Goal: Task Accomplishment & Management: Manage account settings

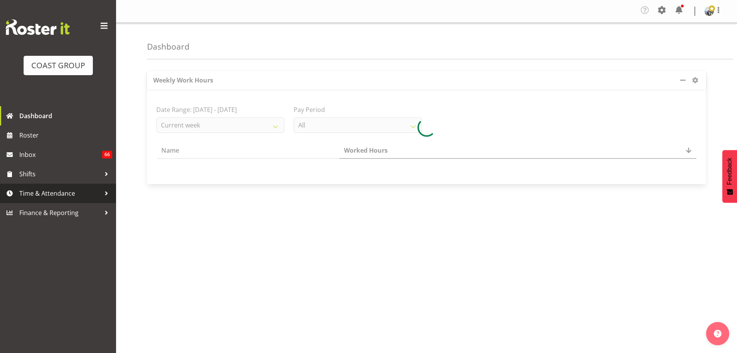
click at [35, 198] on span "Time & Attendance" at bounding box center [59, 193] width 81 height 12
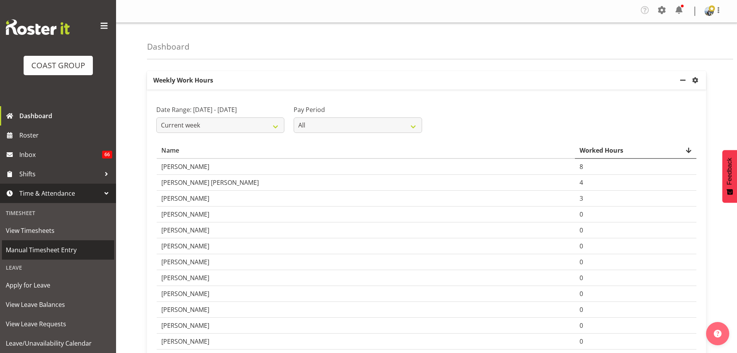
click at [47, 248] on span "Manual Timesheet Entry" at bounding box center [58, 250] width 105 height 12
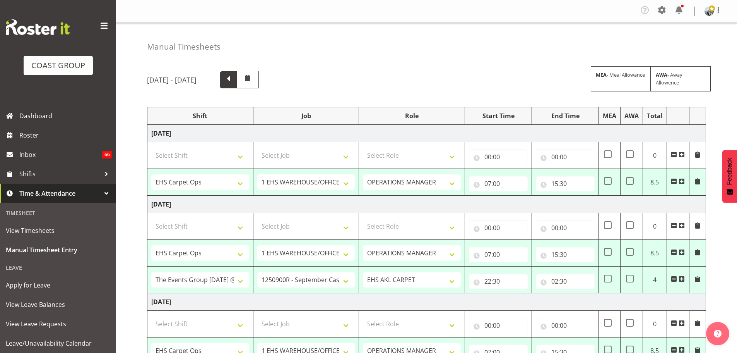
drag, startPoint x: 300, startPoint y: 82, endPoint x: 363, endPoint y: 75, distance: 63.5
click at [233, 82] on span at bounding box center [228, 79] width 10 height 10
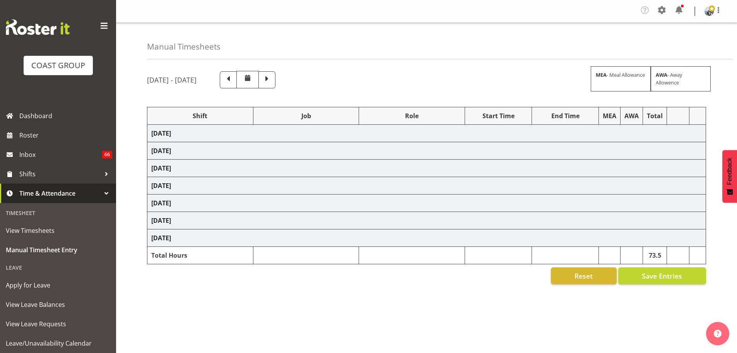
select select "70657"
select select "69"
select select "198"
select select "70657"
select select "69"
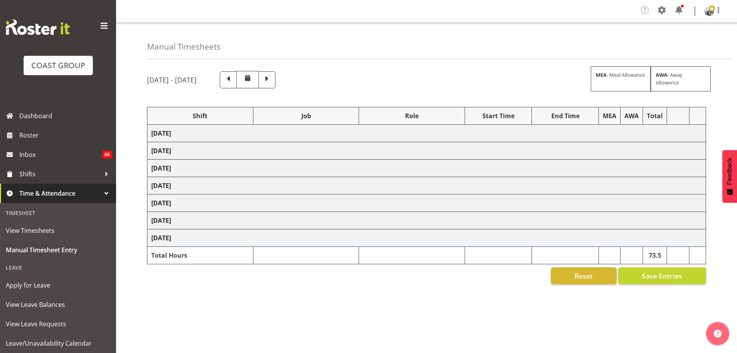
select select "198"
select select "70657"
select select "69"
select select "198"
select select "79611"
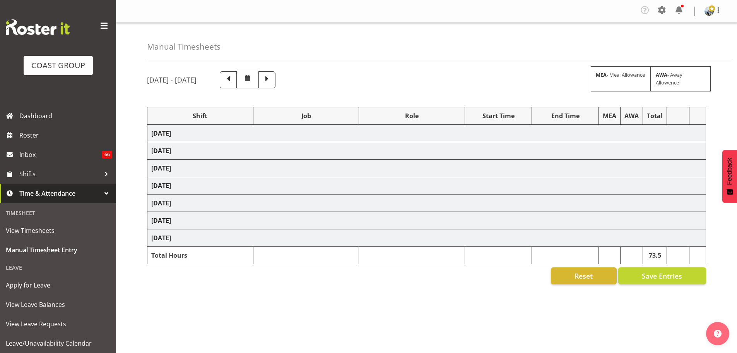
select select "10251"
select select "190"
select select "66738"
select select "9141"
select select "190"
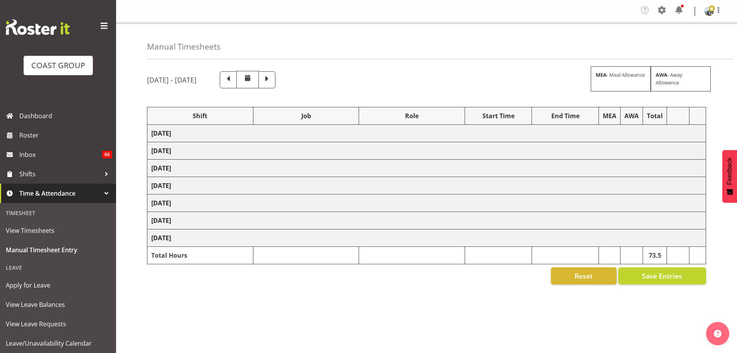
select select "78044"
select select "9932"
select select "190"
select select "66738"
select select "9141"
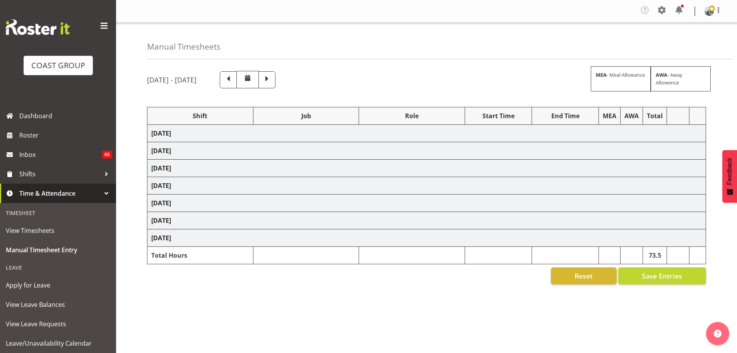
select select "190"
select select "70657"
select select "69"
select select "198"
select select "70657"
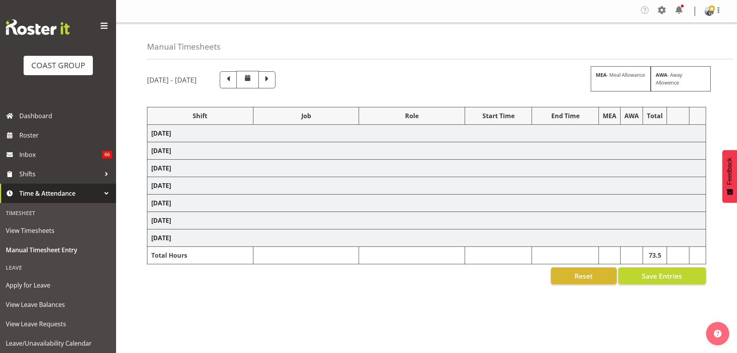
select select "69"
select select "198"
select select "68491"
select select "9237"
select select "190"
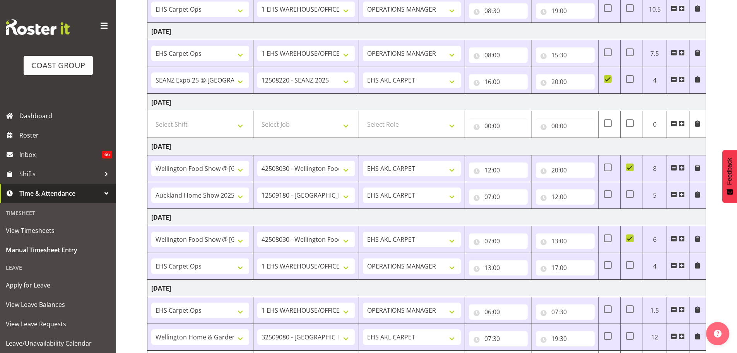
scroll to position [232, 0]
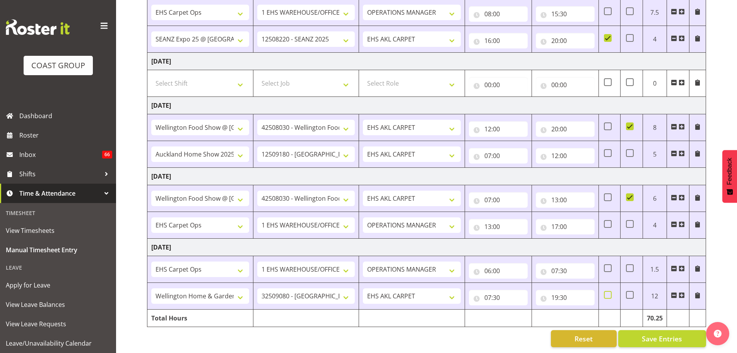
click at [605, 291] on span at bounding box center [608, 295] width 8 height 8
click at [605, 292] on input "checkbox" at bounding box center [606, 294] width 5 height 5
checkbox input "true"
click at [489, 272] on input "06:00" at bounding box center [498, 270] width 59 height 15
click at [722, 280] on div "August 27th - September 2nd 2025 MEA - Meal Allowance AWA - Away Allowence Shif…" at bounding box center [442, 93] width 590 height 519
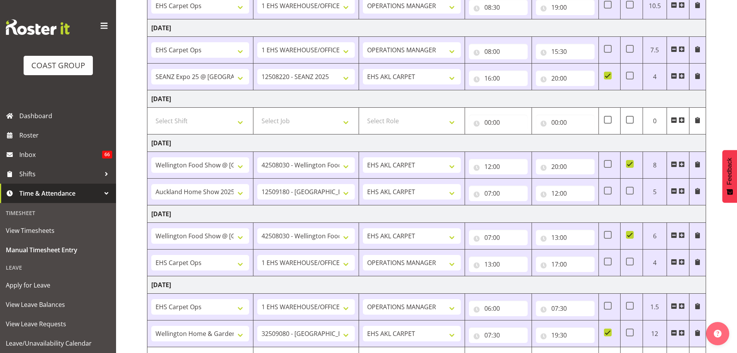
scroll to position [237, 0]
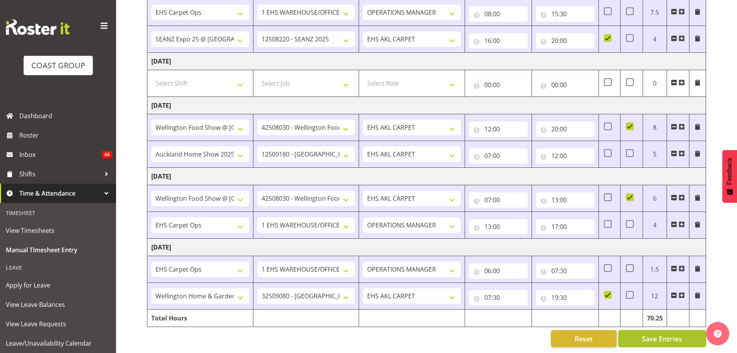
click at [664, 334] on span "Save Entries" at bounding box center [662, 338] width 40 height 10
click at [663, 337] on span "Save Entries" at bounding box center [662, 338] width 40 height 10
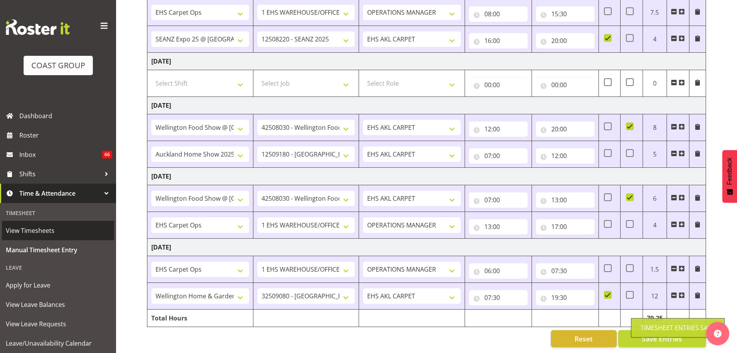
click at [23, 231] on span "View Timesheets" at bounding box center [58, 231] width 105 height 12
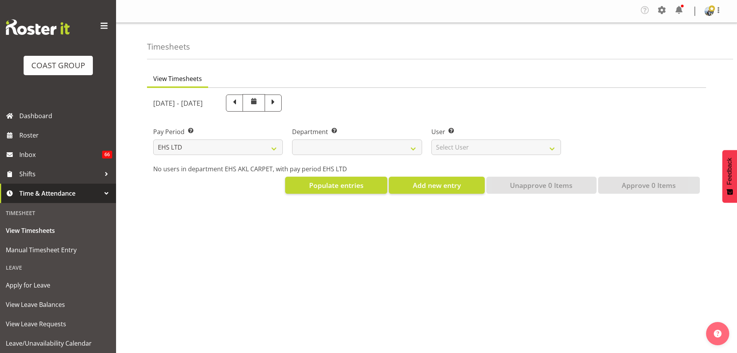
select select "7"
select select
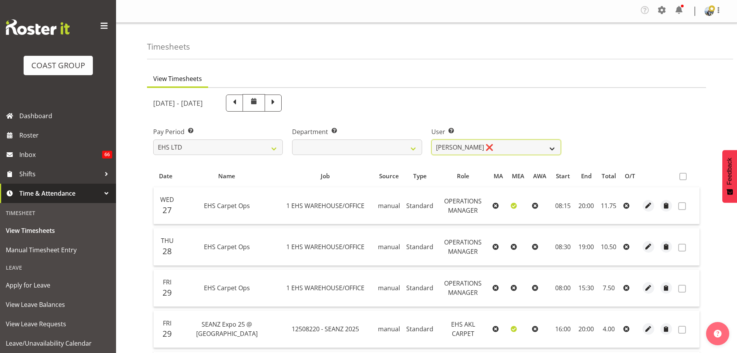
click at [542, 151] on select "[PERSON_NAME] ❌ [PERSON_NAME] ❌ [PERSON_NAME] ❌ [PERSON_NAME] ❌ [PERSON_NAME] […" at bounding box center [497, 146] width 130 height 15
select select "9907"
click at [432, 139] on select "[PERSON_NAME] ❌ [PERSON_NAME] ❌ [PERSON_NAME] ❌ [PERSON_NAME] ❌ [PERSON_NAME] […" at bounding box center [497, 146] width 130 height 15
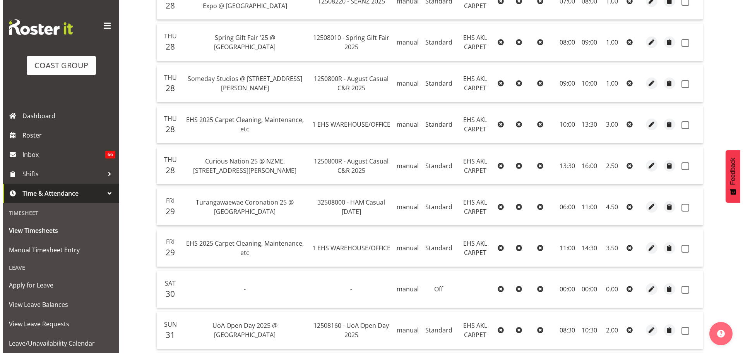
scroll to position [465, 0]
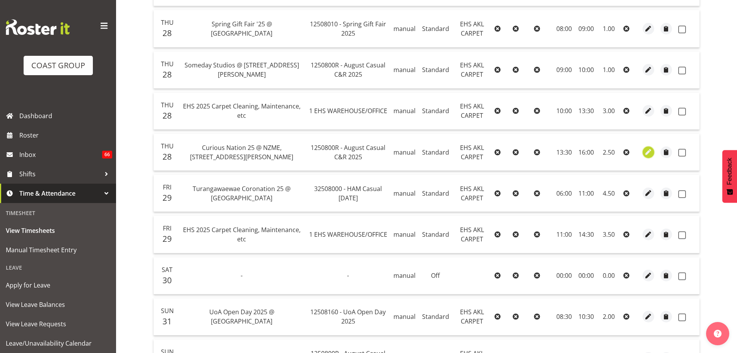
click at [646, 154] on span "button" at bounding box center [649, 151] width 9 height 9
select select "Standard"
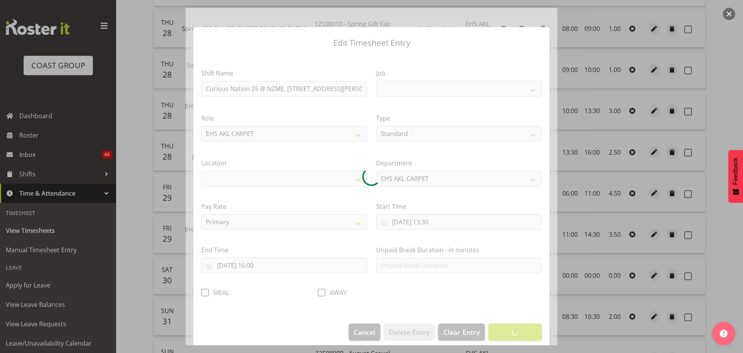
select select
select select "8574"
select select "35"
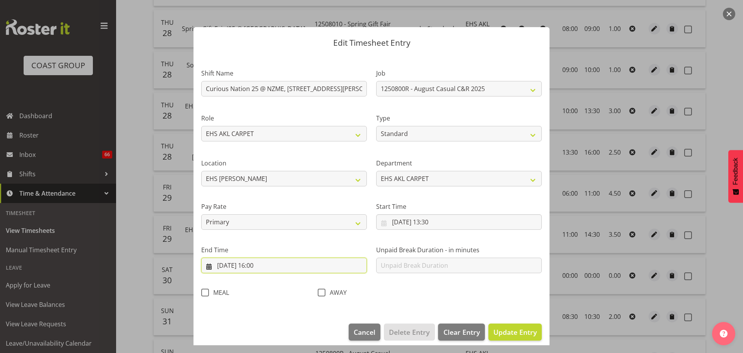
click at [259, 266] on input "28/08/2025, 16:00" at bounding box center [284, 264] width 166 height 15
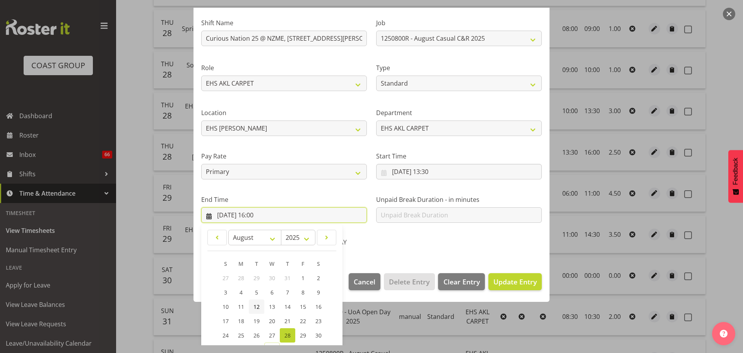
scroll to position [105, 0]
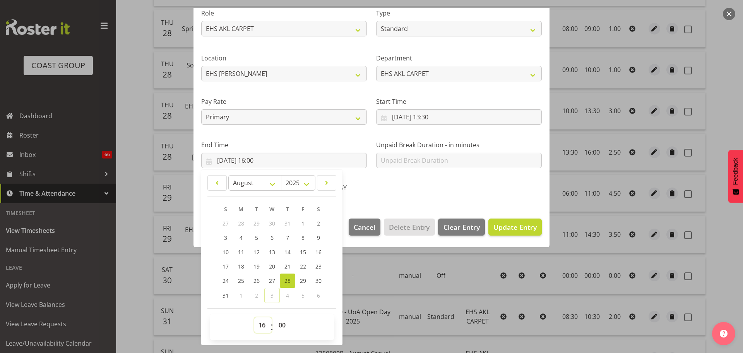
click at [257, 320] on select "00 01 02 03 04 05 06 07 08 09 10 11 12 13 14 15 16 17 18 19 20 21 22 23" at bounding box center [262, 324] width 17 height 15
select select "15"
click at [254, 317] on select "00 01 02 03 04 05 06 07 08 09 10 11 12 13 14 15 16 17 18 19 20 21 22 23" at bounding box center [262, 324] width 17 height 15
type input "28/08/2025, 15:00"
click at [523, 233] on button "Update Entry" at bounding box center [515, 226] width 53 height 17
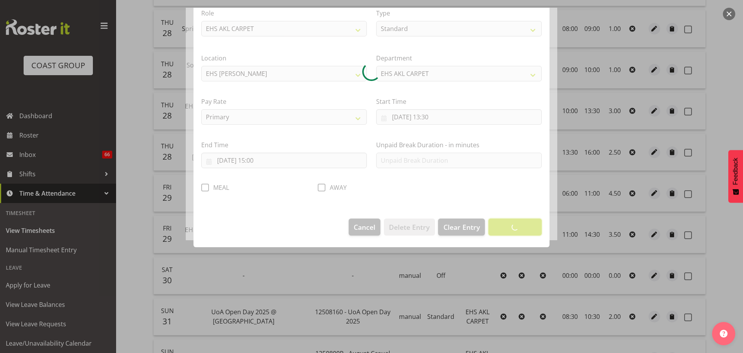
scroll to position [7, 0]
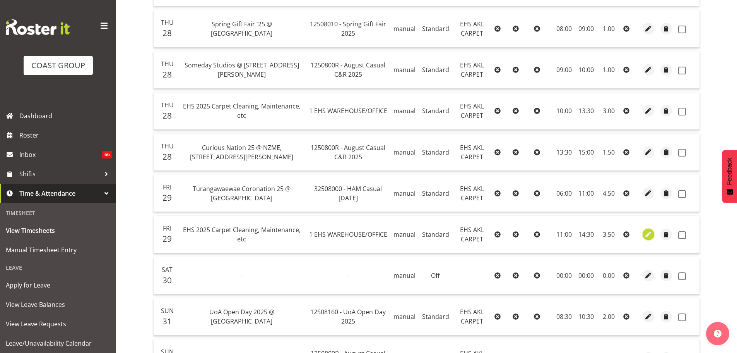
click at [652, 238] on span "button" at bounding box center [649, 234] width 9 height 9
select select "Standard"
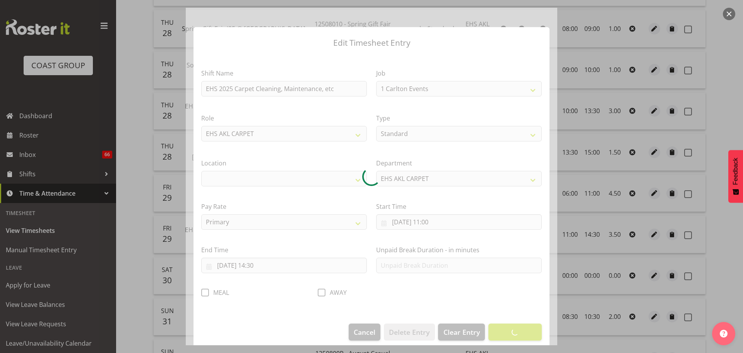
select select "69"
select select "35"
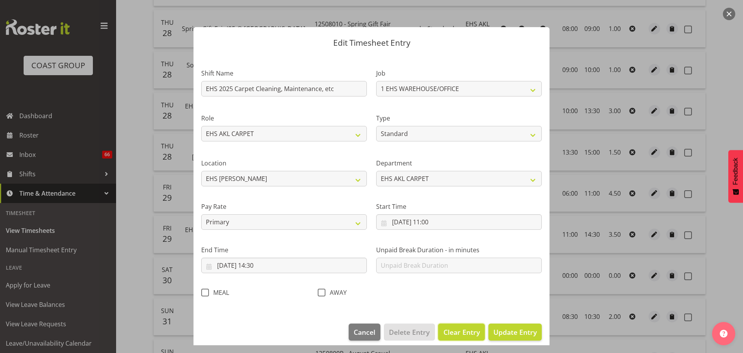
click at [458, 333] on span "Clear Entry" at bounding box center [462, 332] width 36 height 10
select select "Off"
type input "0"
select select
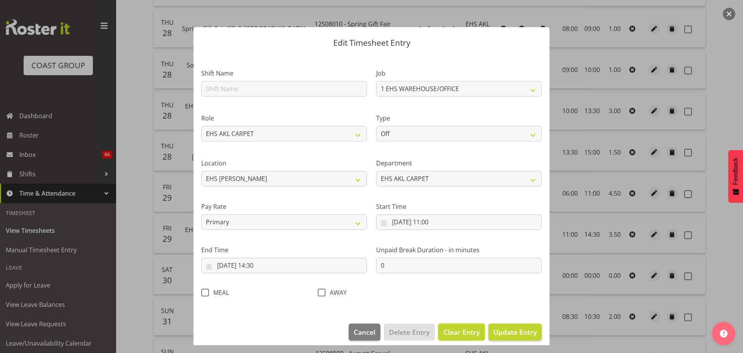
select select
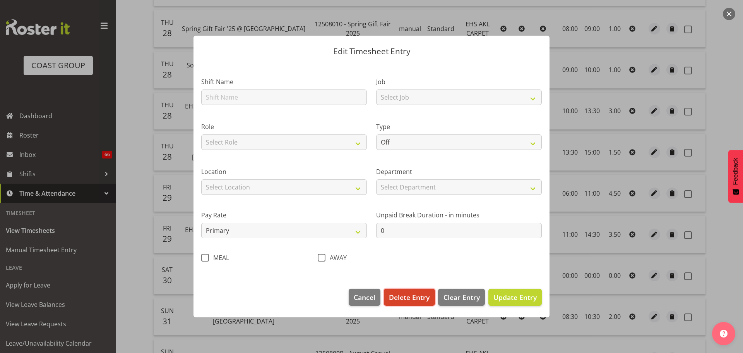
click at [420, 295] on span "Delete Entry" at bounding box center [409, 297] width 41 height 10
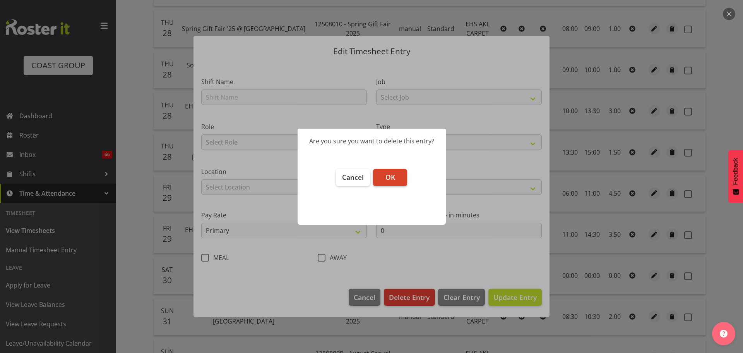
click at [397, 174] on button "OK" at bounding box center [390, 177] width 34 height 17
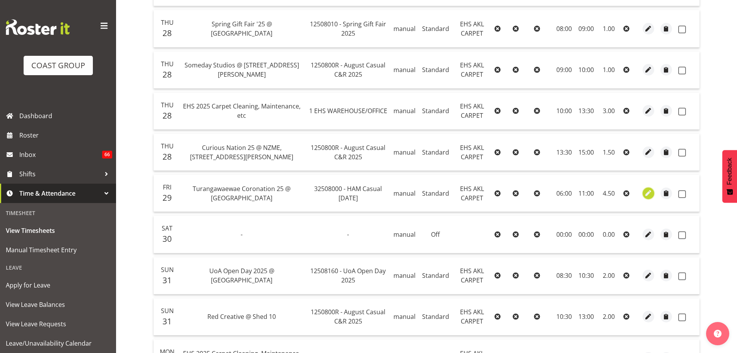
click at [651, 190] on span "button" at bounding box center [649, 193] width 9 height 9
select select "Standard"
select select "7"
select select "2025"
select select "11"
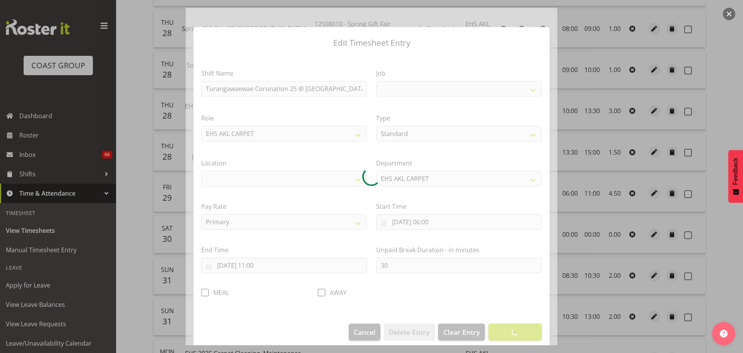
select select
select select "8664"
select select "35"
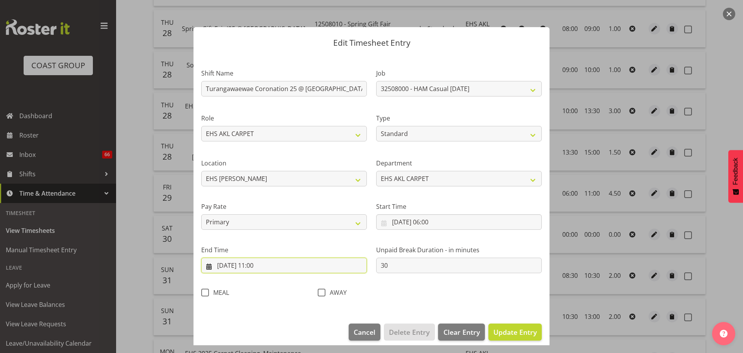
click at [263, 266] on input "29/08/2025, 11:00" at bounding box center [284, 264] width 166 height 15
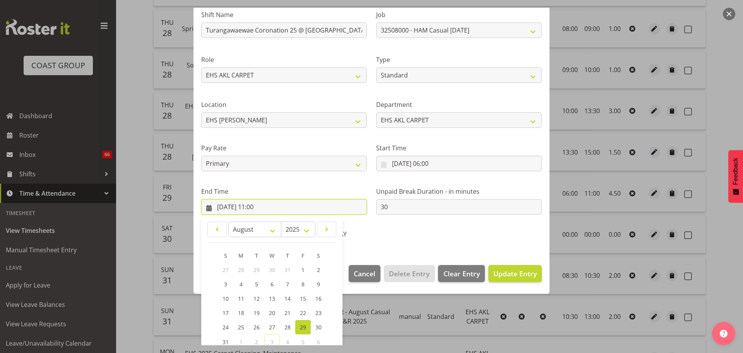
scroll to position [105, 0]
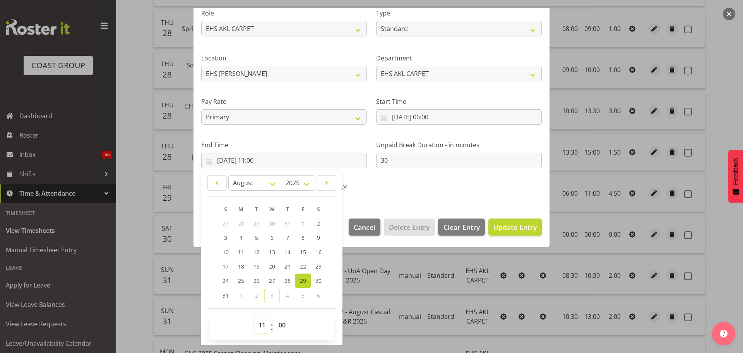
click at [257, 327] on select "00 01 02 03 04 05 06 07 08 09 10 11 12 13 14 15 16 17 18 19 20 21 22 23" at bounding box center [262, 324] width 17 height 15
select select "14"
click at [254, 317] on select "00 01 02 03 04 05 06 07 08 09 10 11 12 13 14 15 16 17 18 19 20 21 22 23" at bounding box center [262, 324] width 17 height 15
type input "29/08/2025, 14:00"
click at [278, 324] on select "00 01 02 03 04 05 06 07 08 09 10 11 12 13 14 15 16 17 18 19 20 21 22 23 24 25 2…" at bounding box center [282, 324] width 17 height 15
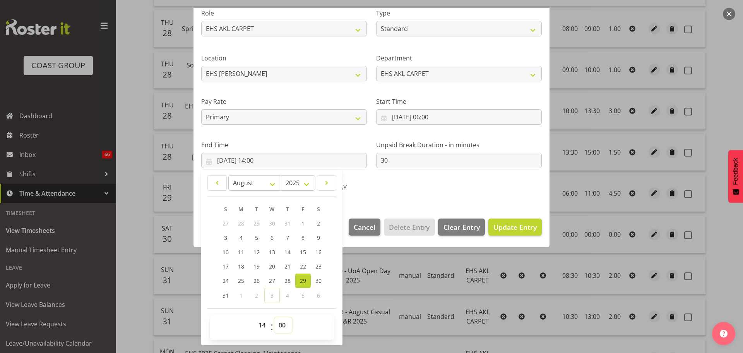
select select "30"
click at [274, 317] on select "00 01 02 03 04 05 06 07 08 09 10 11 12 13 14 15 16 17 18 19 20 21 22 23 24 25 2…" at bounding box center [282, 324] width 17 height 15
type input "29/08/2025, 14:30"
click at [509, 228] on span "Update Entry" at bounding box center [515, 226] width 43 height 9
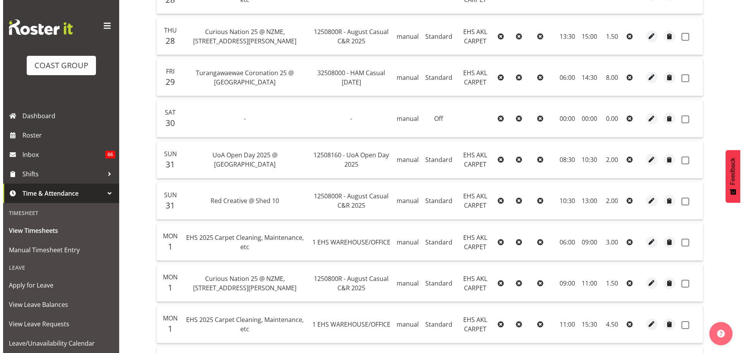
scroll to position [581, 0]
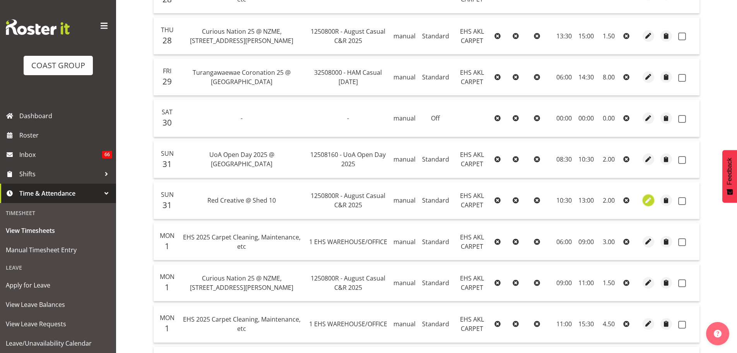
click at [647, 203] on span "button" at bounding box center [649, 200] width 9 height 9
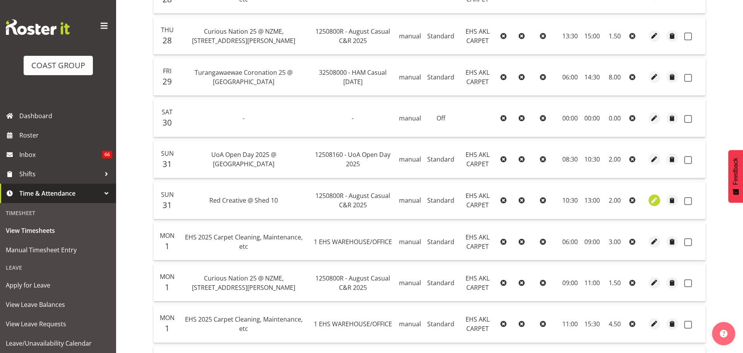
select select "Standard"
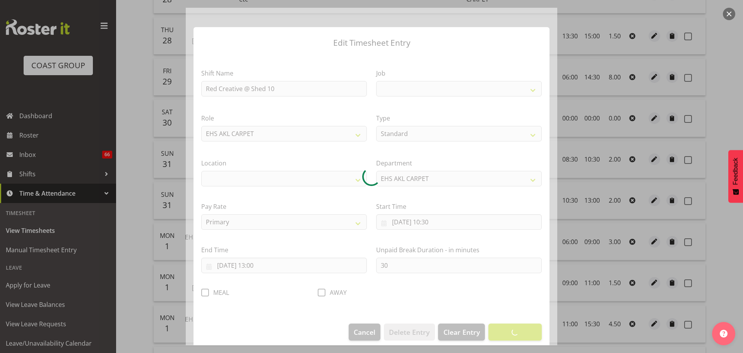
select select
select select "8574"
select select "35"
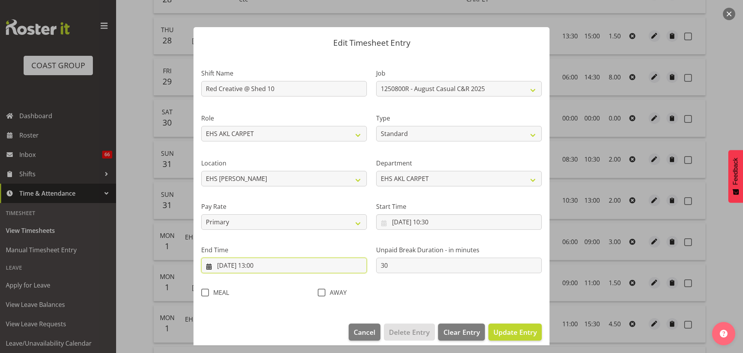
click at [260, 267] on input "31/08/2025, 13:00" at bounding box center [284, 264] width 166 height 15
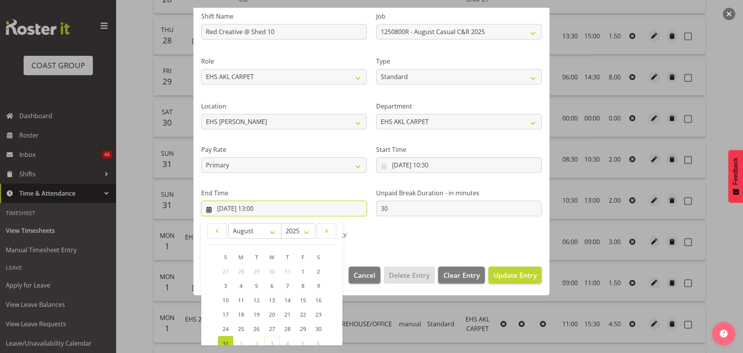
scroll to position [105, 0]
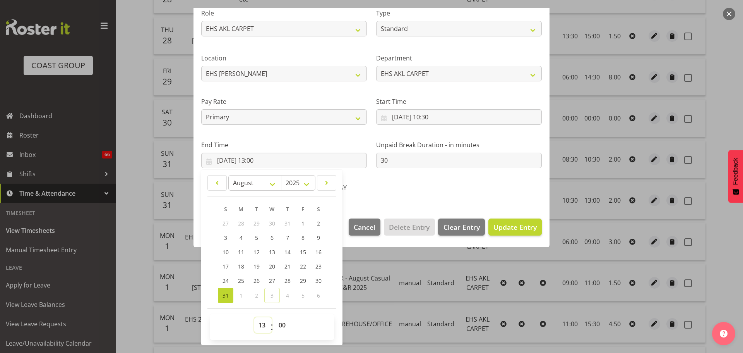
click at [263, 322] on select "00 01 02 03 04 05 06 07 08 09 10 11 12 13 14 15 16 17 18 19 20 21 22 23" at bounding box center [262, 324] width 17 height 15
select select "12"
click at [254, 317] on select "00 01 02 03 04 05 06 07 08 09 10 11 12 13 14 15 16 17 18 19 20 21 22 23" at bounding box center [262, 324] width 17 height 15
type input "31/08/2025, 12:00"
click at [283, 323] on select "00 01 02 03 04 05 06 07 08 09 10 11 12 13 14 15 16 17 18 19 20 21 22 23 24 25 2…" at bounding box center [282, 324] width 17 height 15
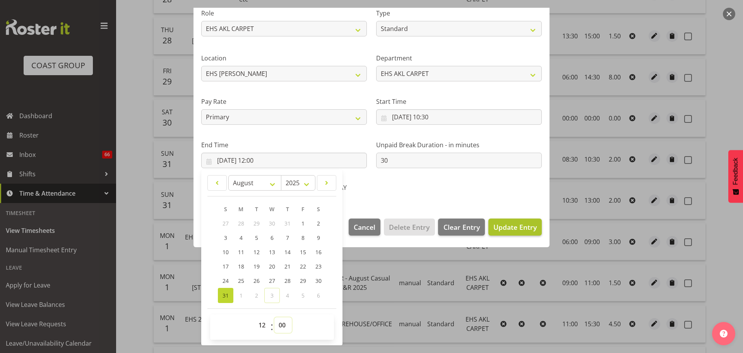
select select "30"
type input "31/08/2025, 12:30"
click at [521, 228] on span "Update Entry" at bounding box center [515, 226] width 43 height 9
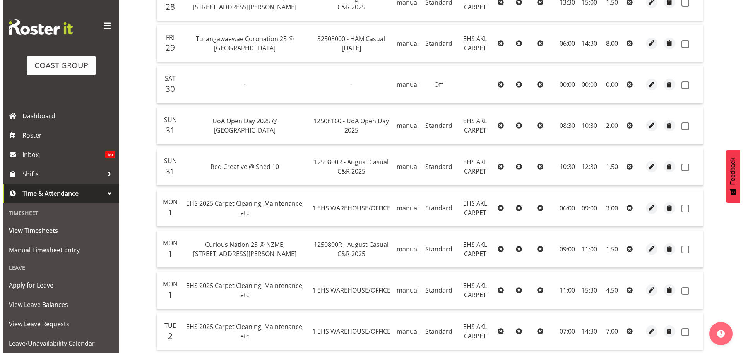
scroll to position [658, 0]
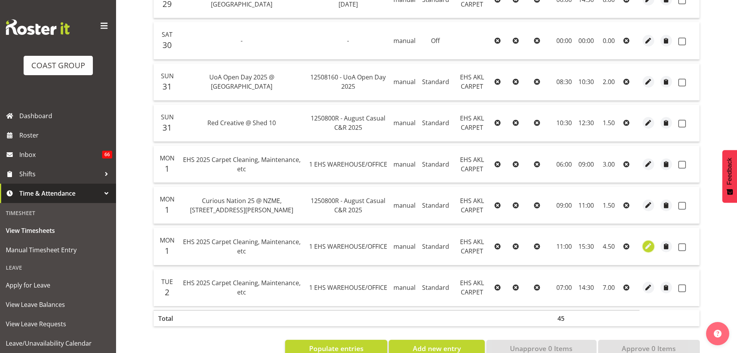
click at [647, 245] on span "button" at bounding box center [649, 246] width 9 height 9
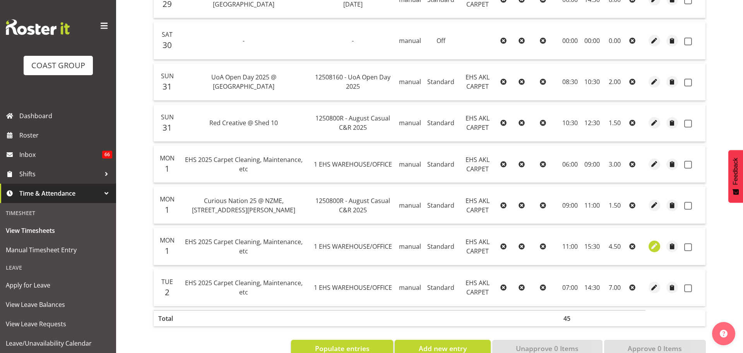
select select "Standard"
select select "8"
select select "2025"
select select "15"
select select "30"
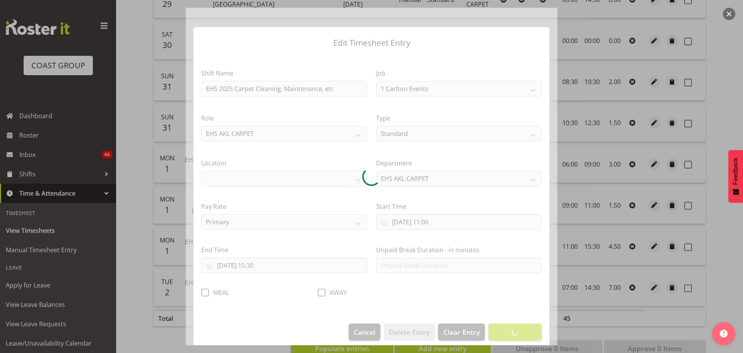
select select "69"
select select "35"
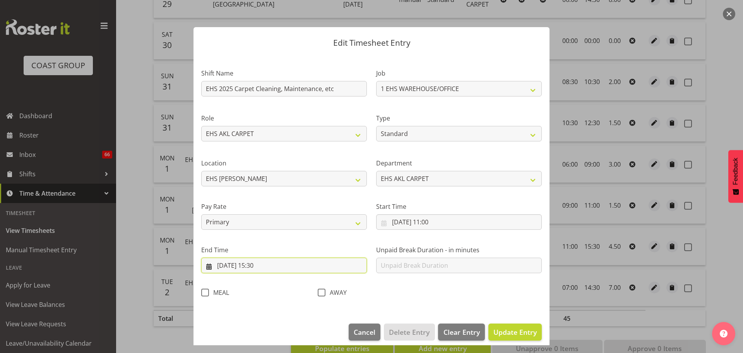
click at [267, 266] on input "01/09/2025, 15:30" at bounding box center [284, 264] width 166 height 15
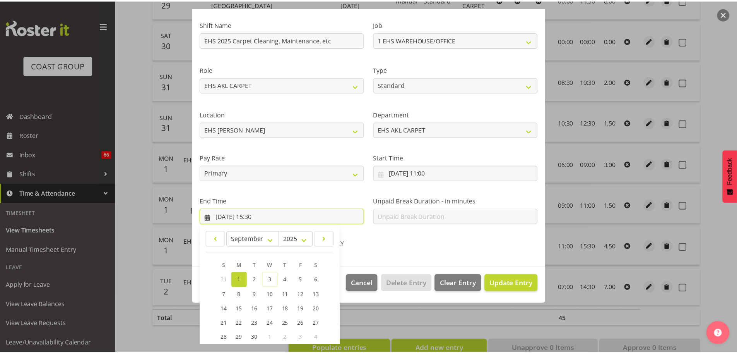
scroll to position [105, 0]
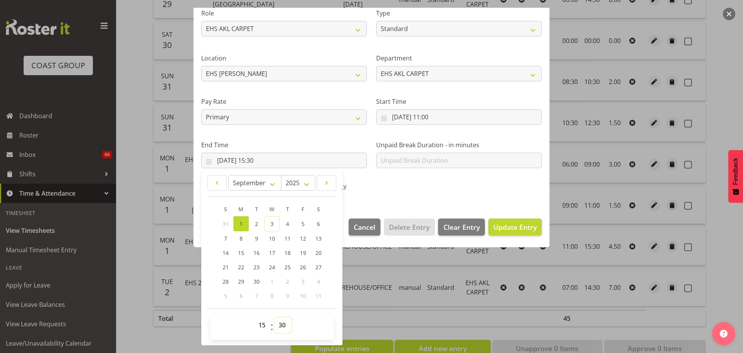
click at [283, 325] on select "00 01 02 03 04 05 06 07 08 09 10 11 12 13 14 15 16 17 18 19 20 21 22 23 24 25 2…" at bounding box center [282, 324] width 17 height 15
click at [716, 230] on div at bounding box center [371, 176] width 743 height 353
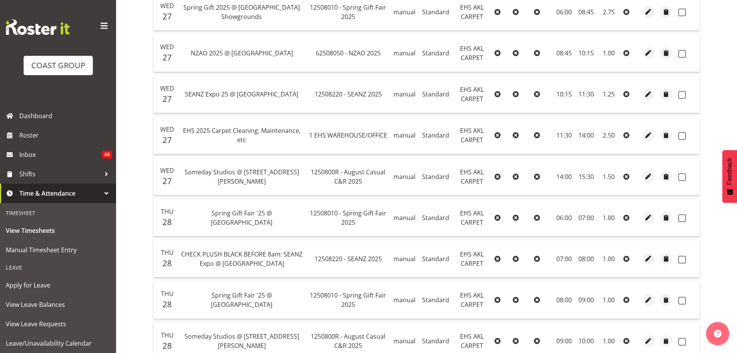
scroll to position [77, 0]
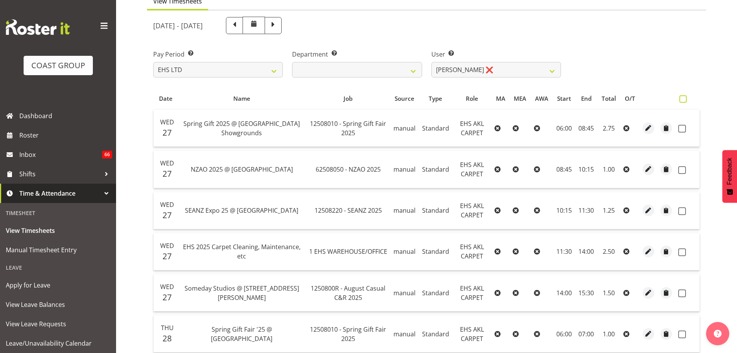
click at [681, 100] on span at bounding box center [683, 98] width 7 height 7
click at [681, 100] on input "checkbox" at bounding box center [682, 98] width 5 height 5
checkbox input "true"
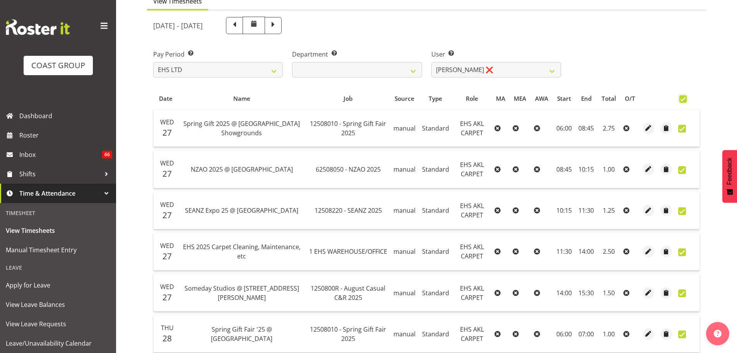
checkbox input "true"
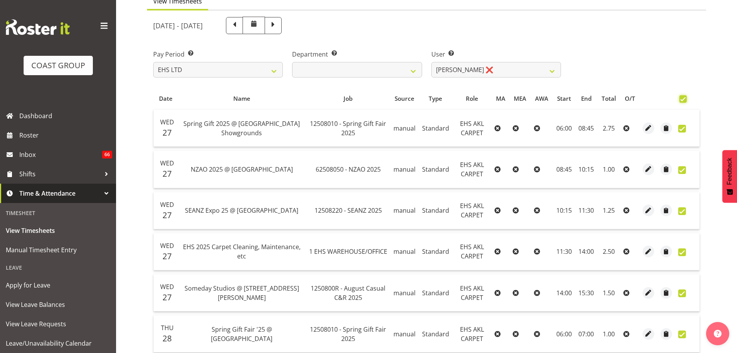
checkbox input "true"
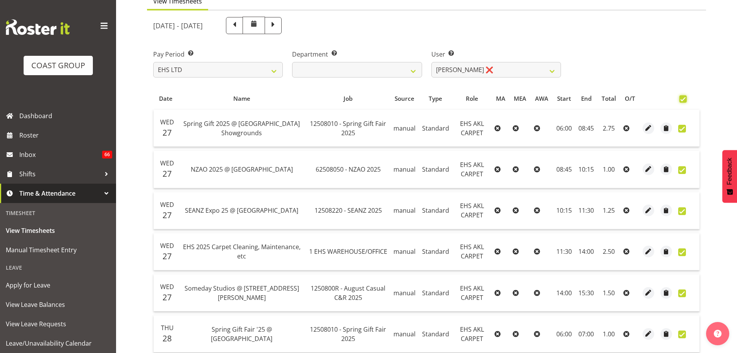
checkbox input "true"
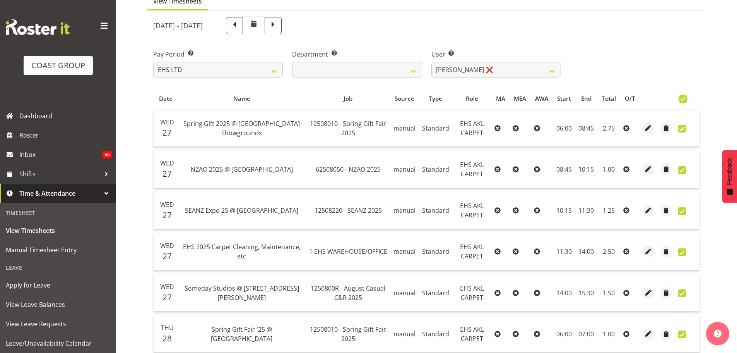
checkbox input "true"
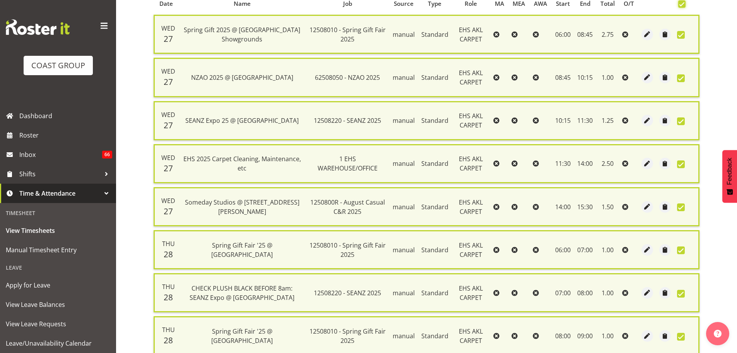
scroll to position [39, 0]
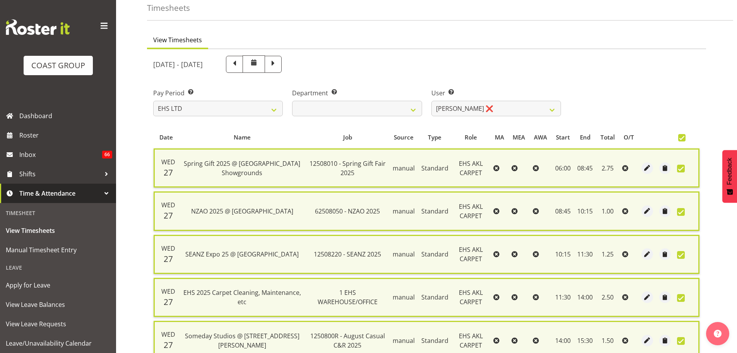
click at [681, 135] on span at bounding box center [682, 137] width 7 height 7
click at [681, 135] on input "checkbox" at bounding box center [681, 137] width 5 height 5
checkbox input "false"
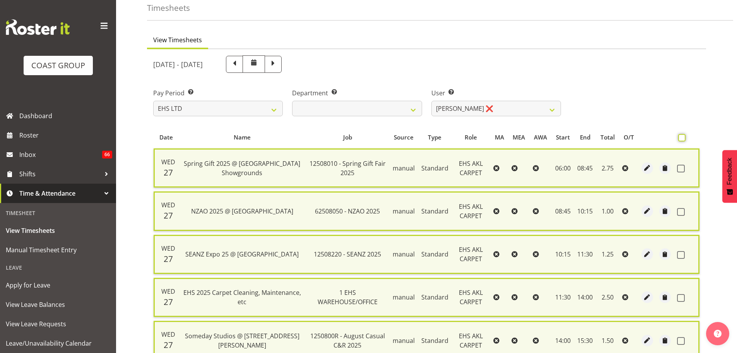
checkbox input "false"
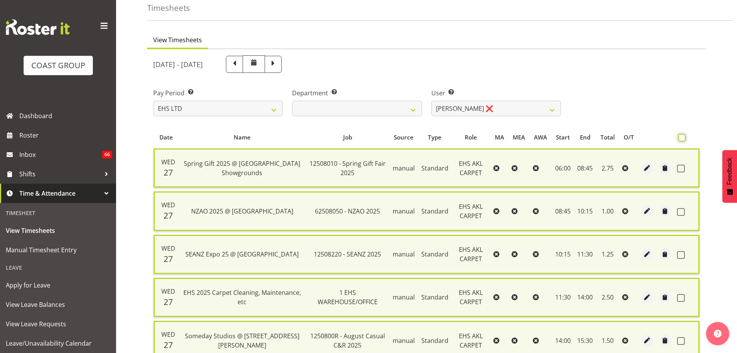
checkbox input "false"
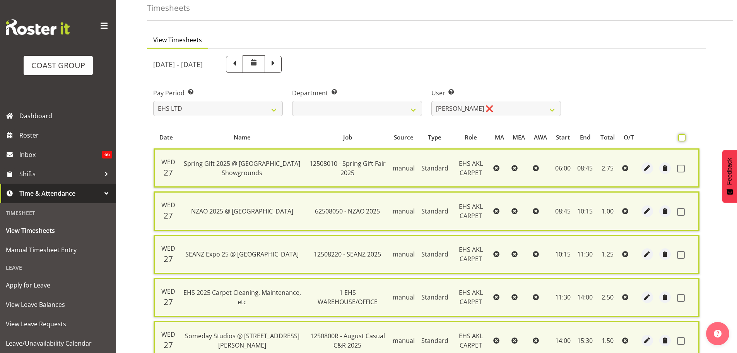
checkbox input "false"
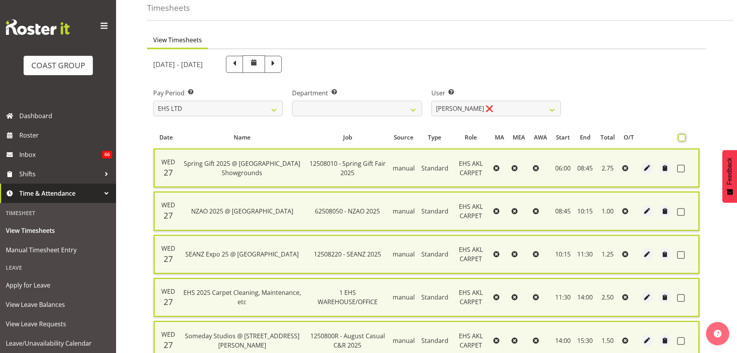
checkbox input "false"
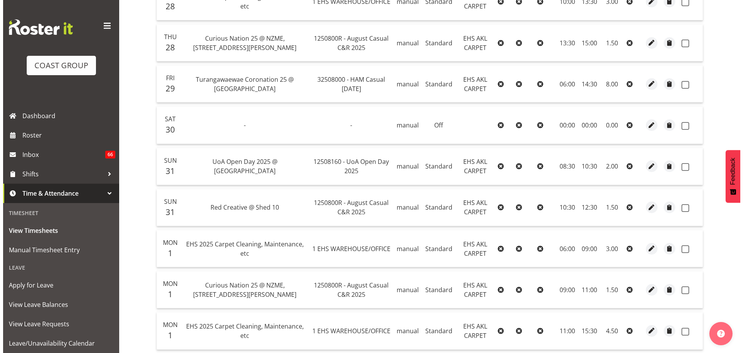
scroll to position [658, 0]
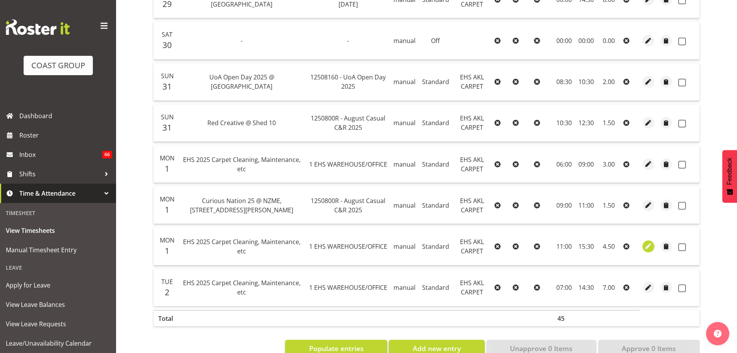
click at [649, 249] on span "button" at bounding box center [649, 246] width 9 height 9
select select "Standard"
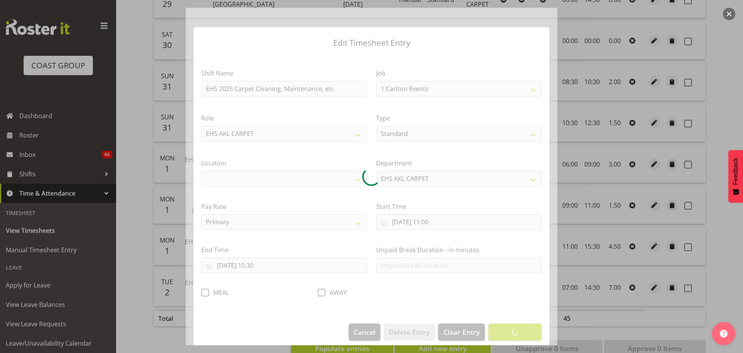
select select "69"
select select "35"
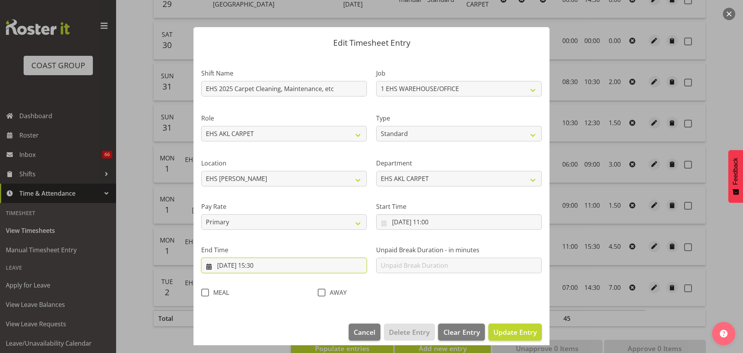
click at [266, 267] on input "01/09/2025, 15:30" at bounding box center [284, 264] width 166 height 15
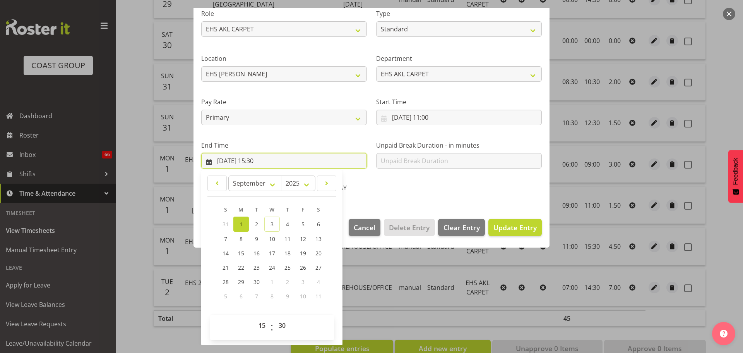
scroll to position [105, 0]
click at [286, 327] on select "00 01 02 03 04 05 06 07 08 09 10 11 12 13 14 15 16 17 18 19 20 21 22 23 24 25 2…" at bounding box center [282, 324] width 17 height 15
select select "45"
type input "01/09/2025, 15:45"
click at [516, 222] on span "Update Entry" at bounding box center [515, 227] width 43 height 10
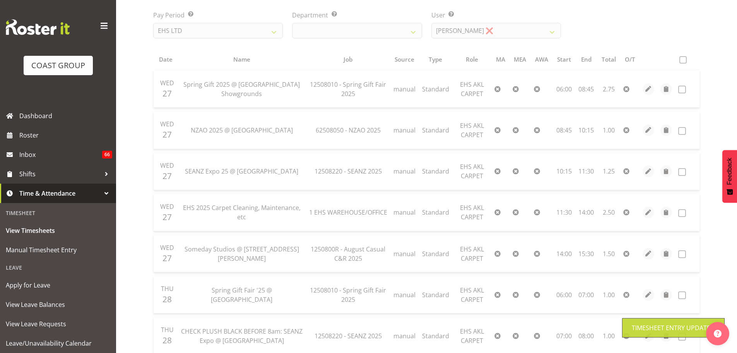
scroll to position [116, 0]
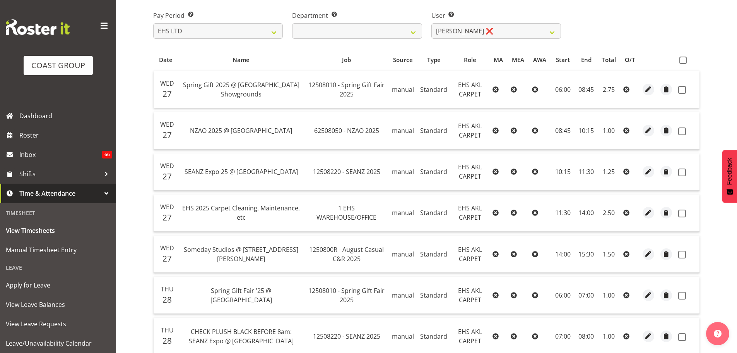
click at [685, 62] on span at bounding box center [683, 60] width 7 height 7
click at [685, 62] on input "checkbox" at bounding box center [682, 60] width 5 height 5
checkbox input "true"
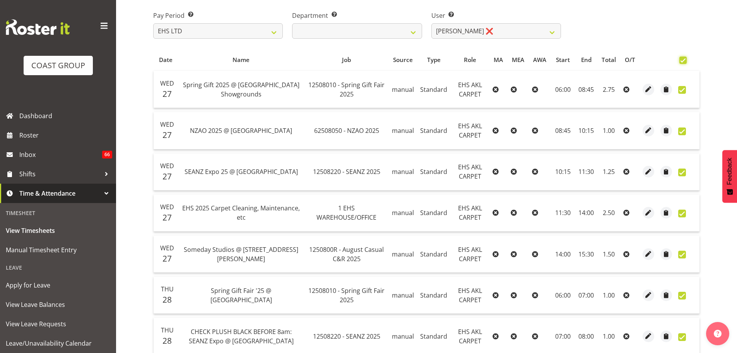
checkbox input "true"
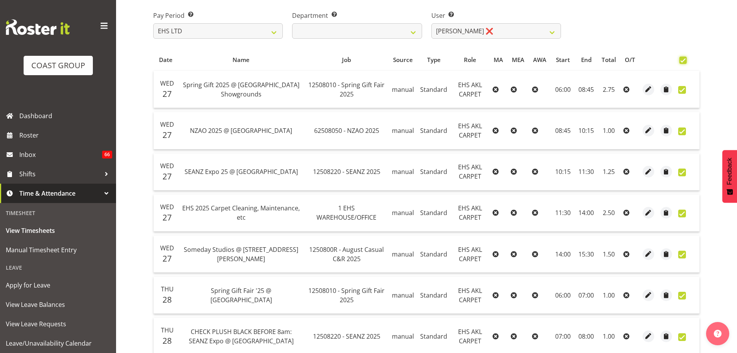
checkbox input "true"
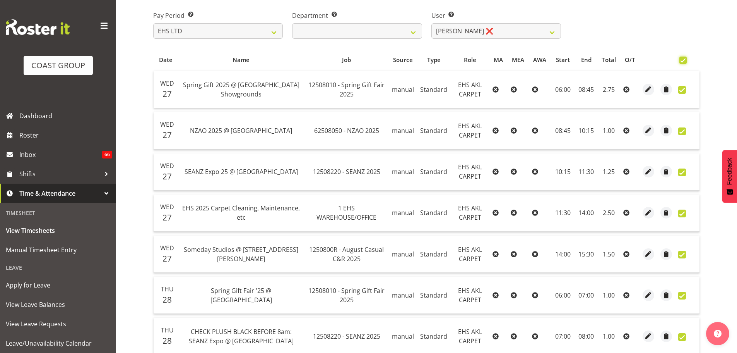
checkbox input "true"
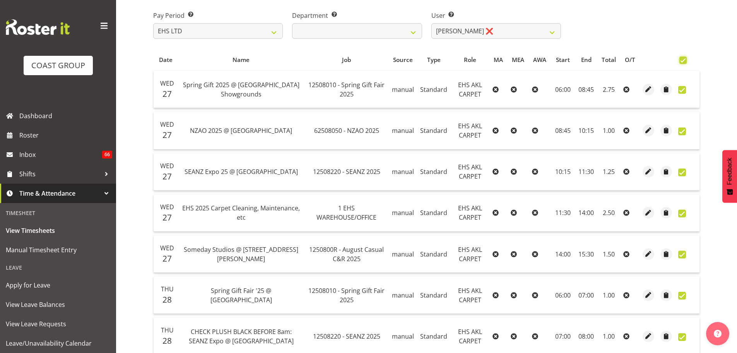
checkbox input "true"
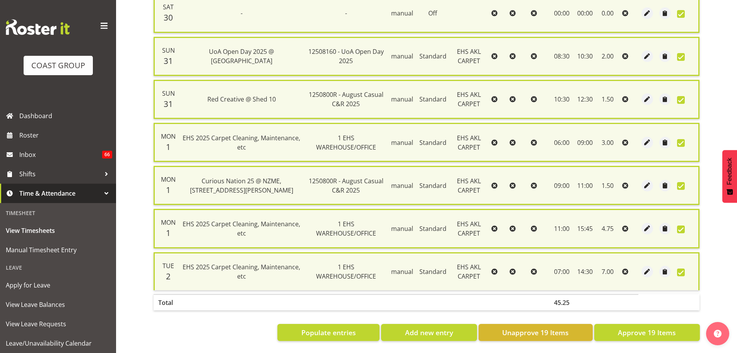
scroll to position [716, 0]
click at [650, 327] on span "Approve 19 Items" at bounding box center [647, 332] width 58 height 10
checkbox input "false"
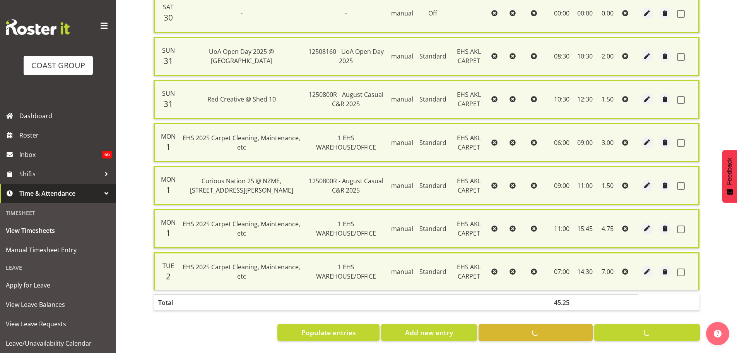
checkbox input "false"
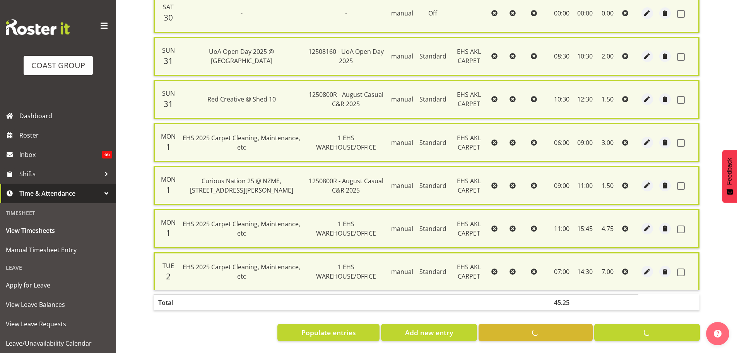
checkbox input "false"
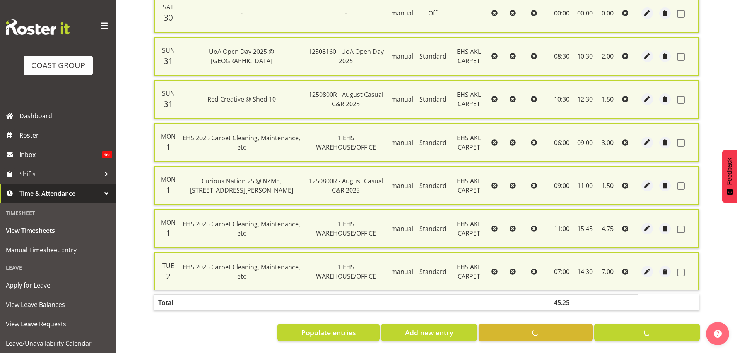
checkbox input "false"
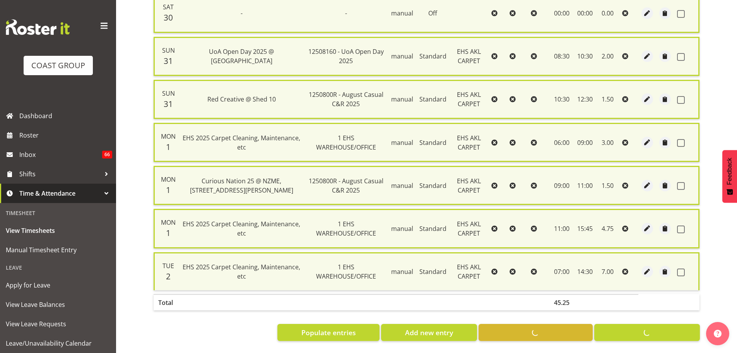
checkbox input "false"
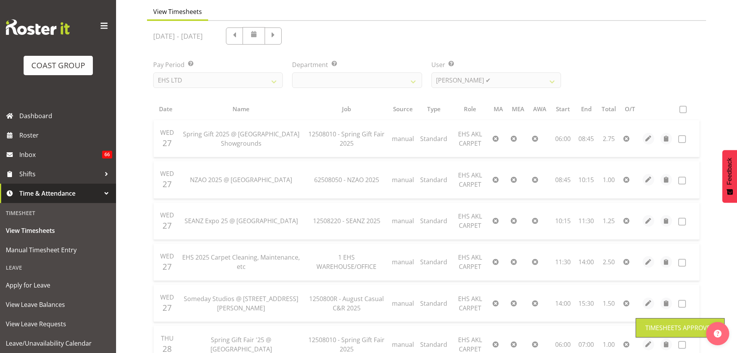
scroll to position [0, 0]
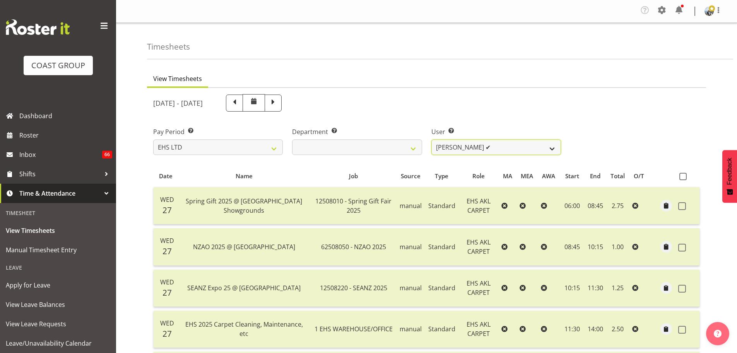
click at [544, 147] on select "Brittany Taylor ❌ Charwen Vaevaepare ✔ Kelsey Keutenius ❌ Leo Faalogo ❌ Marley …" at bounding box center [497, 146] width 130 height 15
click at [550, 146] on select "Brittany Taylor ❌ Charwen Vaevaepare ✔ Kelsey Keutenius ❌ Leo Faalogo ❌ Marley …" at bounding box center [497, 146] width 130 height 15
select select "3114"
click at [432, 139] on select "Brittany Taylor ❌ Charwen Vaevaepare ✔ Kelsey Keutenius ❌ Leo Faalogo ❌ Marley …" at bounding box center [497, 146] width 130 height 15
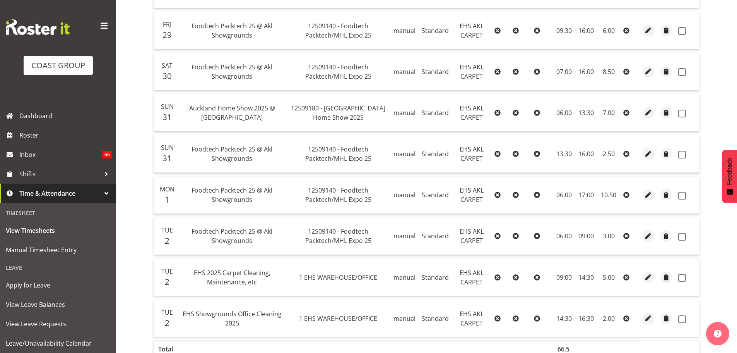
scroll to position [426, 0]
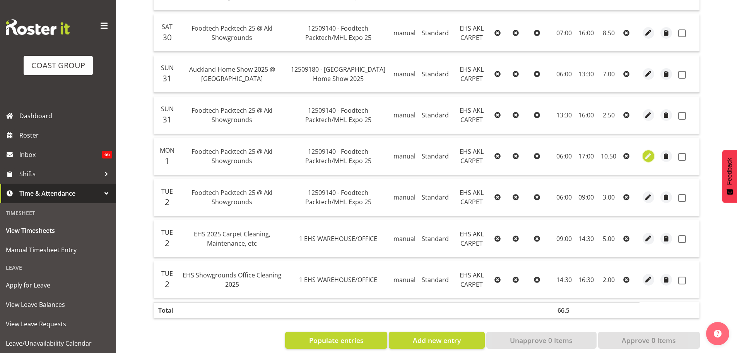
click at [649, 152] on span "button" at bounding box center [649, 156] width 9 height 9
select select "Standard"
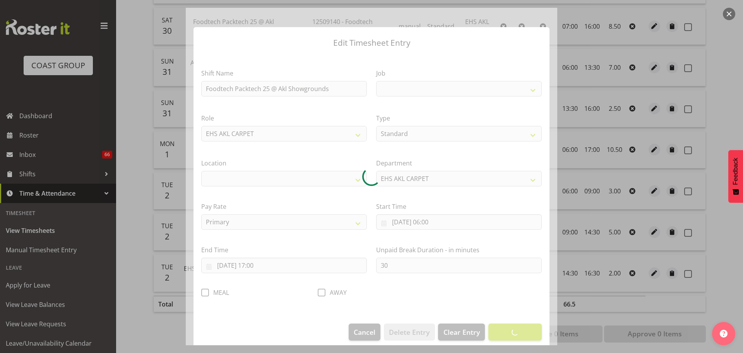
select select
select select "9630"
select select "35"
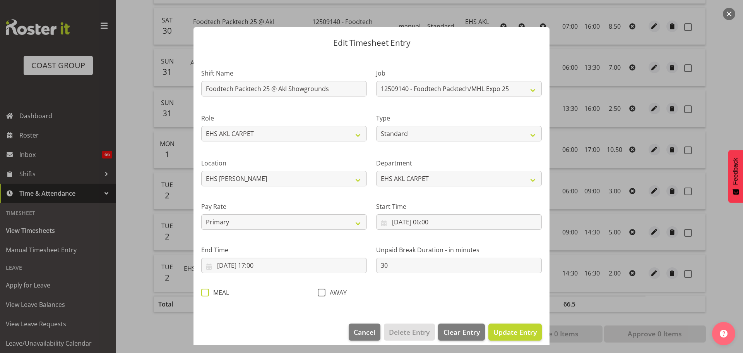
click at [203, 292] on span at bounding box center [205, 292] width 8 height 8
click at [203, 292] on input "MEAL" at bounding box center [203, 292] width 5 height 5
checkbox input "true"
click at [494, 329] on span "Update Entry" at bounding box center [515, 331] width 43 height 9
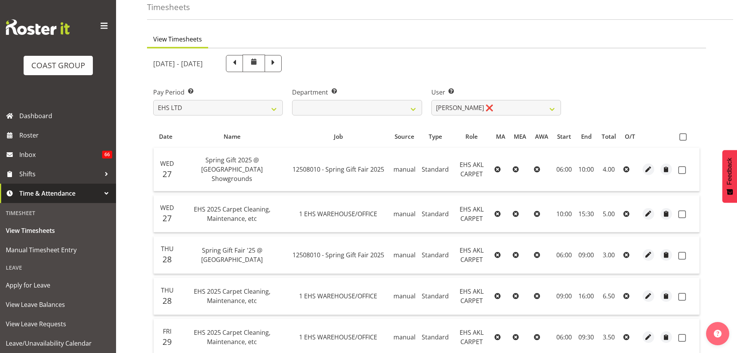
scroll to position [39, 0]
click at [683, 141] on span at bounding box center [683, 137] width 7 height 7
click at [683, 140] on input "checkbox" at bounding box center [682, 137] width 5 height 5
checkbox input "true"
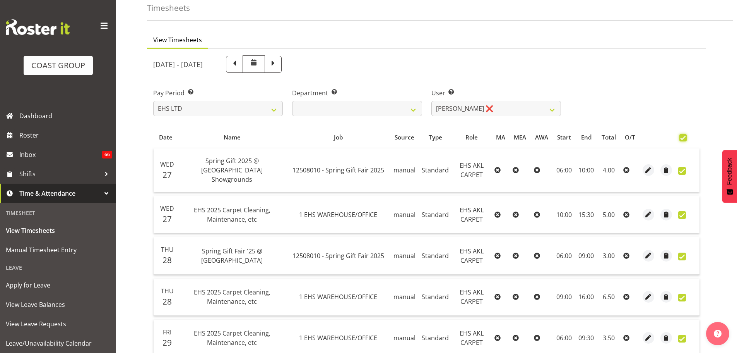
checkbox input "true"
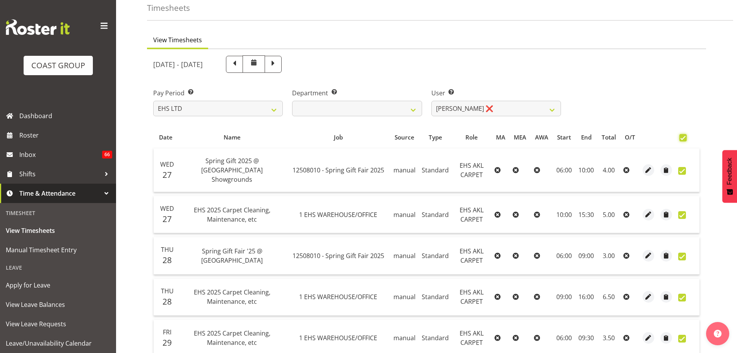
checkbox input "true"
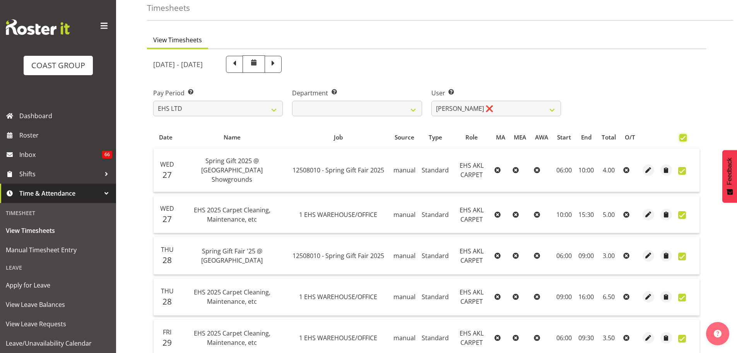
checkbox input "true"
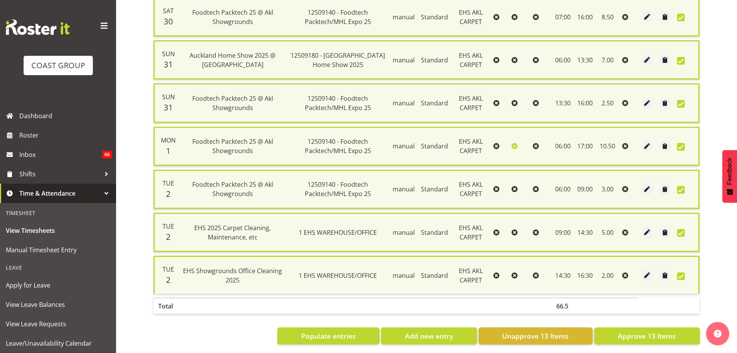
scroll to position [458, 0]
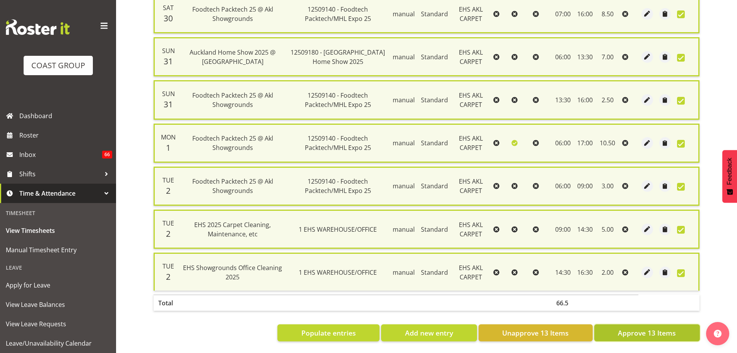
click at [647, 329] on span "Approve 13 Items" at bounding box center [647, 332] width 58 height 10
checkbox input "false"
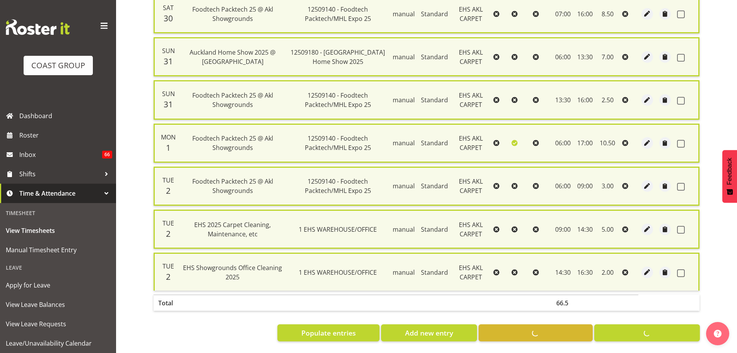
checkbox input "false"
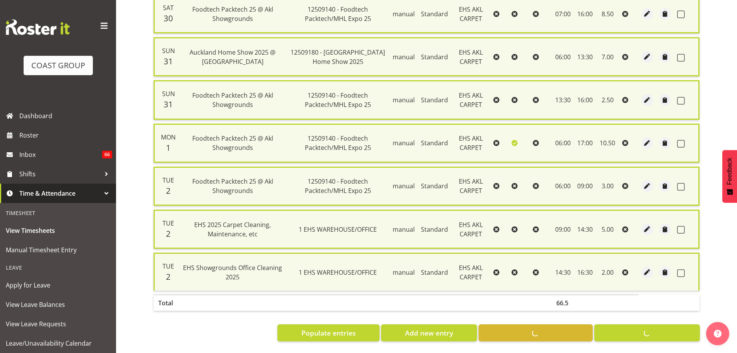
checkbox input "false"
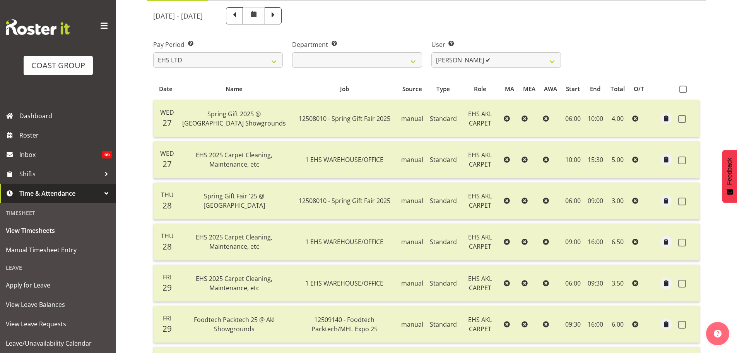
scroll to position [85, 0]
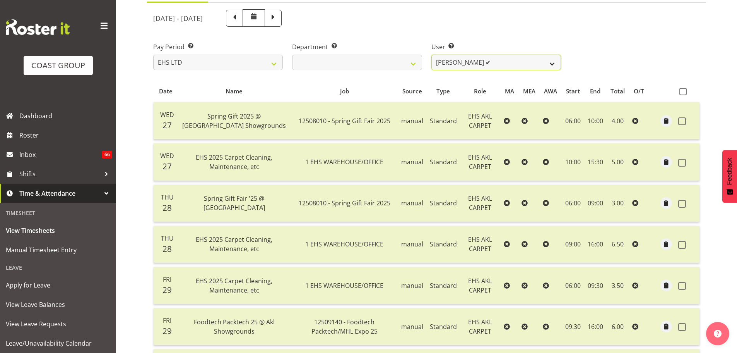
click at [480, 63] on select "Brittany Taylor ❌ Charwen Vaevaepare ✔ Kelsey Keutenius ✔ Leo Faalogo ❌ Marley …" at bounding box center [497, 62] width 130 height 15
select select "1120"
click at [432, 55] on select "Brittany Taylor ❌ Charwen Vaevaepare ✔ Kelsey Keutenius ✔ Leo Faalogo ❌ Marley …" at bounding box center [497, 62] width 130 height 15
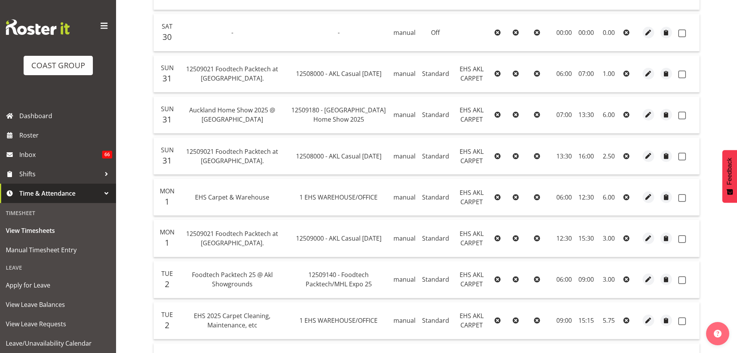
scroll to position [511, 0]
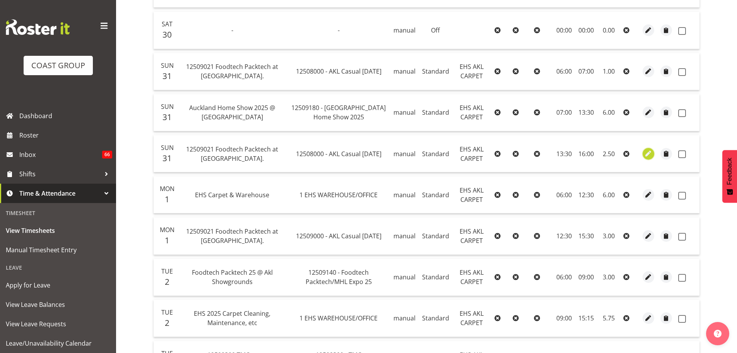
click at [648, 149] on span "button" at bounding box center [649, 153] width 9 height 9
select select "Standard"
select select "39"
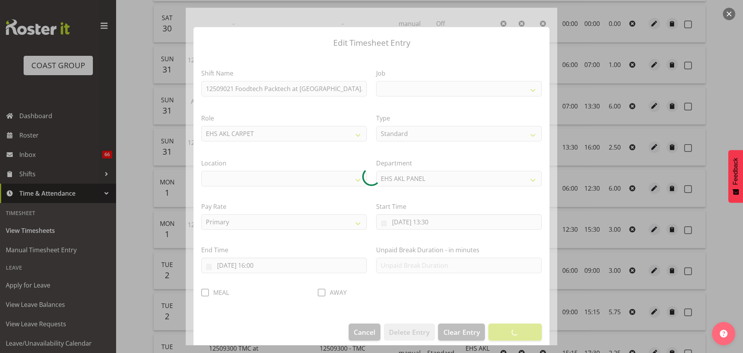
select select
select select "8652"
select select "35"
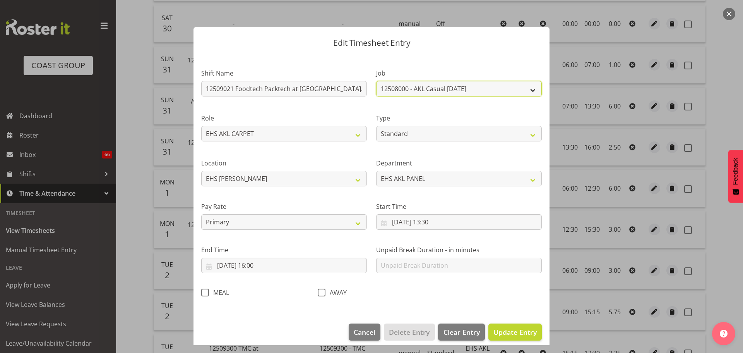
click at [393, 86] on select "1 Carlton Events 1 Carlton Hamilton 1 Carlton Wellington 1 EHS WAREHOUSE/OFFICE…" at bounding box center [459, 88] width 166 height 15
select select "9630"
click at [376, 81] on select "1 Carlton Events 1 Carlton Hamilton 1 Carlton Wellington 1 EHS WAREHOUSE/OFFICE…" at bounding box center [459, 88] width 166 height 15
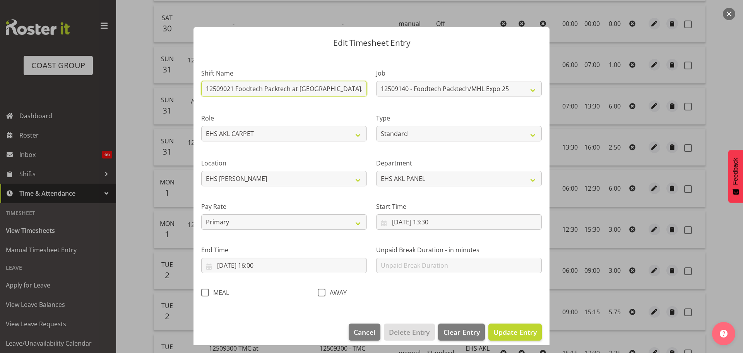
click at [285, 84] on input "12509021 Foodtech Packtech at ASG." at bounding box center [284, 88] width 166 height 15
click at [236, 87] on input "12509021 Foodtech Packtech at ASG." at bounding box center [284, 88] width 166 height 15
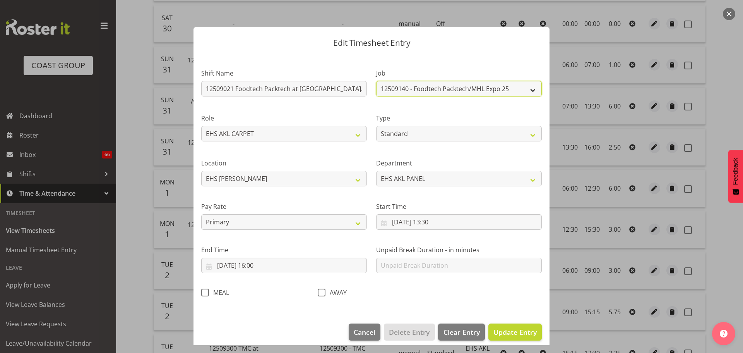
click at [457, 89] on select "1 Carlton Events 1 Carlton Hamilton 1 Carlton Wellington 1 EHS WAREHOUSE/OFFICE…" at bounding box center [459, 88] width 166 height 15
click at [478, 47] on header "Edit Timesheet Entry" at bounding box center [372, 40] width 356 height 27
click at [523, 336] on span "Update Entry" at bounding box center [515, 331] width 43 height 9
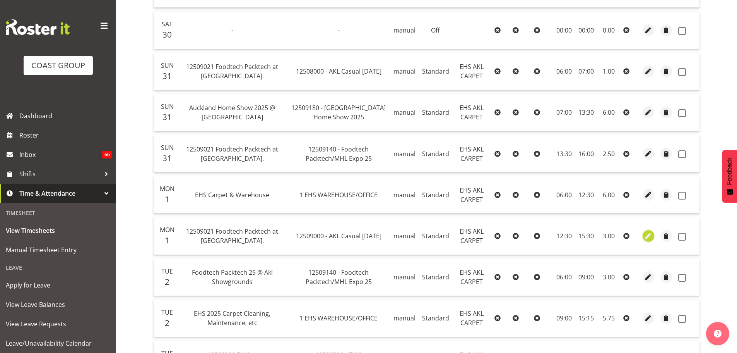
click at [651, 231] on span "button" at bounding box center [649, 235] width 9 height 9
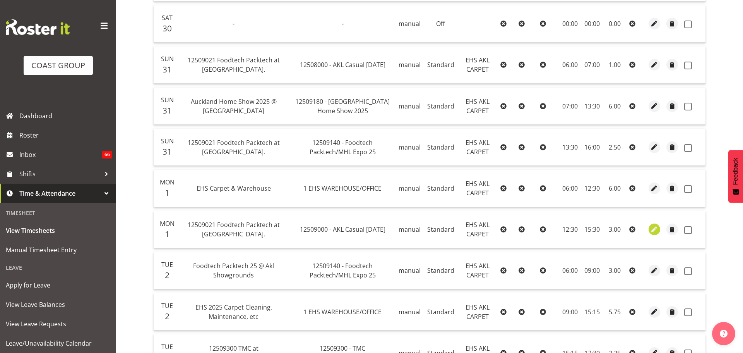
select select "Standard"
select select "39"
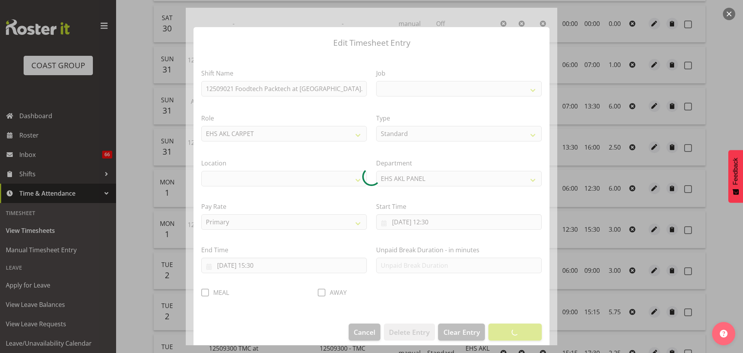
select select
select select "8653"
select select "35"
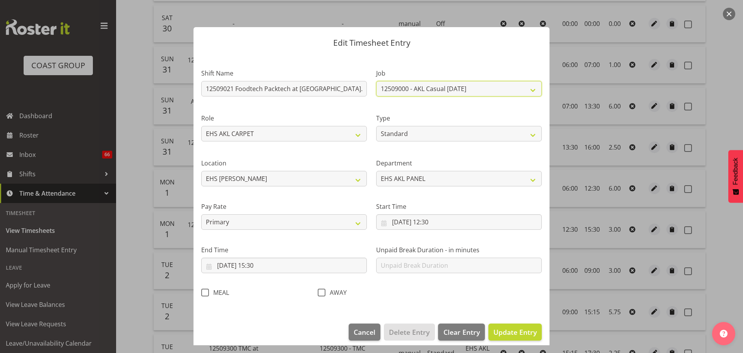
click at [439, 87] on select "1 Carlton Events 1 Carlton Hamilton 1 Carlton Wellington 1 EHS WAREHOUSE/OFFICE…" at bounding box center [459, 88] width 166 height 15
select select "9630"
click at [460, 70] on label "Job" at bounding box center [459, 73] width 166 height 9
click at [496, 335] on span "Update Entry" at bounding box center [515, 331] width 43 height 9
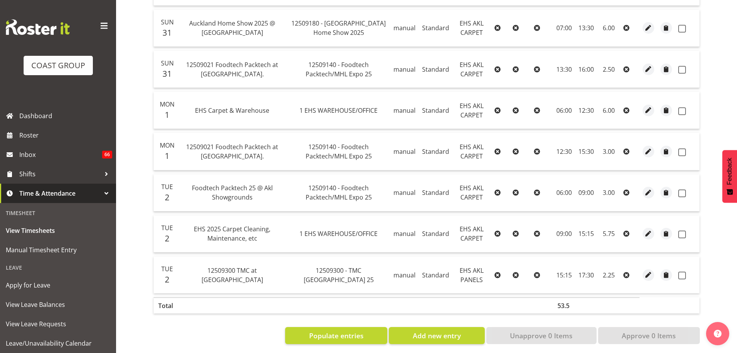
scroll to position [597, 0]
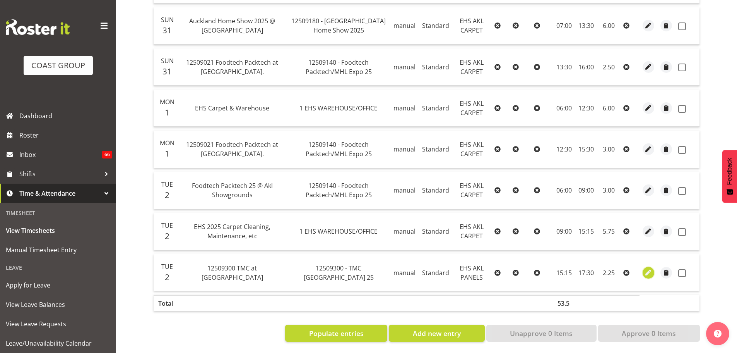
click at [653, 267] on button "button" at bounding box center [649, 273] width 12 height 12
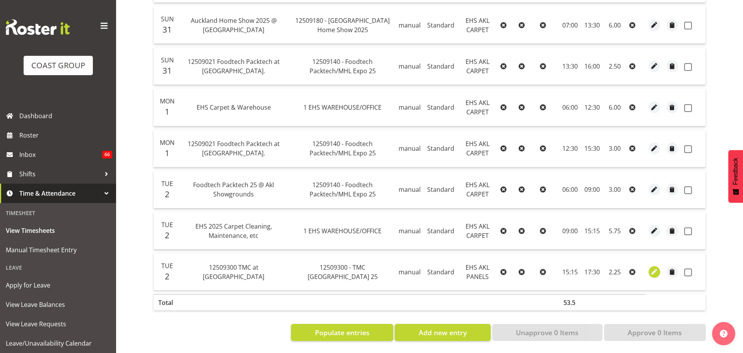
select select "188"
select select "Standard"
select select "39"
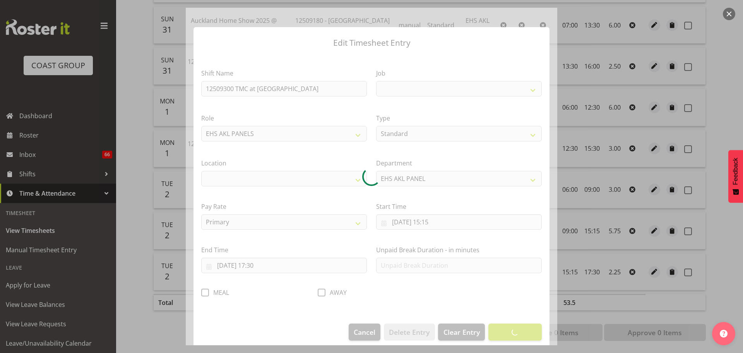
select select
select select "10396"
select select "35"
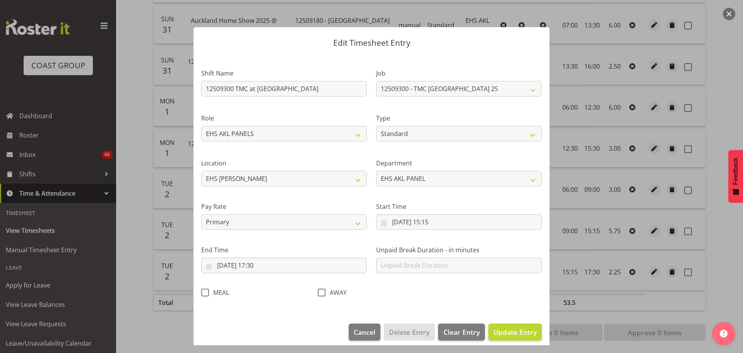
click at [207, 292] on span at bounding box center [205, 292] width 8 height 8
click at [206, 292] on input "MEAL" at bounding box center [203, 292] width 5 height 5
checkbox input "true"
click at [518, 337] on button "Update Entry" at bounding box center [515, 331] width 53 height 17
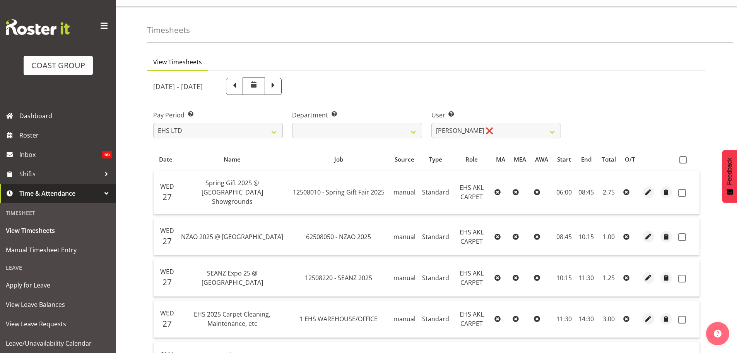
scroll to position [0, 0]
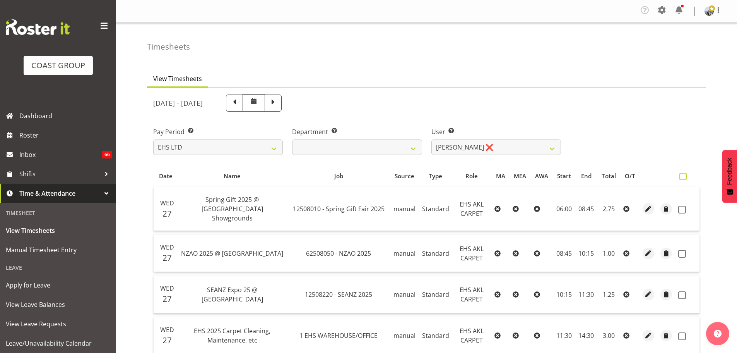
click at [687, 175] on span at bounding box center [683, 176] width 7 height 7
click at [685, 175] on input "checkbox" at bounding box center [682, 176] width 5 height 5
checkbox input "true"
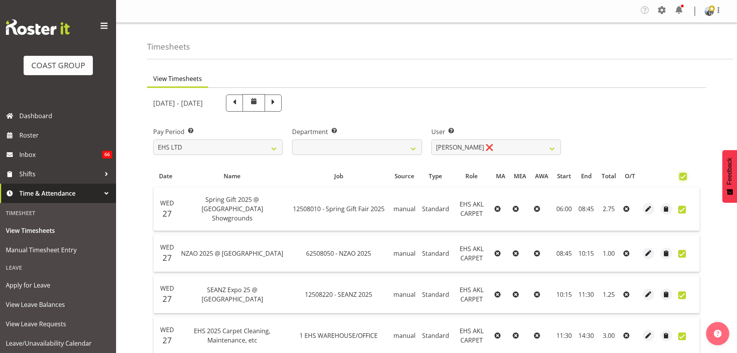
checkbox input "true"
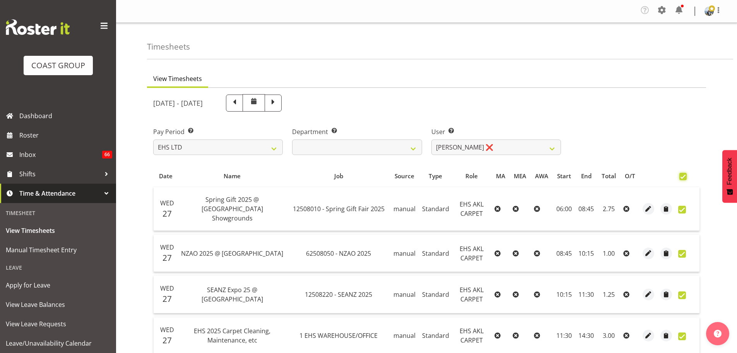
checkbox input "true"
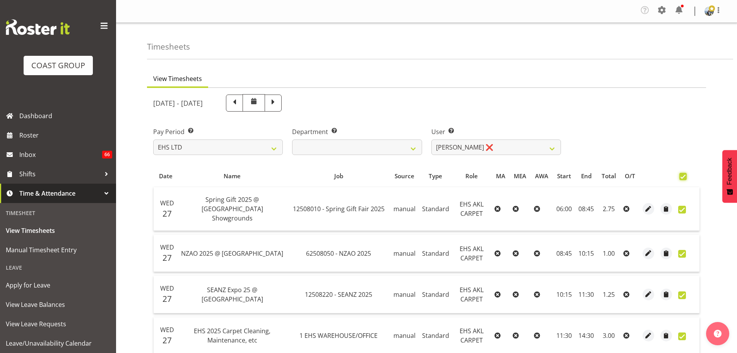
checkbox input "true"
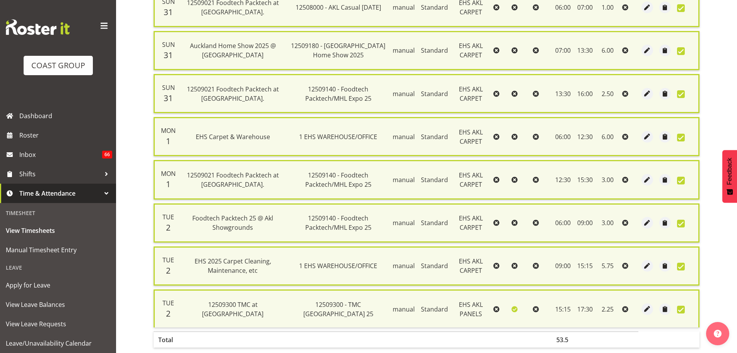
scroll to position [629, 0]
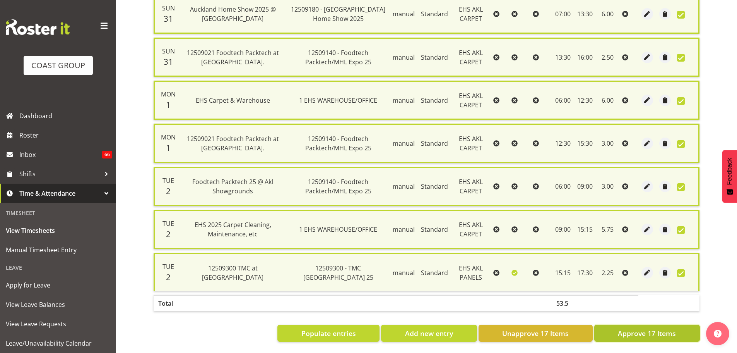
click at [653, 328] on span "Approve 17 Items" at bounding box center [647, 333] width 58 height 10
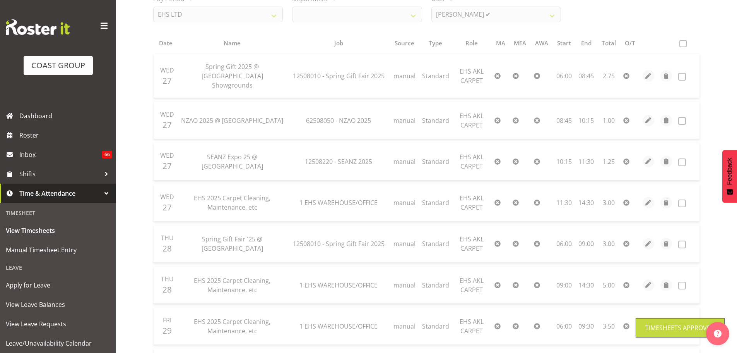
scroll to position [0, 0]
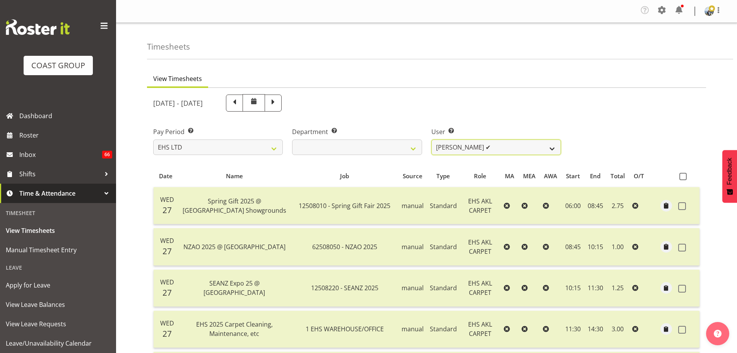
click at [486, 150] on select "Brittany Taylor ❌ Charwen Vaevaepare ✔ Kelsey Keutenius ✔ Leo Faalogo ✔ Marley …" at bounding box center [497, 146] width 130 height 15
click at [432, 139] on select "Brittany Taylor ❌ Charwen Vaevaepare ✔ Kelsey Keutenius ✔ Leo Faalogo ✔ Marley …" at bounding box center [497, 146] width 130 height 15
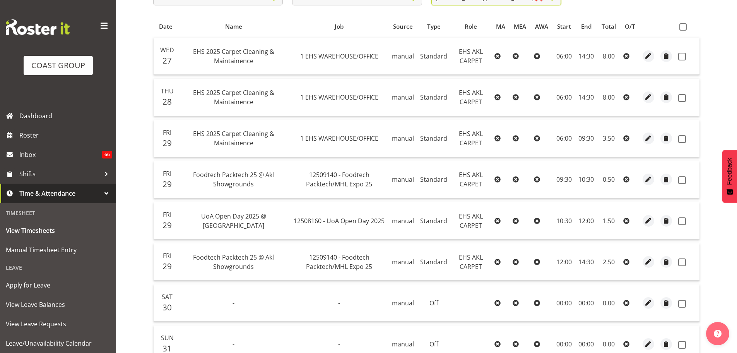
scroll to position [155, 0]
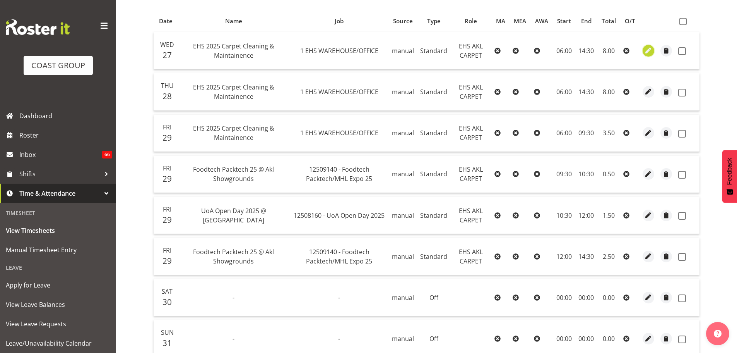
click at [646, 50] on span "button" at bounding box center [649, 50] width 9 height 9
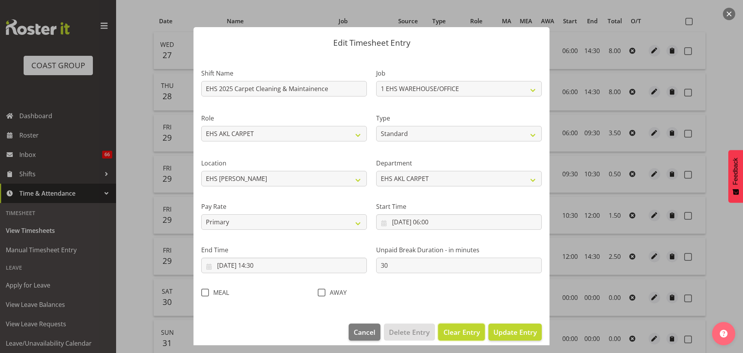
click at [464, 332] on span "Clear Entry" at bounding box center [462, 332] width 36 height 10
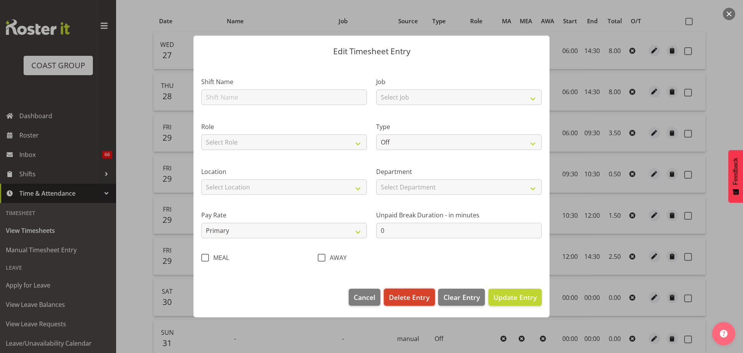
click at [418, 301] on span "Delete Entry" at bounding box center [409, 297] width 41 height 10
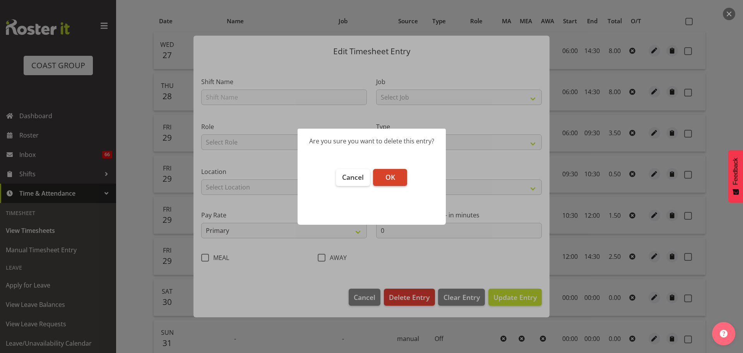
click at [397, 177] on button "OK" at bounding box center [390, 177] width 34 height 17
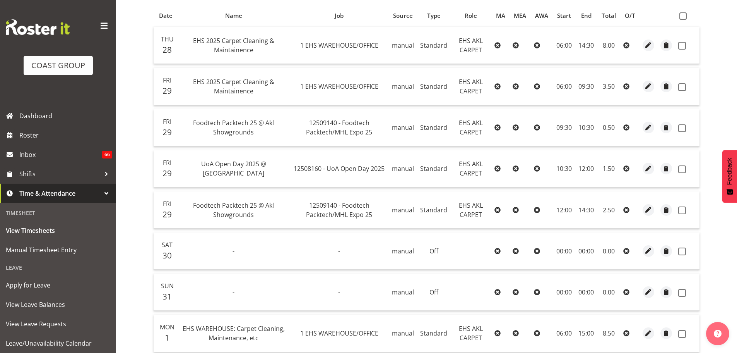
scroll to position [114, 0]
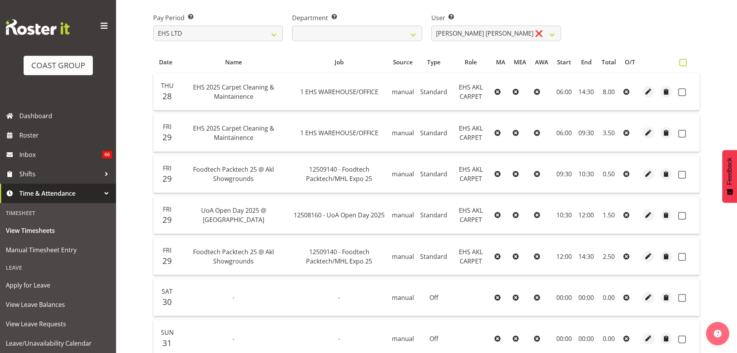
click at [680, 63] on span at bounding box center [683, 62] width 7 height 7
click at [680, 63] on input "checkbox" at bounding box center [682, 62] width 5 height 5
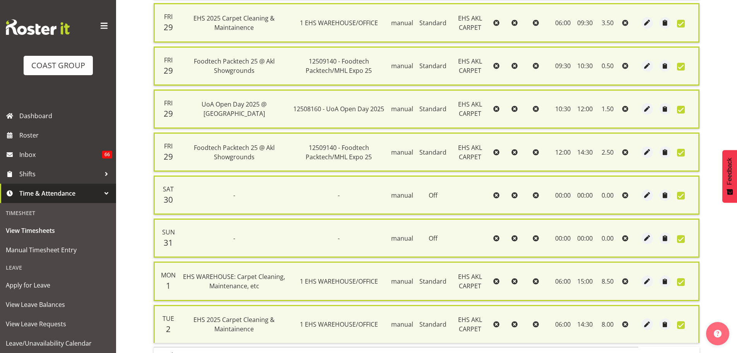
scroll to position [285, 0]
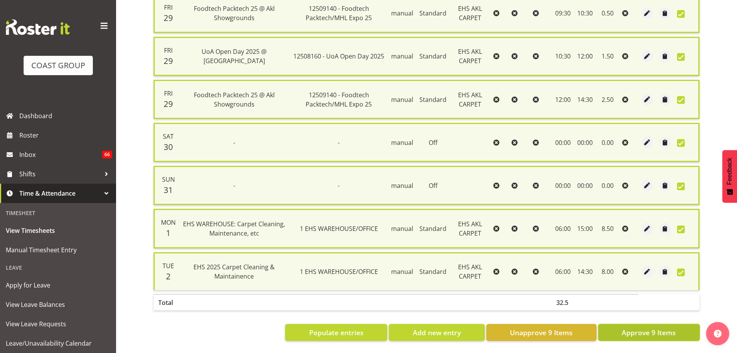
click at [630, 327] on span "Approve 9 Items" at bounding box center [649, 332] width 54 height 10
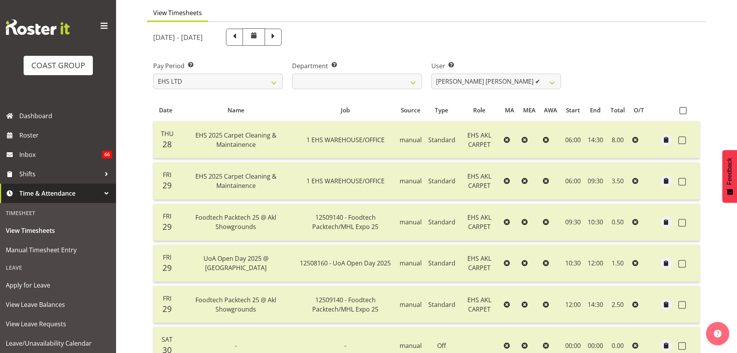
scroll to position [0, 0]
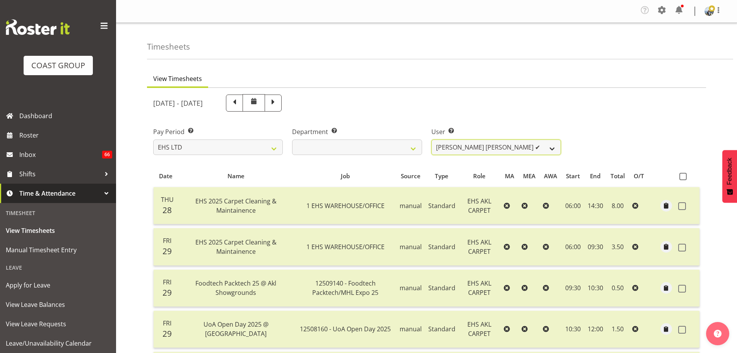
click at [508, 145] on select "Brittany Taylor ❌ Charwen Vaevaepare ✔ Kelsey Keutenius ✔ Leo Faalogo ✔ Marley …" at bounding box center [497, 146] width 130 height 15
click at [432, 139] on select "Brittany Taylor ❌ Charwen Vaevaepare ✔ Kelsey Keutenius ✔ Leo Faalogo ✔ Marley …" at bounding box center [497, 146] width 130 height 15
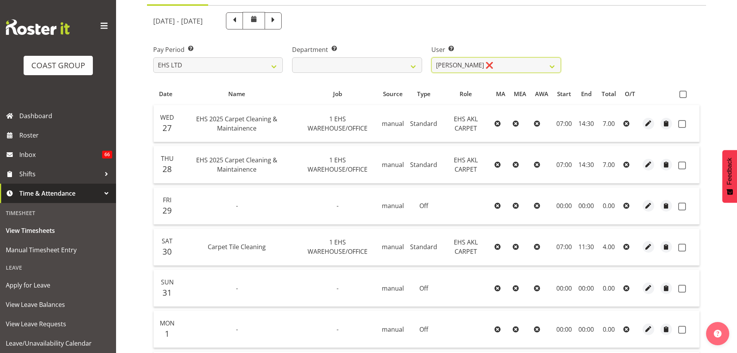
scroll to position [70, 0]
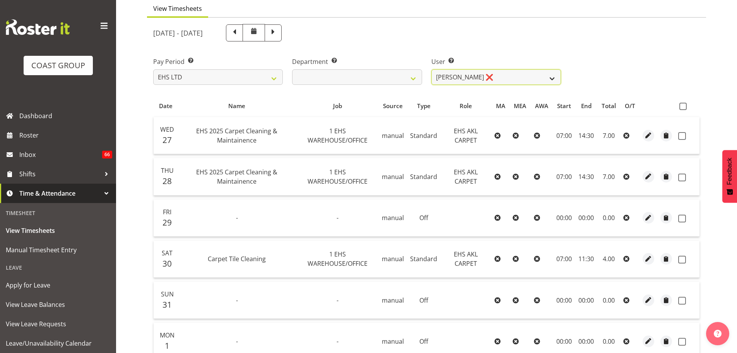
click at [486, 84] on select "Brittany Taylor ❌ Charwen Vaevaepare ✔ Kelsey Keutenius ✔ Leo Faalogo ✔ Marley …" at bounding box center [497, 76] width 130 height 15
click at [432, 69] on select "Brittany Taylor ❌ Charwen Vaevaepare ✔ Kelsey Keutenius ✔ Leo Faalogo ✔ Marley …" at bounding box center [497, 76] width 130 height 15
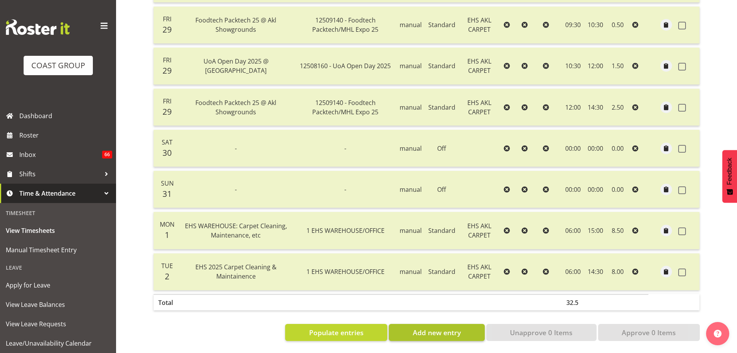
scroll to position [269, 0]
click at [440, 327] on span "Add new entry" at bounding box center [437, 332] width 48 height 10
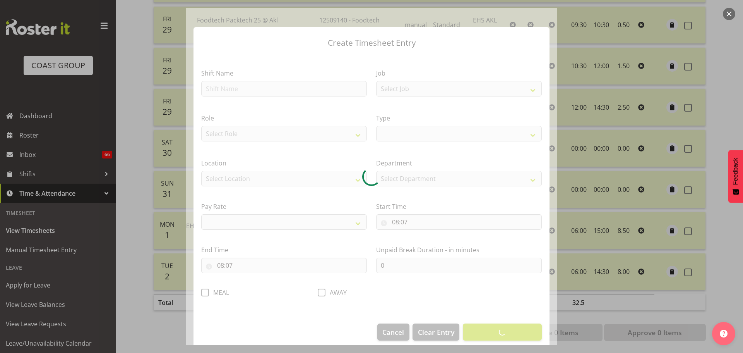
click at [291, 87] on div at bounding box center [372, 176] width 372 height 337
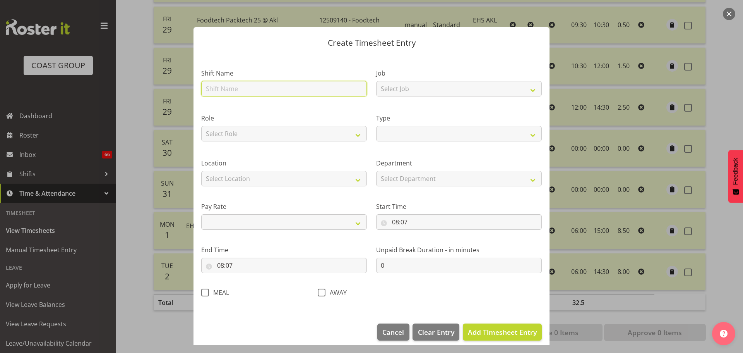
click at [224, 90] on input "text" at bounding box center [284, 88] width 166 height 15
click at [430, 77] on label "Job" at bounding box center [459, 73] width 166 height 9
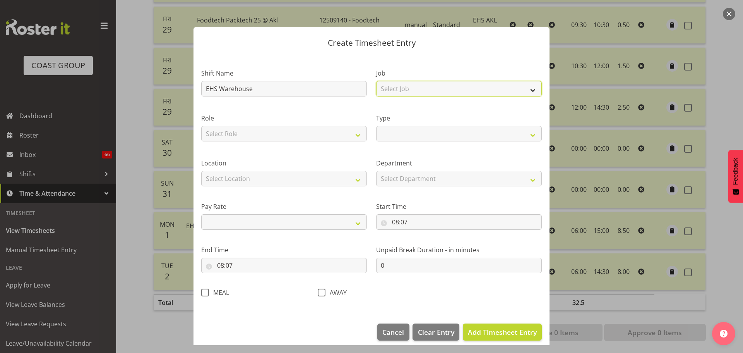
click at [427, 91] on select "Select Job 1 Carlton Events 1 Carlton Hamilton 1 Carlton Wellington 1 EHS WAREH…" at bounding box center [459, 88] width 166 height 15
click at [376, 81] on select "Select Job 1 Carlton Events 1 Carlton Hamilton 1 Carlton Wellington 1 EHS WAREH…" at bounding box center [459, 88] width 166 height 15
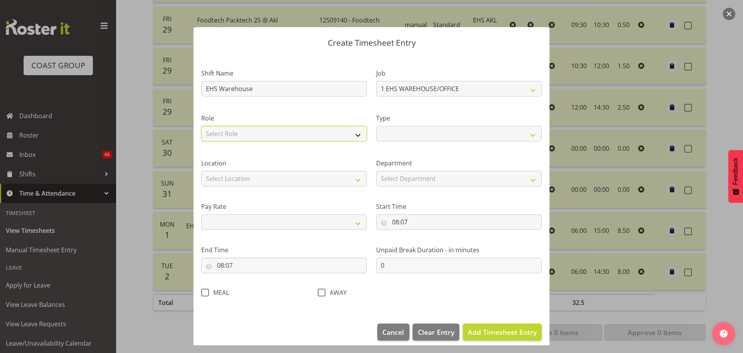
click at [305, 138] on select "Select Role EHS AKL PANELS EHS AKL D+B EHS AKL CARPET" at bounding box center [284, 133] width 166 height 15
click at [201, 126] on select "Select Role EHS AKL PANELS EHS AKL D+B EHS AKL CARPET" at bounding box center [284, 133] width 166 height 15
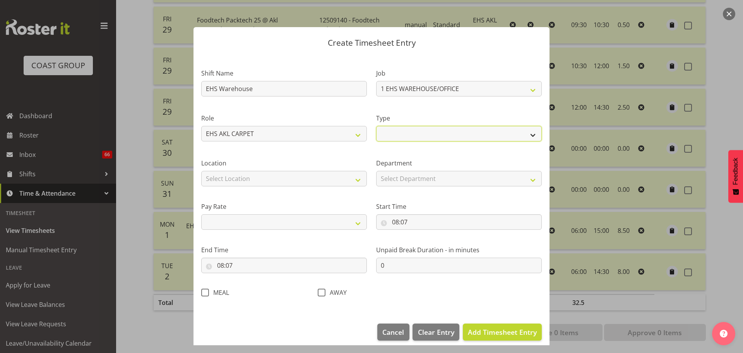
click at [444, 128] on select "Off Standard Public Holiday Public Holiday (Worked) Day In Lieu Annual Leave Si…" at bounding box center [459, 133] width 166 height 15
click at [376, 126] on select "Off Standard Public Holiday Public Holiday (Worked) Day In Lieu Annual Leave Si…" at bounding box center [459, 133] width 166 height 15
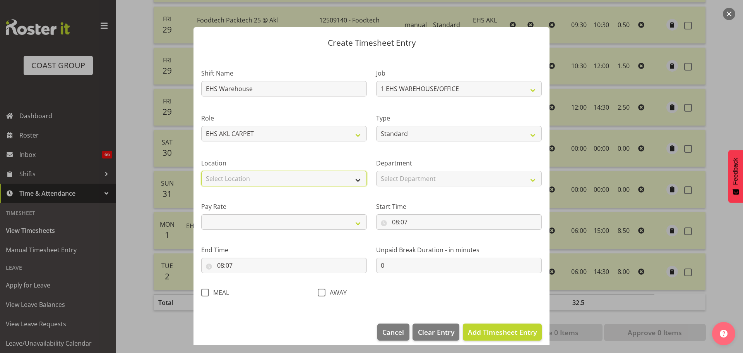
click at [271, 177] on select "Select Location CARLTON EVENTS Carlton Hamilton Carlton Wellington DW CHC DW DI…" at bounding box center [284, 178] width 166 height 15
click at [201, 171] on select "Select Location CARLTON EVENTS Carlton Hamilton Carlton Wellington DW CHC DW DI…" at bounding box center [284, 178] width 166 height 15
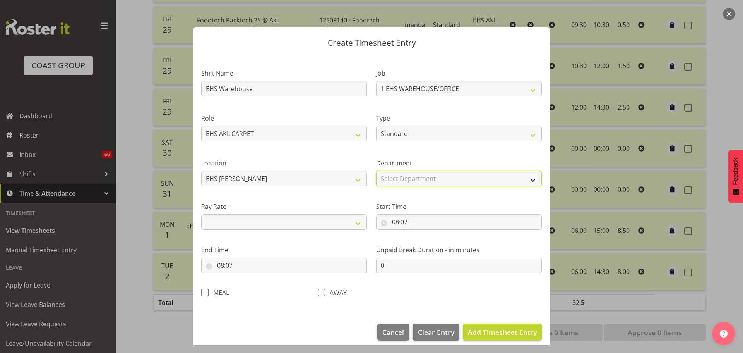
drag, startPoint x: 452, startPoint y: 179, endPoint x: 445, endPoint y: 185, distance: 9.1
click at [452, 179] on select "Select Department EHS AKL CARPET EHS AKL PANEL EHS AKL D&B" at bounding box center [459, 178] width 166 height 15
click at [376, 171] on select "Select Department EHS AKL CARPET EHS AKL PANEL EHS AKL D&B" at bounding box center [459, 178] width 166 height 15
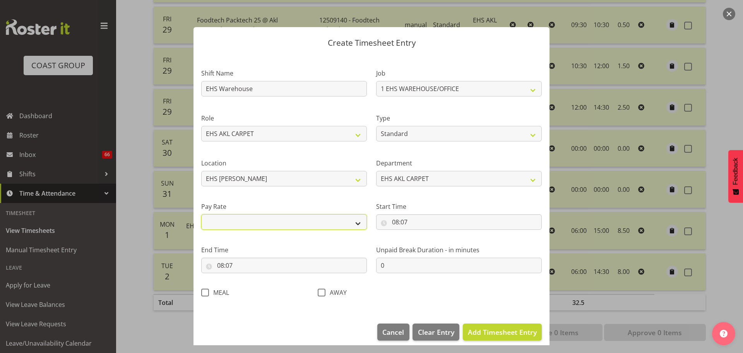
click at [287, 226] on select "Primary Secondary Tertiary Fourth Fifth" at bounding box center [284, 221] width 166 height 15
click at [201, 214] on select "Primary Secondary Tertiary Fourth Fifth" at bounding box center [284, 221] width 166 height 15
click at [400, 224] on input "08:07" at bounding box center [459, 221] width 166 height 15
click at [422, 241] on select "00 01 02 03 04 05 06 07 08 09 10 11 12 13 14 15 16 17 18 19 20 21 22 23" at bounding box center [428, 241] width 17 height 15
click at [420, 234] on select "00 01 02 03 04 05 06 07 08 09 10 11 12 13 14 15 16 17 18 19 20 21 22 23" at bounding box center [428, 241] width 17 height 15
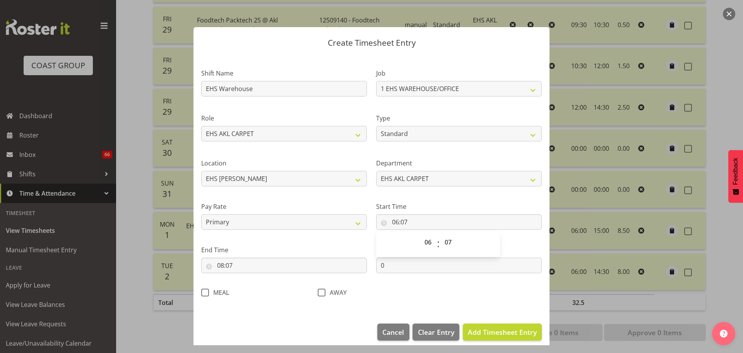
click at [447, 251] on span "00 01 02 03 04 05 06 07 08 09 10 11 12 13 14 15 16 17 18 19 20 21 22 23 24 25 2…" at bounding box center [449, 243] width 17 height 19
click at [446, 245] on select "00 01 02 03 04 05 06 07 08 09 10 11 12 13 14 15 16 17 18 19 20 21 22 23 24 25 2…" at bounding box center [449, 241] width 17 height 15
click at [441, 234] on select "00 01 02 03 04 05 06 07 08 09 10 11 12 13 14 15 16 17 18 19 20 21 22 23 24 25 2…" at bounding box center [449, 241] width 17 height 15
click at [241, 257] on input "08:07" at bounding box center [284, 264] width 166 height 15
click at [260, 287] on select "00 01 02 03 04 05 06 07 08 09 10 11 12 13 14 15 16 17 18 19 20 21 22 23" at bounding box center [253, 285] width 17 height 15
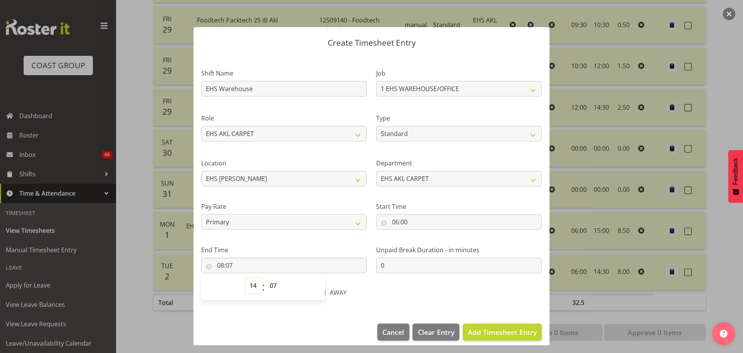
click at [245, 278] on select "00 01 02 03 04 05 06 07 08 09 10 11 12 13 14 15 16 17 18 19 20 21 22 23" at bounding box center [253, 285] width 17 height 15
click at [275, 283] on select "00 01 02 03 04 05 06 07 08 09 10 11 12 13 14 15 16 17 18 19 20 21 22 23 24 25 2…" at bounding box center [274, 285] width 17 height 15
drag, startPoint x: 446, startPoint y: 261, endPoint x: 316, endPoint y: 255, distance: 130.2
click at [316, 255] on div "Shift Name EHS Warehouse Job 1 Carlton Events 1 Carlton Hamilton 1 Carlton Well…" at bounding box center [372, 180] width 350 height 245
click at [509, 335] on span "Add Timesheet Entry" at bounding box center [502, 331] width 69 height 9
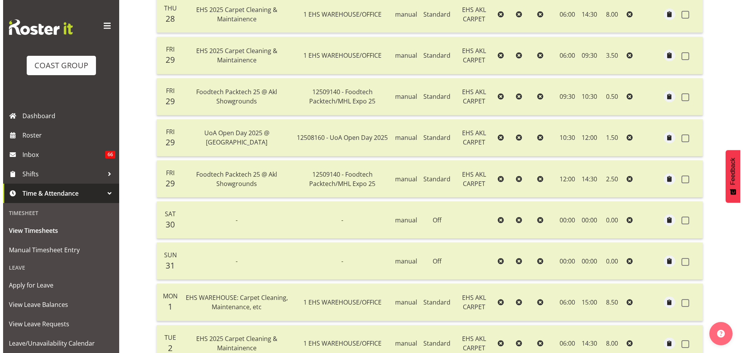
scroll to position [307, 0]
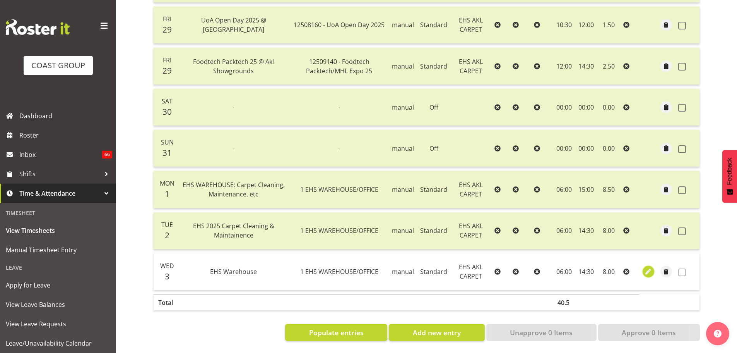
click at [648, 268] on span "button" at bounding box center [649, 271] width 9 height 9
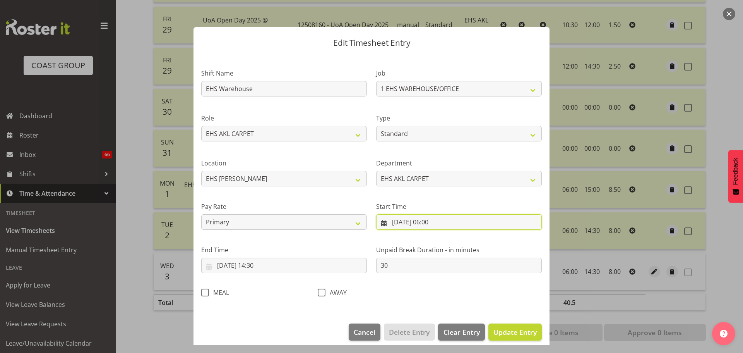
click at [406, 224] on input "03/09/2025, 06:00" at bounding box center [459, 221] width 166 height 15
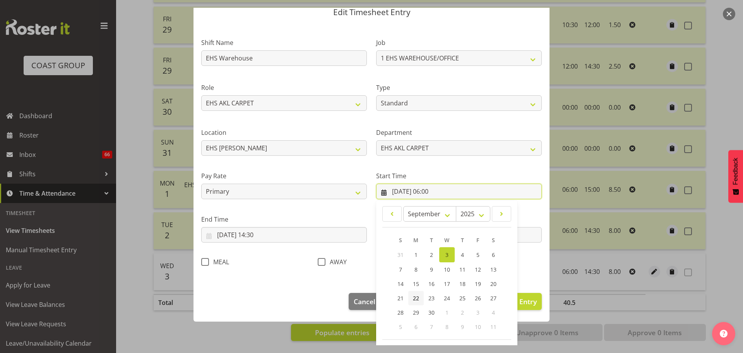
scroll to position [62, 0]
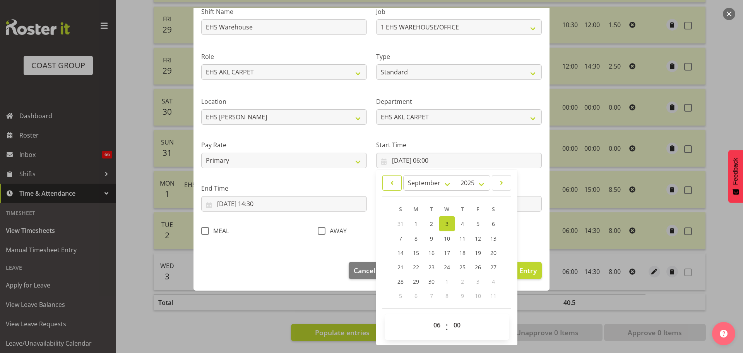
click at [392, 184] on span at bounding box center [391, 182] width 9 height 9
click at [444, 283] on span "27" at bounding box center [447, 280] width 6 height 7
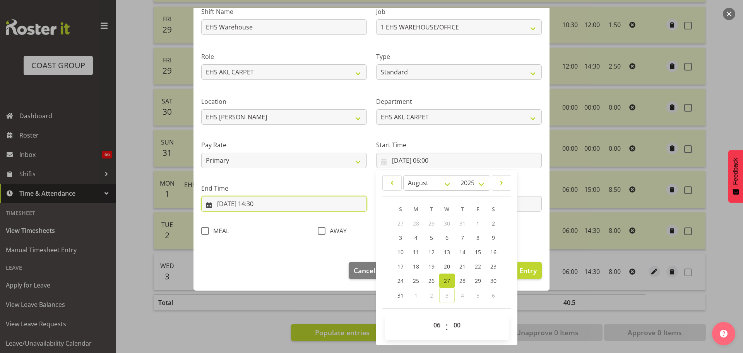
click at [240, 202] on input "03/09/2025, 14:30" at bounding box center [284, 203] width 166 height 15
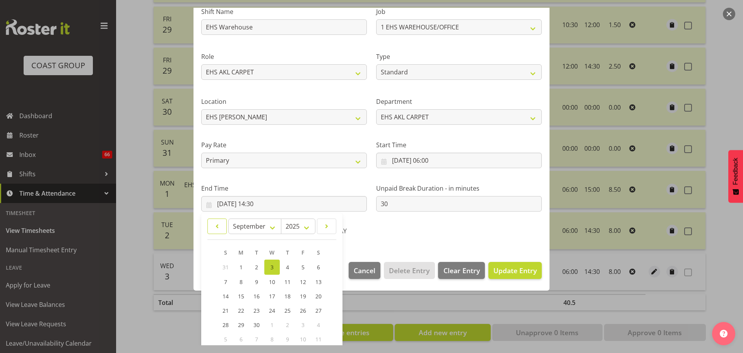
click at [220, 219] on link at bounding box center [216, 225] width 19 height 15
click at [274, 321] on span "27" at bounding box center [272, 323] width 6 height 7
click at [440, 228] on div "Shift Name EHS Warehouse Job 1 Carlton Events 1 Carlton Hamilton 1 Carlton Well…" at bounding box center [372, 118] width 350 height 245
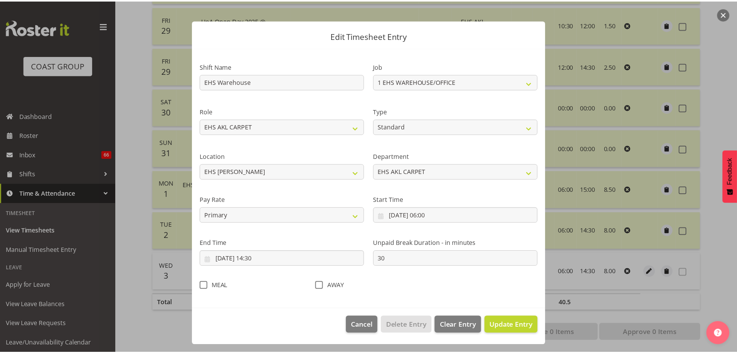
scroll to position [7, 0]
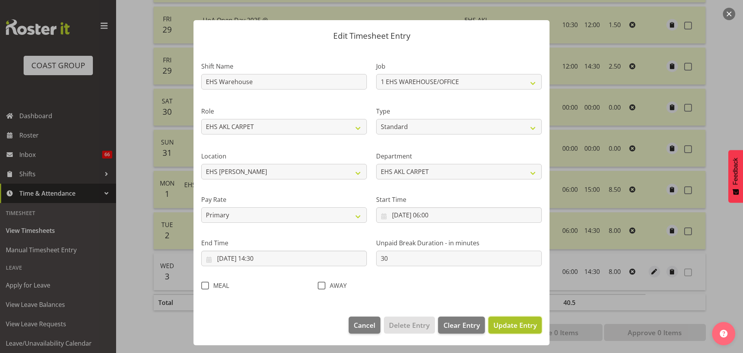
click at [515, 324] on span "Update Entry" at bounding box center [515, 324] width 43 height 9
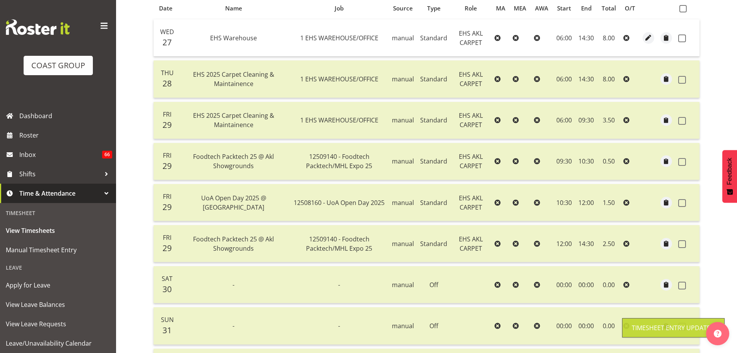
scroll to position [75, 0]
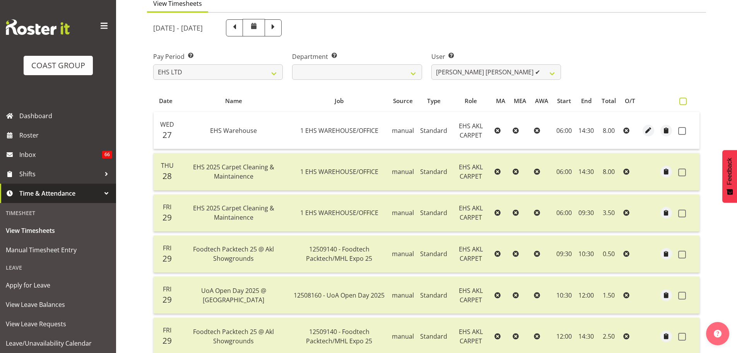
click at [686, 103] on span at bounding box center [683, 101] width 7 height 7
click at [685, 103] on input "checkbox" at bounding box center [682, 101] width 5 height 5
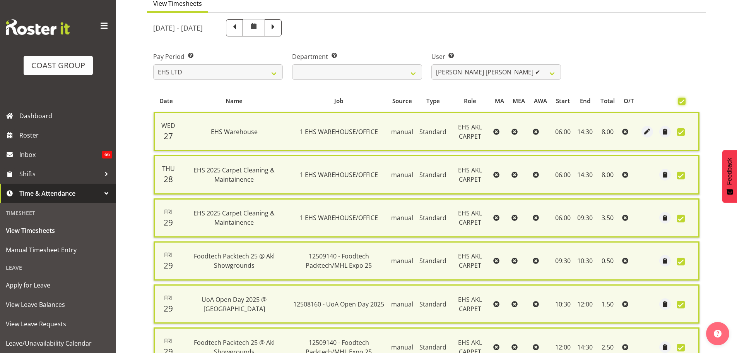
scroll to position [307, 0]
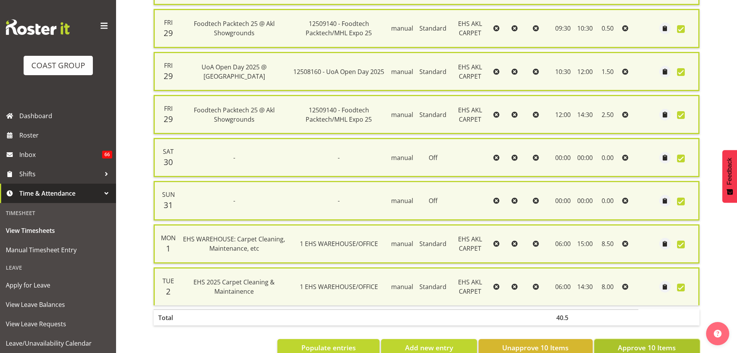
click at [670, 344] on span "Approve 10 Items" at bounding box center [647, 347] width 58 height 10
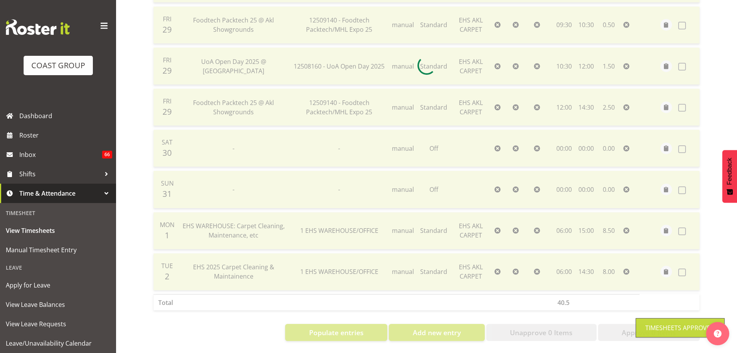
scroll to position [110, 0]
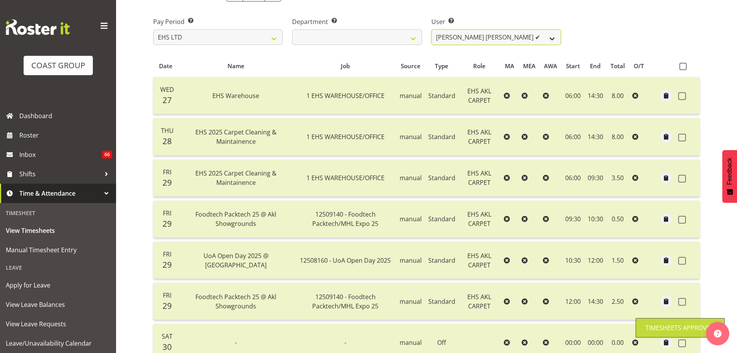
click at [461, 40] on select "Brittany Taylor ❌ Charwen Vaevaepare ✔ Kelsey Keutenius ✔ Leo Faalogo ✔ Marley …" at bounding box center [497, 36] width 130 height 15
click at [432, 29] on select "Brittany Taylor ❌ Charwen Vaevaepare ✔ Kelsey Keutenius ✔ Leo Faalogo ✔ Marley …" at bounding box center [497, 36] width 130 height 15
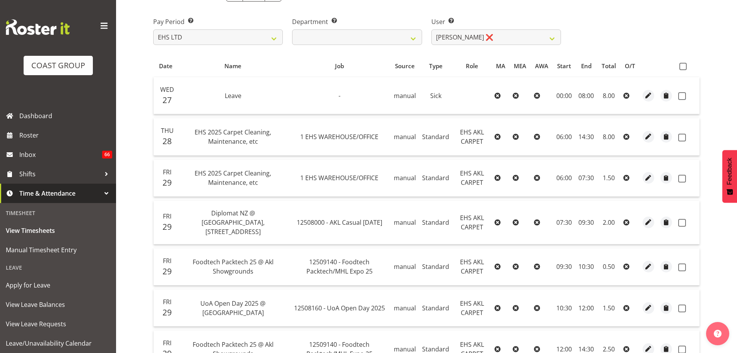
click at [684, 67] on span at bounding box center [683, 66] width 7 height 7
click at [684, 67] on input "checkbox" at bounding box center [682, 66] width 5 height 5
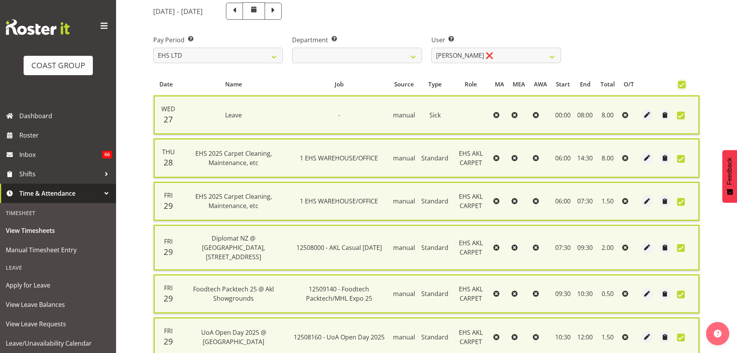
scroll to position [71, 0]
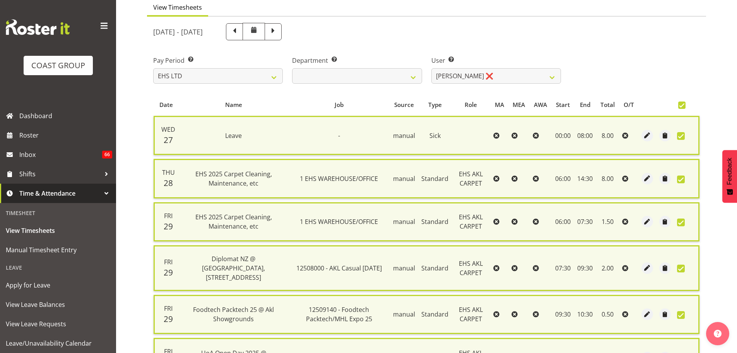
click at [684, 105] on span at bounding box center [682, 104] width 7 height 7
click at [684, 105] on input "checkbox" at bounding box center [681, 105] width 5 height 5
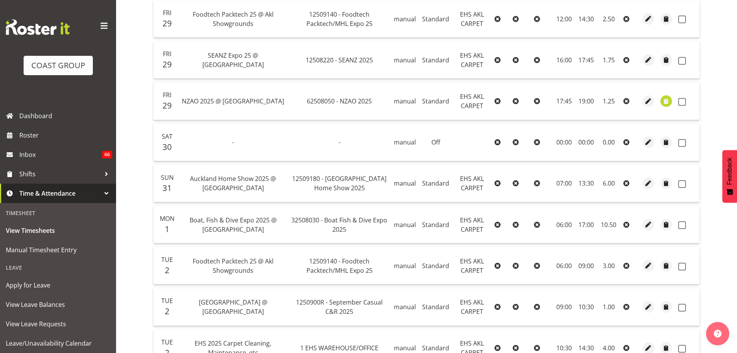
scroll to position [458, 0]
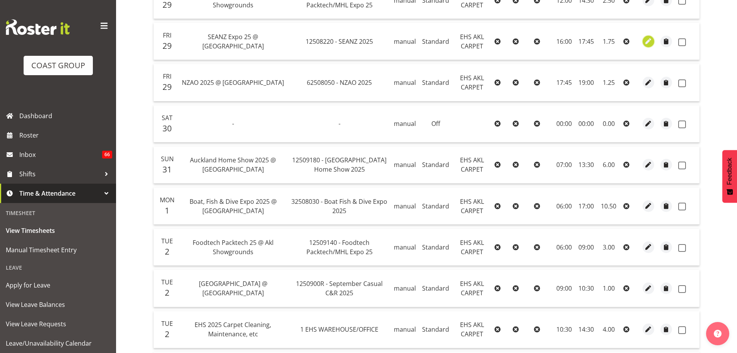
click at [652, 37] on span "button" at bounding box center [649, 41] width 9 height 9
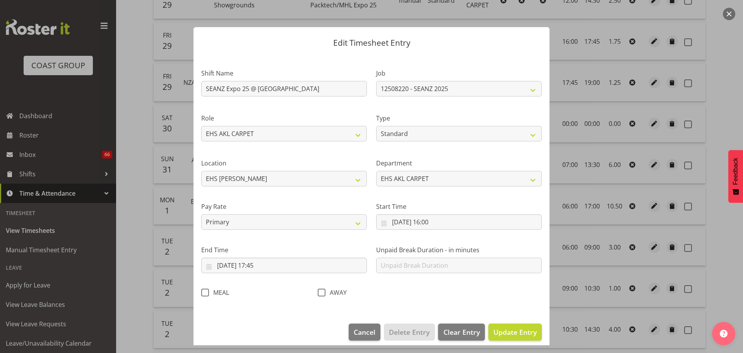
click at [202, 292] on span at bounding box center [205, 292] width 8 height 8
click at [202, 292] on input "MEAL" at bounding box center [203, 292] width 5 height 5
click at [499, 332] on span "Update Entry" at bounding box center [515, 331] width 43 height 9
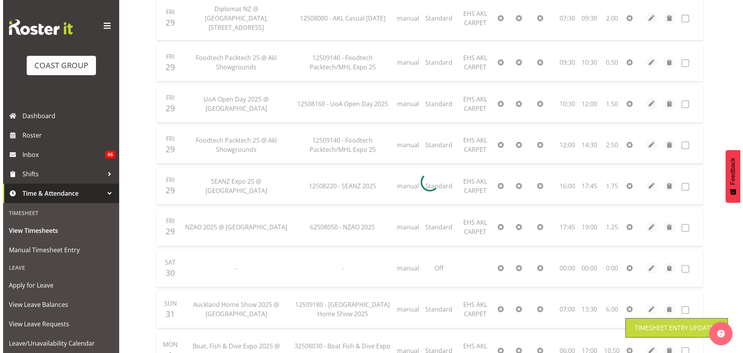
scroll to position [303, 0]
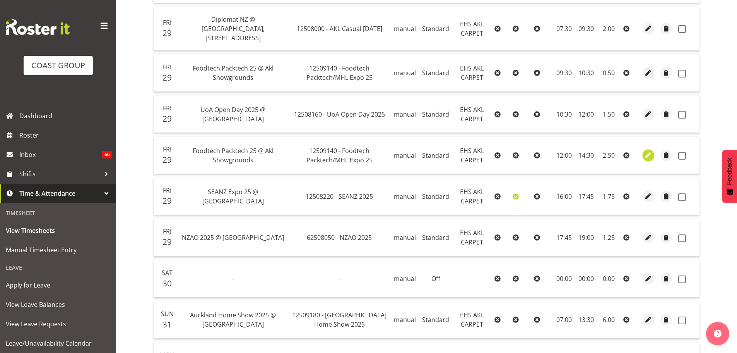
click at [650, 151] on span "button" at bounding box center [649, 155] width 9 height 9
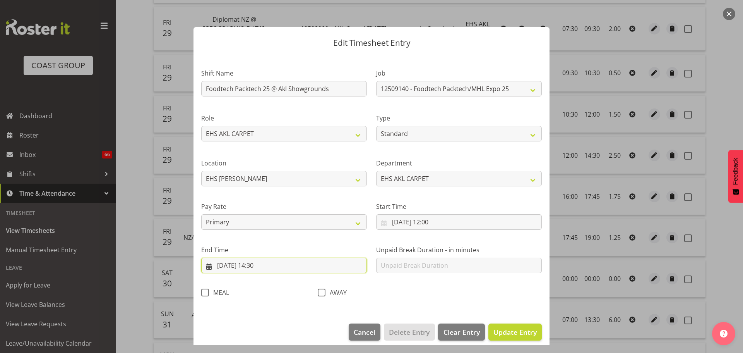
click at [259, 268] on input "29/08/2025, 14:30" at bounding box center [284, 264] width 166 height 15
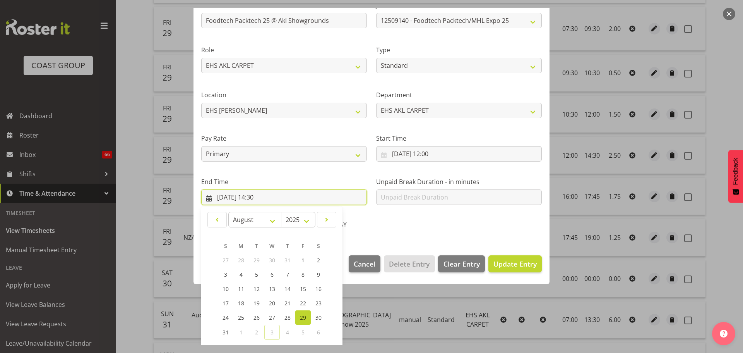
scroll to position [105, 0]
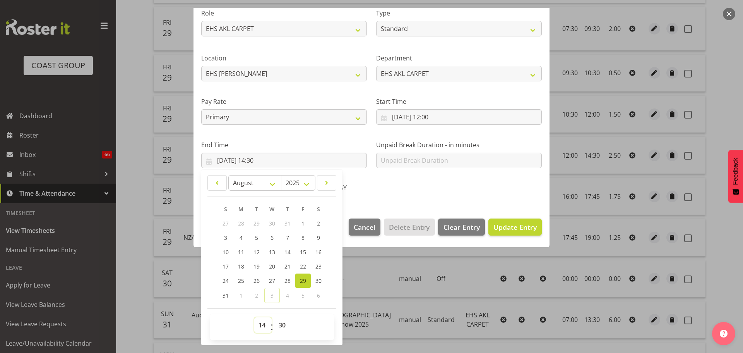
click at [260, 327] on select "00 01 02 03 04 05 06 07 08 09 10 11 12 13 14 15 16 17 18 19 20 21 22 23" at bounding box center [262, 324] width 17 height 15
click at [254, 317] on select "00 01 02 03 04 05 06 07 08 09 10 11 12 13 14 15 16 17 18 19 20 21 22 23" at bounding box center [262, 324] width 17 height 15
click at [286, 333] on span "00 01 02 03 04 05 06 07 08 09 10 11 12 13 14 15 16 17 18 19 20 21 22 23 24 25 2…" at bounding box center [282, 326] width 17 height 19
click at [283, 326] on select "00 01 02 03 04 05 06 07 08 09 10 11 12 13 14 15 16 17 18 19 20 21 22 23 24 25 2…" at bounding box center [282, 324] width 17 height 15
click at [516, 225] on span "Update Entry" at bounding box center [515, 226] width 43 height 9
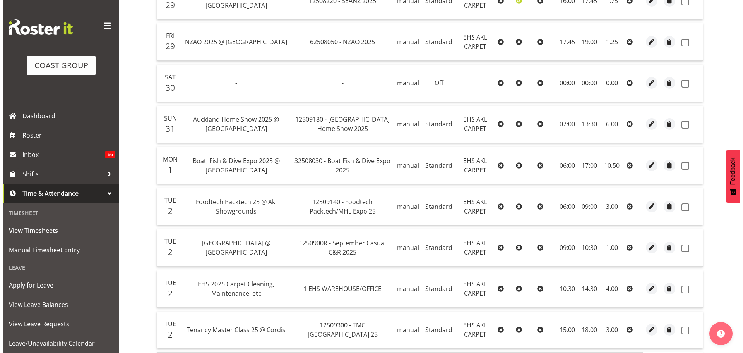
scroll to position [556, 0]
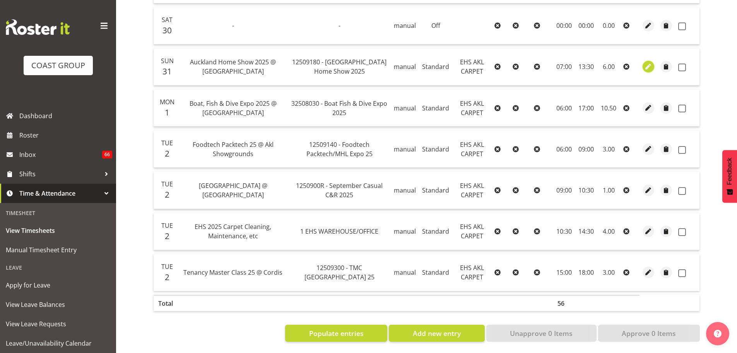
click at [648, 62] on span "button" at bounding box center [649, 66] width 9 height 9
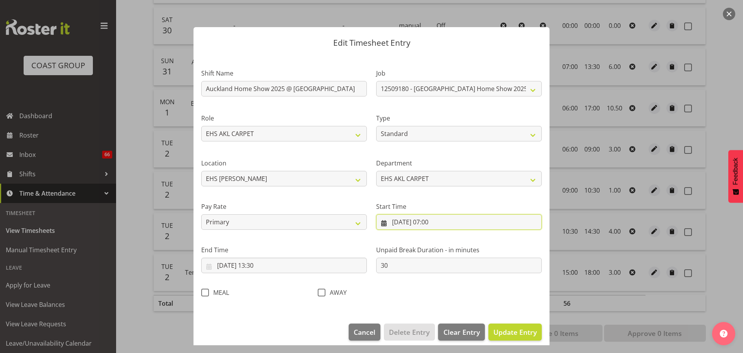
click at [433, 222] on input "31/08/2025, 07:00" at bounding box center [459, 221] width 166 height 15
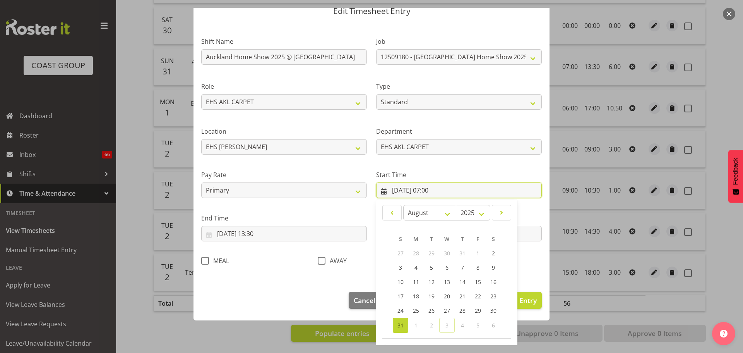
scroll to position [62, 0]
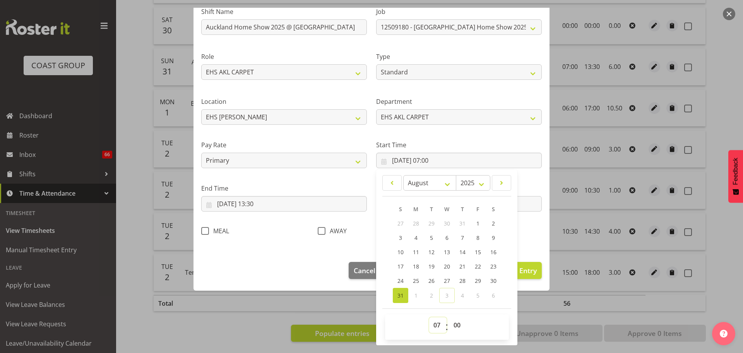
click at [432, 326] on select "00 01 02 03 04 05 06 07 08 09 10 11 12 13 14 15 16 17 18 19 20 21 22 23" at bounding box center [437, 324] width 17 height 15
click at [437, 332] on select "00 01 02 03 04 05 06 07 08 09 10 11 12 13 14 15 16 17 18 19 20 21 22 23" at bounding box center [437, 324] width 17 height 15
click at [429, 317] on select "00 01 02 03 04 05 06 07 08 09 10 11 12 13 14 15 16 17 18 19 20 21 22 23" at bounding box center [437, 324] width 17 height 15
click at [267, 202] on input "31/08/2025, 13:30" at bounding box center [284, 203] width 166 height 15
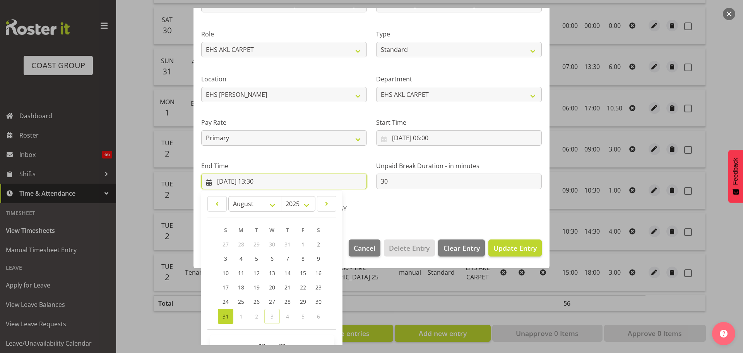
scroll to position [105, 0]
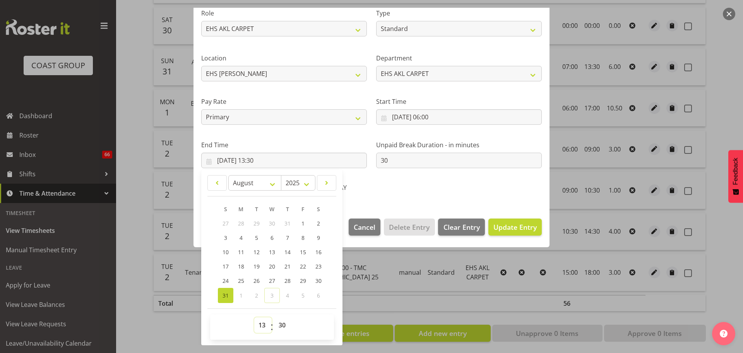
drag, startPoint x: 263, startPoint y: 327, endPoint x: 263, endPoint y: 322, distance: 4.3
click at [263, 327] on select "00 01 02 03 04 05 06 07 08 09 10 11 12 13 14 15 16 17 18 19 20 21 22 23" at bounding box center [262, 324] width 17 height 15
click at [254, 317] on select "00 01 02 03 04 05 06 07 08 09 10 11 12 13 14 15 16 17 18 19 20 21 22 23" at bounding box center [262, 324] width 17 height 15
click at [513, 228] on span "Update Entry" at bounding box center [515, 226] width 43 height 9
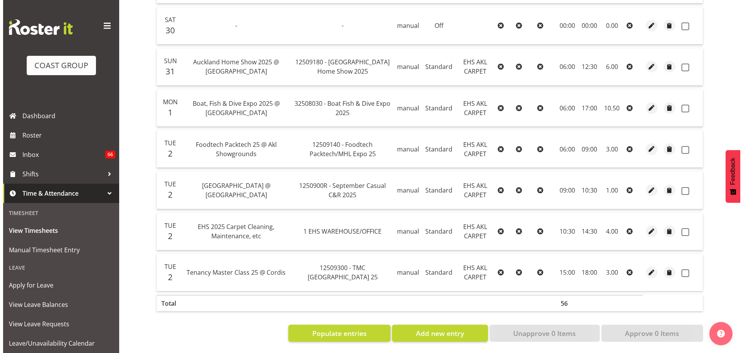
scroll to position [518, 0]
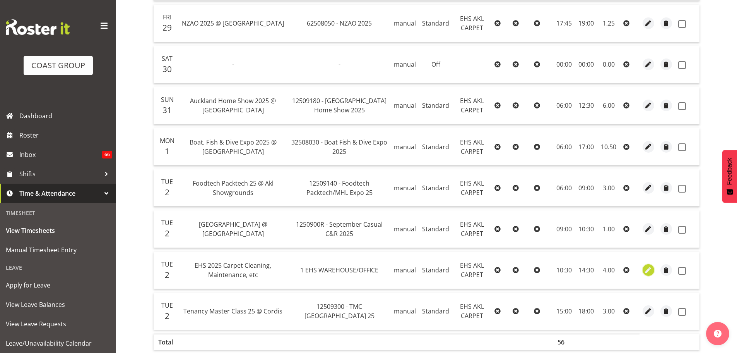
click at [645, 267] on span "button" at bounding box center [649, 270] width 9 height 9
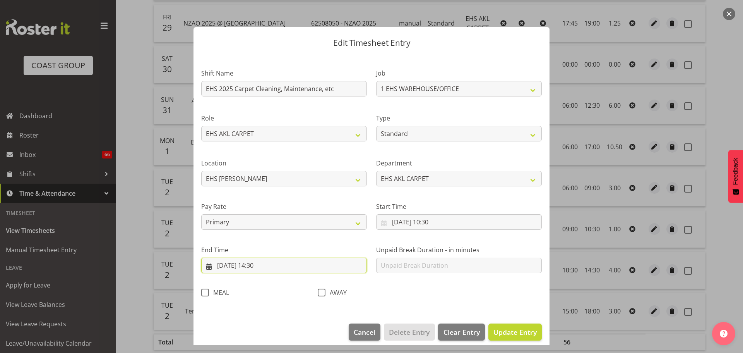
click at [258, 266] on input "02/09/2025, 14:30" at bounding box center [284, 264] width 166 height 15
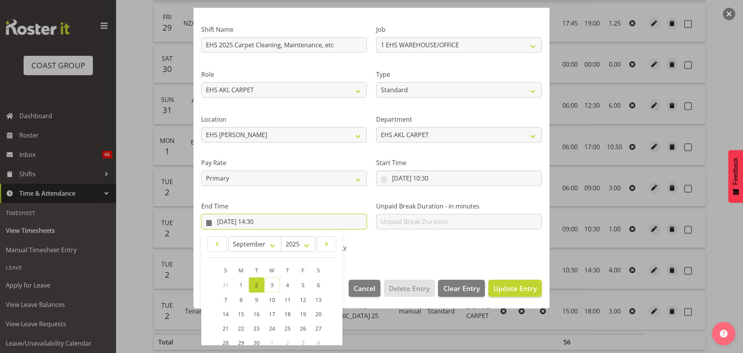
scroll to position [105, 0]
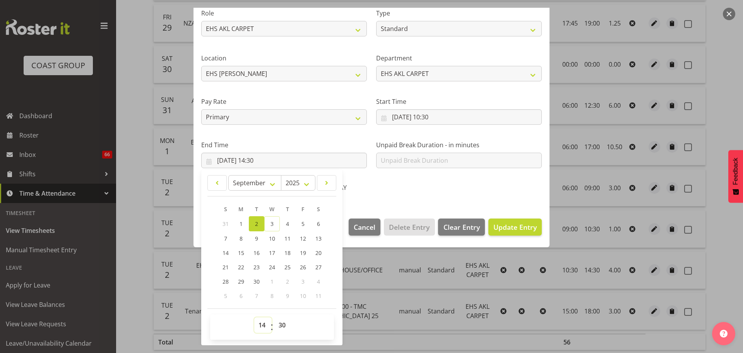
click at [265, 325] on select "00 01 02 03 04 05 06 07 08 09 10 11 12 13 14 15 16 17 18 19 20 21 22 23" at bounding box center [262, 324] width 17 height 15
click at [254, 317] on select "00 01 02 03 04 05 06 07 08 09 10 11 12 13 14 15 16 17 18 19 20 21 22 23" at bounding box center [262, 324] width 17 height 15
click at [285, 323] on select "00 01 02 03 04 05 06 07 08 09 10 11 12 13 14 15 16 17 18 19 20 21 22 23 24 25 2…" at bounding box center [282, 324] width 17 height 15
click at [522, 221] on button "Update Entry" at bounding box center [515, 226] width 53 height 17
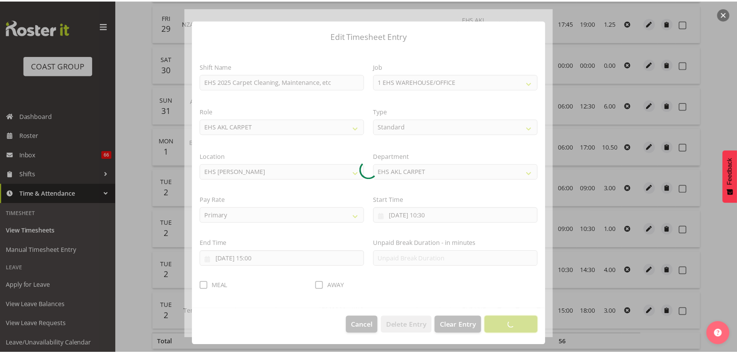
scroll to position [7, 0]
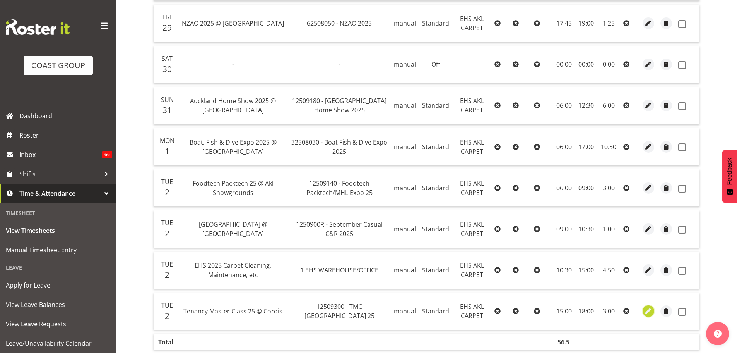
click at [651, 307] on span "button" at bounding box center [649, 311] width 9 height 9
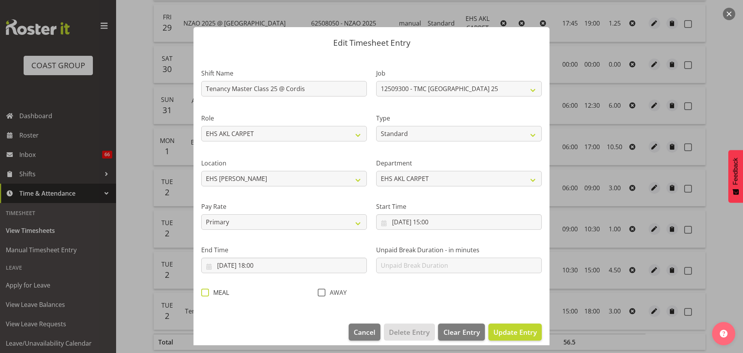
click at [207, 292] on span at bounding box center [205, 292] width 8 height 8
click at [206, 292] on input "MEAL" at bounding box center [203, 292] width 5 height 5
click at [494, 332] on span "Update Entry" at bounding box center [515, 331] width 43 height 9
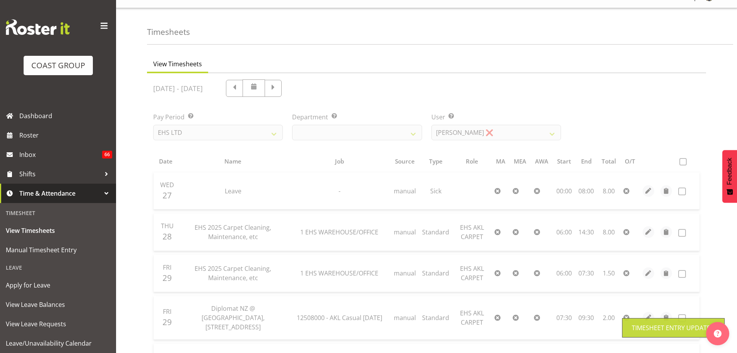
scroll to position [14, 0]
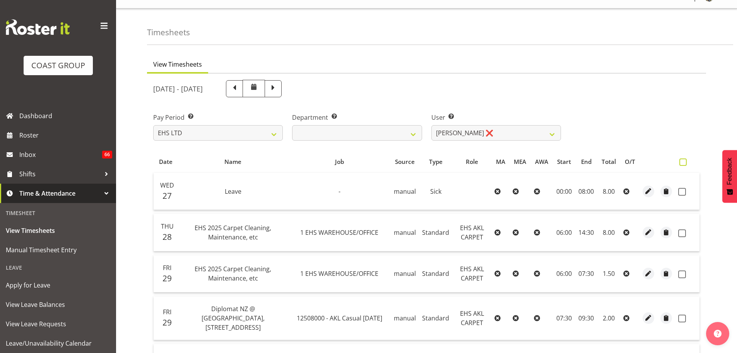
click at [686, 165] on span at bounding box center [683, 161] width 7 height 7
click at [685, 165] on input "checkbox" at bounding box center [682, 161] width 5 height 5
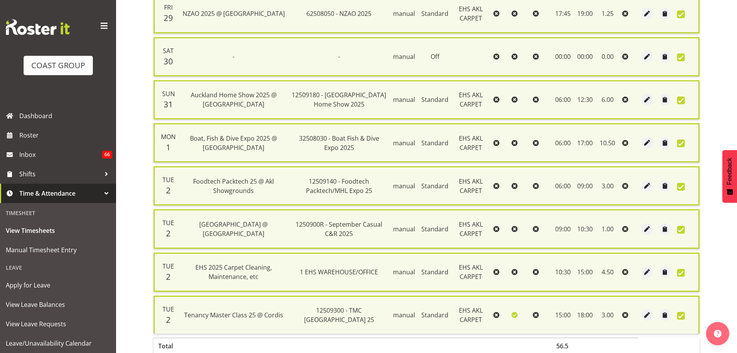
scroll to position [586, 0]
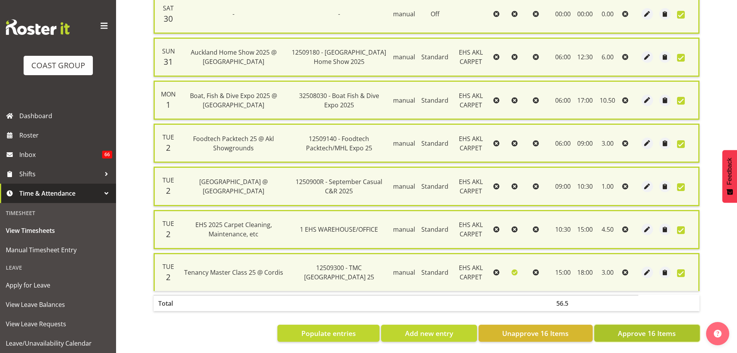
click at [635, 328] on span "Approve 16 Items" at bounding box center [647, 333] width 58 height 10
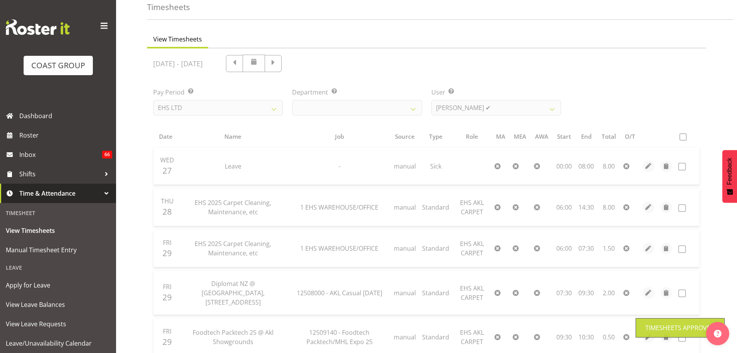
scroll to position [0, 0]
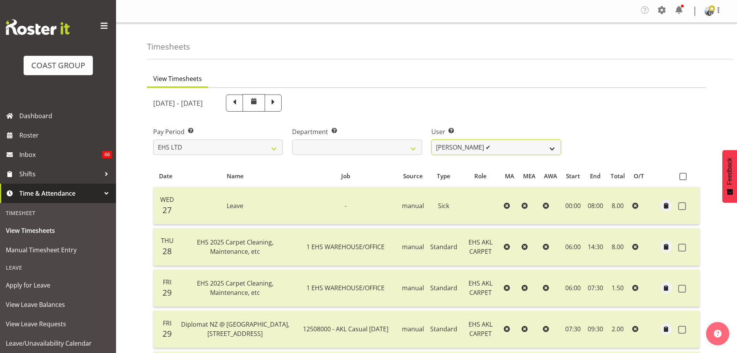
click at [509, 151] on select "Brittany Taylor ❌ Charwen Vaevaepare ✔ Kelsey Keutenius ✔ Leo Faalogo ✔ Marley …" at bounding box center [497, 146] width 130 height 15
click at [432, 139] on select "Brittany Taylor ❌ Charwen Vaevaepare ✔ Kelsey Keutenius ✔ Leo Faalogo ✔ Marley …" at bounding box center [497, 146] width 130 height 15
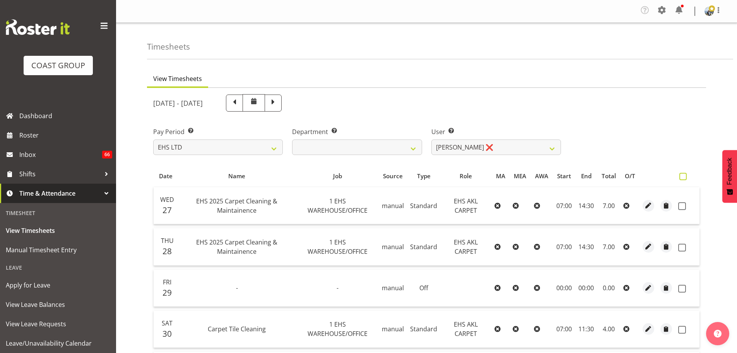
click at [683, 177] on span at bounding box center [683, 176] width 7 height 7
click at [683, 177] on input "checkbox" at bounding box center [682, 176] width 5 height 5
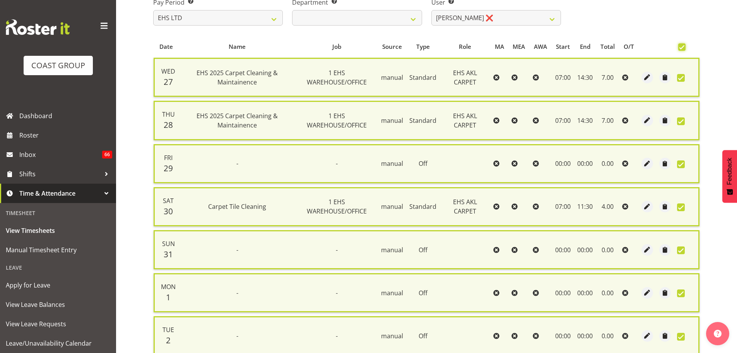
scroll to position [199, 0]
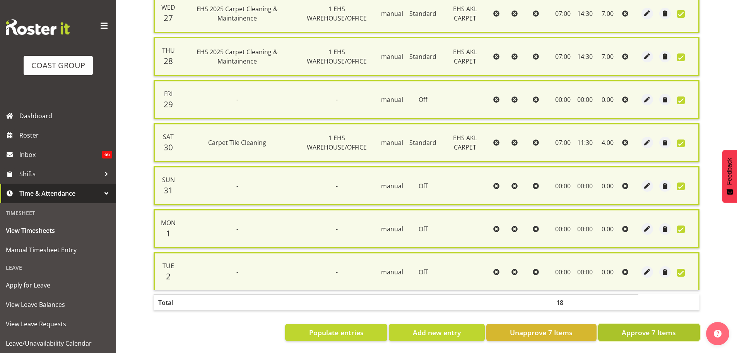
click at [658, 327] on span "Approve 7 Items" at bounding box center [649, 332] width 54 height 10
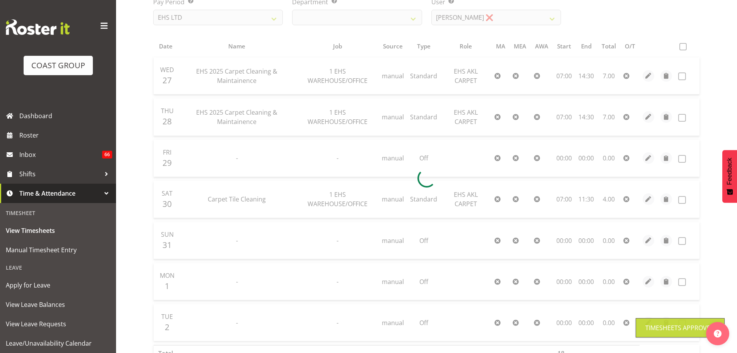
scroll to position [0, 0]
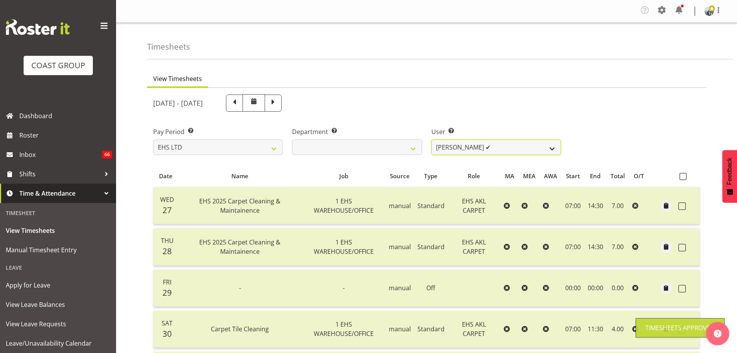
click at [478, 150] on select "Brittany Taylor ❌ Charwen Vaevaepare ✔ Kelsey Keutenius ✔ Leo Faalogo ✔ Marley …" at bounding box center [497, 146] width 130 height 15
click at [432, 139] on select "Brittany Taylor ❌ Charwen Vaevaepare ✔ Kelsey Keutenius ✔ Leo Faalogo ✔ Marley …" at bounding box center [497, 146] width 130 height 15
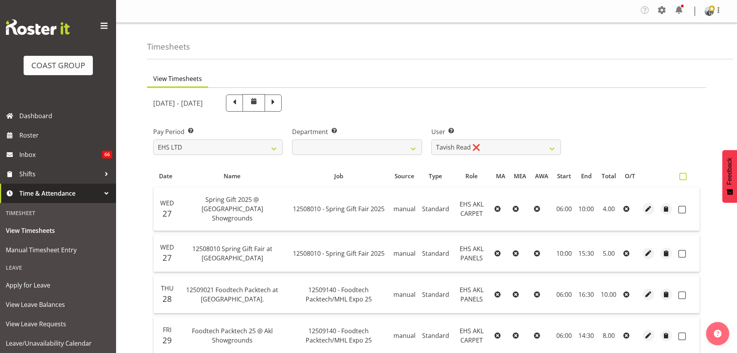
click at [684, 176] on span at bounding box center [683, 176] width 7 height 7
click at [684, 176] on input "checkbox" at bounding box center [682, 176] width 5 height 5
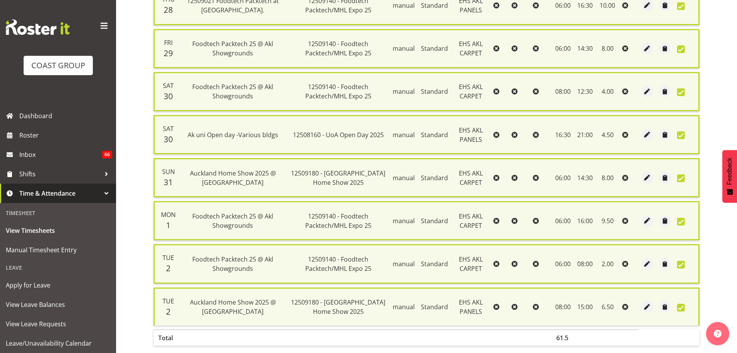
scroll to position [328, 0]
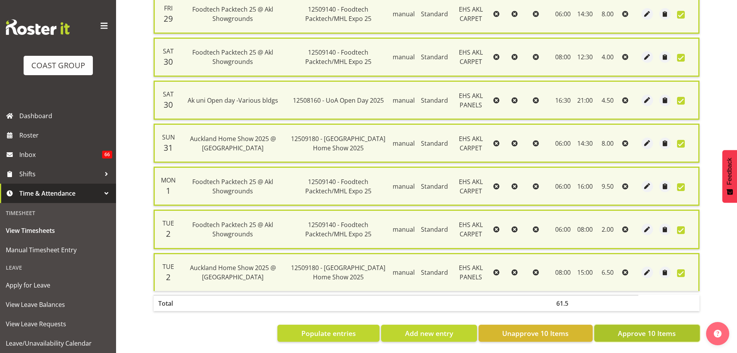
click at [661, 328] on span "Approve 10 Items" at bounding box center [647, 333] width 58 height 10
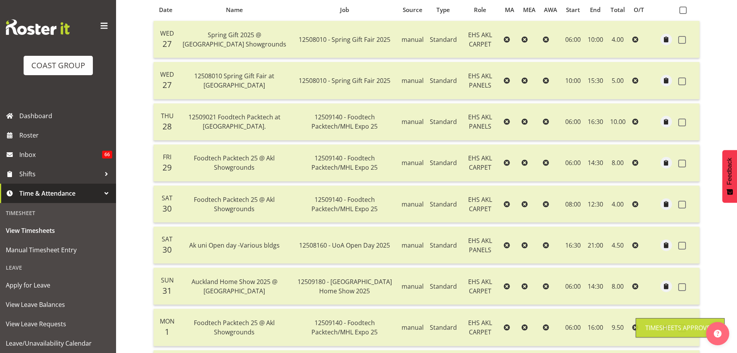
scroll to position [0, 0]
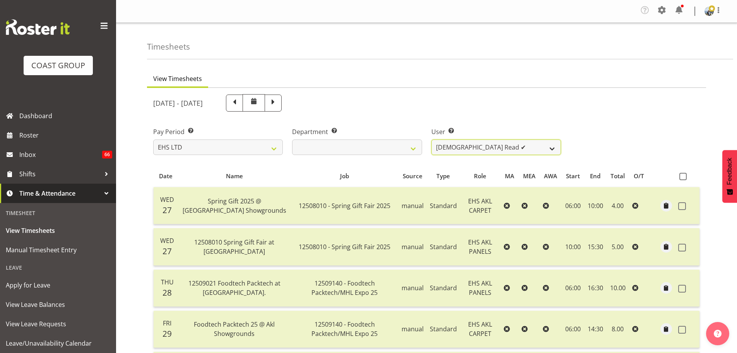
click at [456, 144] on select "Brittany Taylor ❌ Charwen Vaevaepare ✔ Kelsey Keutenius ✔ Leo Faalogo ✔ Marley …" at bounding box center [497, 146] width 130 height 15
click at [432, 139] on select "Brittany Taylor ❌ Charwen Vaevaepare ✔ Kelsey Keutenius ✔ Leo Faalogo ✔ Marley …" at bounding box center [497, 146] width 130 height 15
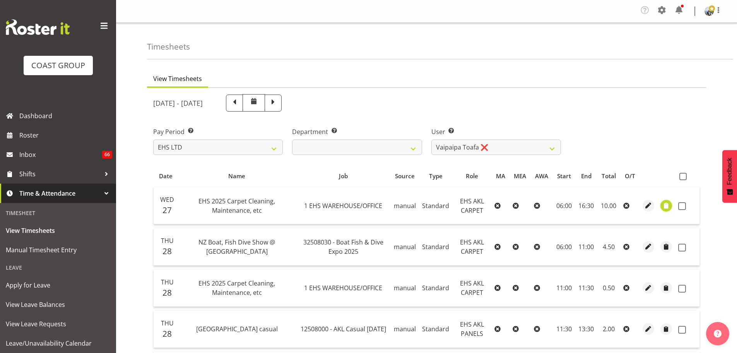
click at [664, 208] on span "button" at bounding box center [666, 205] width 9 height 9
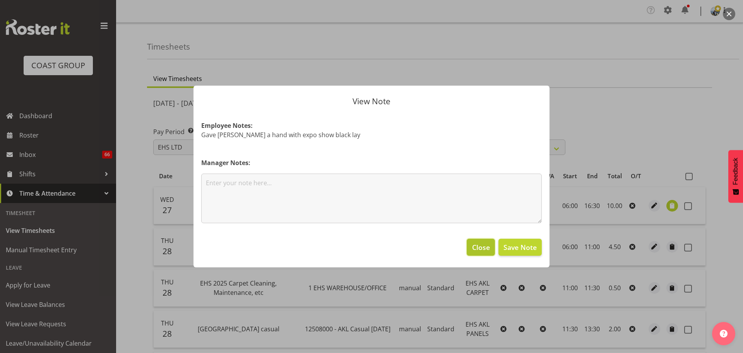
click at [474, 246] on span "Close" at bounding box center [481, 247] width 18 height 10
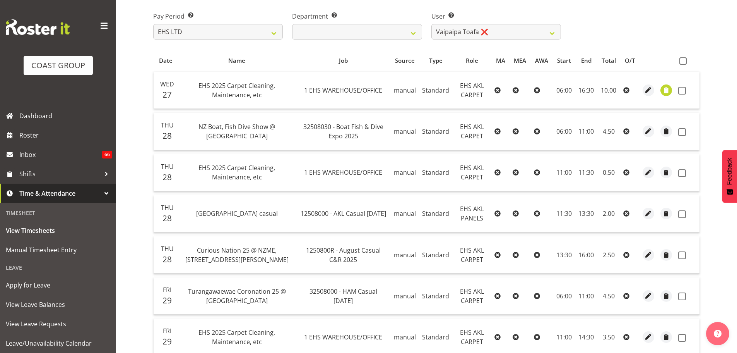
scroll to position [116, 0]
click at [681, 62] on span at bounding box center [683, 60] width 7 height 7
click at [681, 62] on input "checkbox" at bounding box center [682, 60] width 5 height 5
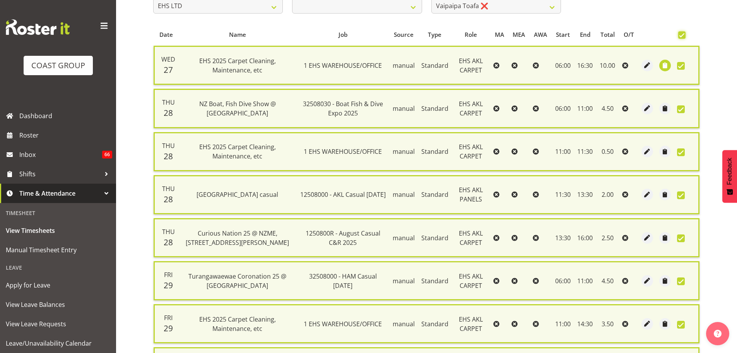
scroll to position [155, 0]
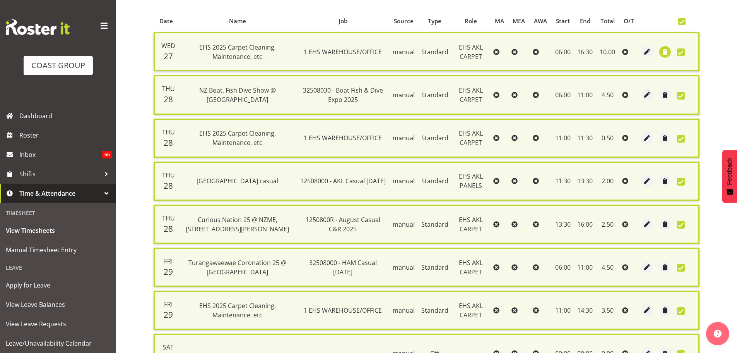
click at [681, 22] on span at bounding box center [682, 21] width 7 height 7
click at [681, 22] on input "checkbox" at bounding box center [681, 21] width 5 height 5
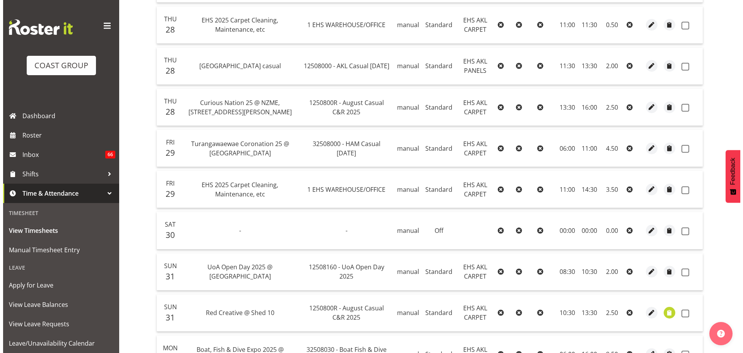
scroll to position [271, 0]
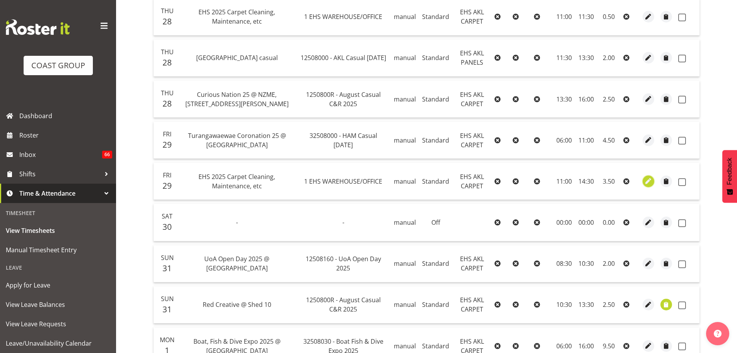
click at [653, 184] on span "button" at bounding box center [649, 181] width 9 height 9
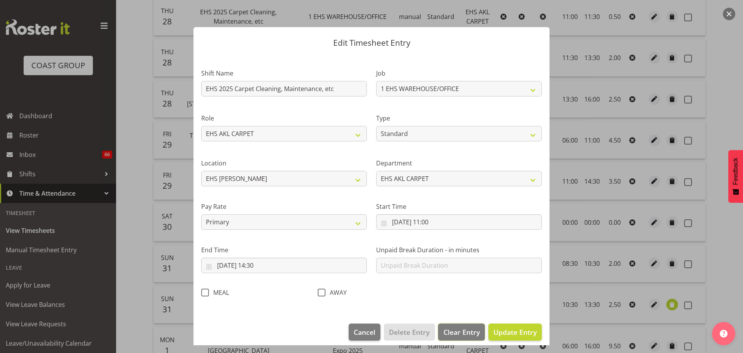
click at [457, 331] on span "Clear Entry" at bounding box center [462, 332] width 36 height 10
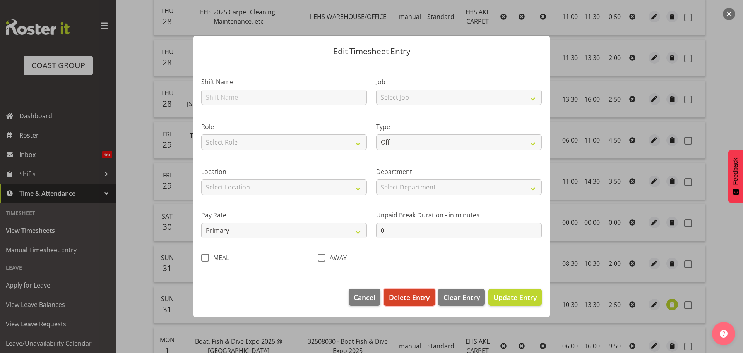
click at [405, 300] on span "Delete Entry" at bounding box center [409, 297] width 41 height 10
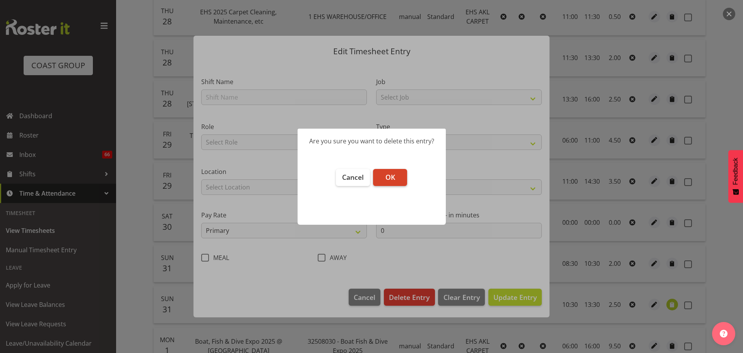
click at [377, 173] on button "OK" at bounding box center [390, 177] width 34 height 17
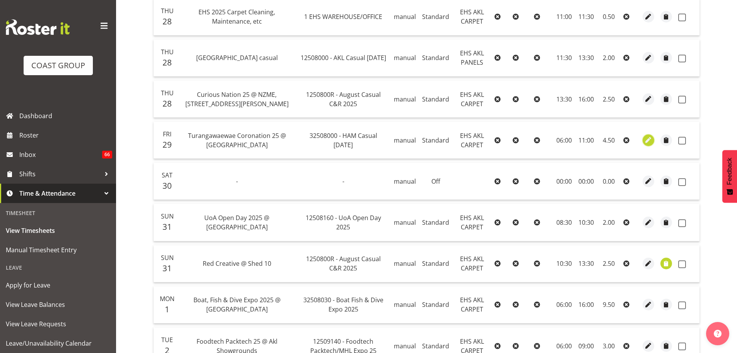
click at [648, 141] on span "button" at bounding box center [649, 139] width 9 height 9
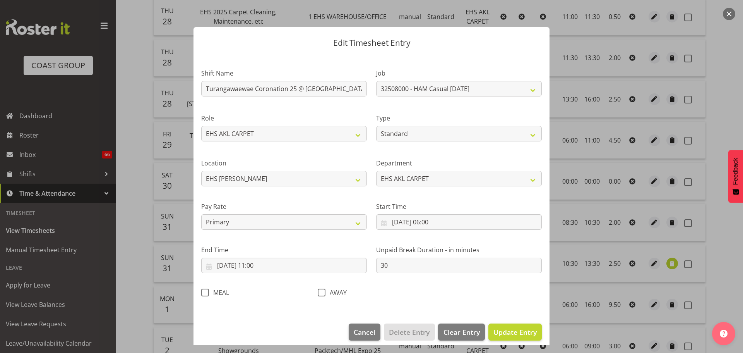
click at [265, 265] on section "Shift Name Turangawaewae Coronation 25 @ Nqaruawahia Job 1 Carlton Events 1 Car…" at bounding box center [372, 185] width 356 height 261
click at [265, 265] on input "29/08/2025, 11:00" at bounding box center [284, 264] width 166 height 15
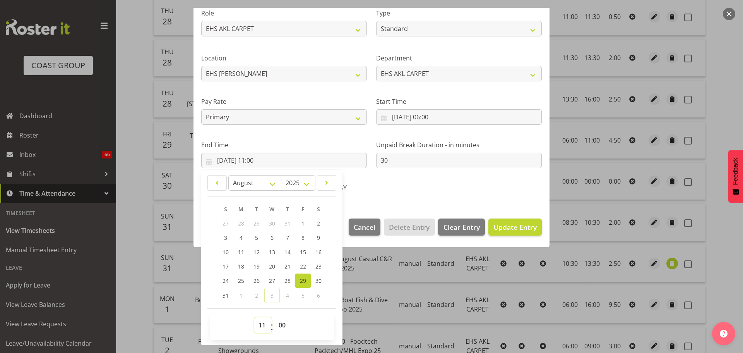
click at [264, 329] on select "00 01 02 03 04 05 06 07 08 09 10 11 12 13 14 15 16 17 18 19 20 21 22 23" at bounding box center [262, 324] width 17 height 15
click at [254, 317] on select "00 01 02 03 04 05 06 07 08 09 10 11 12 13 14 15 16 17 18 19 20 21 22 23" at bounding box center [262, 324] width 17 height 15
click at [278, 322] on select "00 01 02 03 04 05 06 07 08 09 10 11 12 13 14 15 16 17 18 19 20 21 22 23 24 25 2…" at bounding box center [282, 324] width 17 height 15
click at [502, 222] on span "Update Entry" at bounding box center [515, 227] width 43 height 10
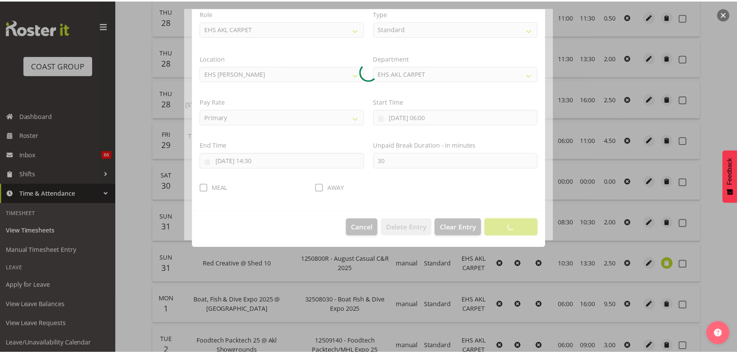
scroll to position [7, 0]
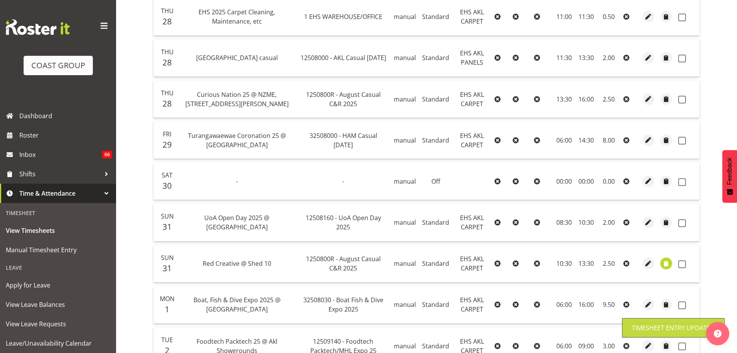
click at [668, 264] on span "button" at bounding box center [666, 263] width 9 height 9
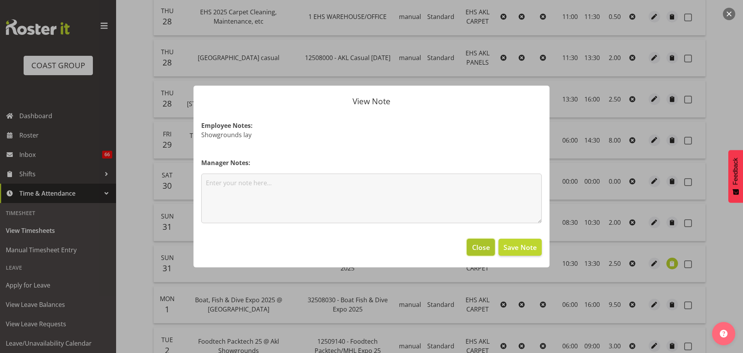
click at [482, 245] on span "Close" at bounding box center [481, 247] width 18 height 10
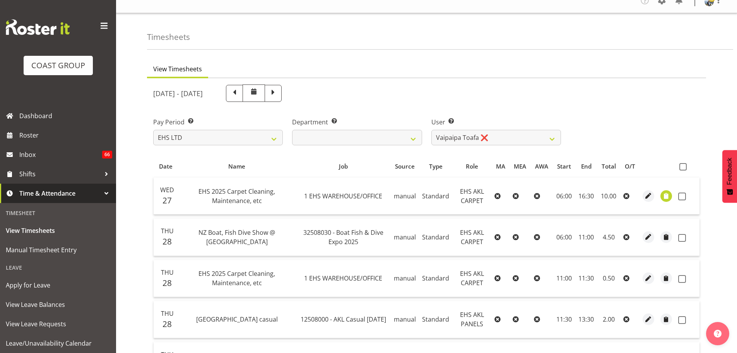
scroll to position [0, 0]
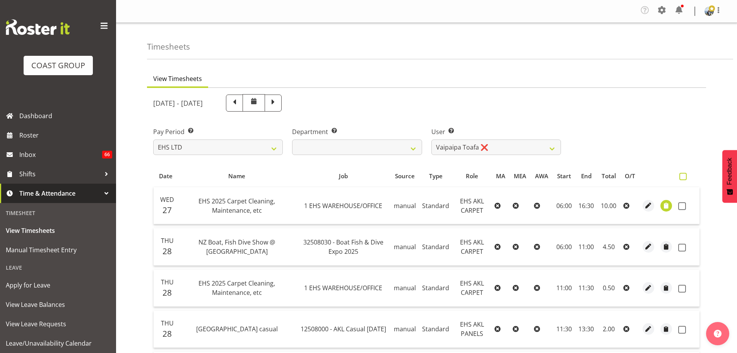
click at [685, 176] on span at bounding box center [683, 176] width 7 height 7
click at [685, 176] on input "checkbox" at bounding box center [682, 176] width 5 height 5
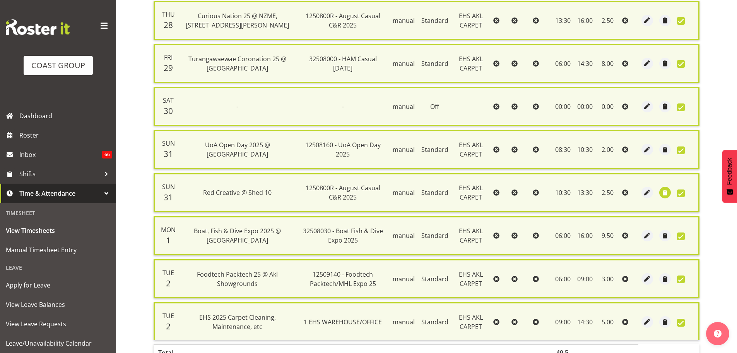
scroll to position [414, 0]
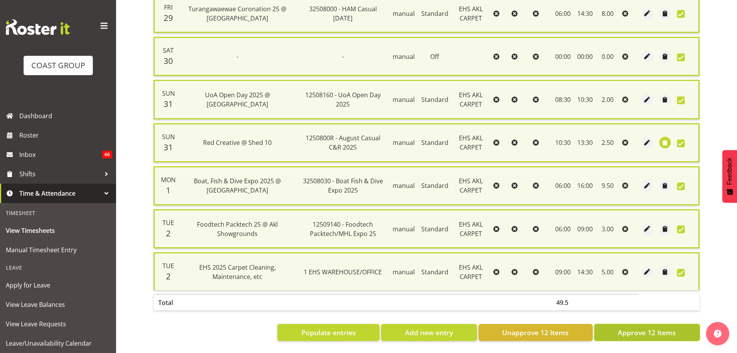
click at [636, 324] on button "Approve 12 Items" at bounding box center [648, 332] width 106 height 17
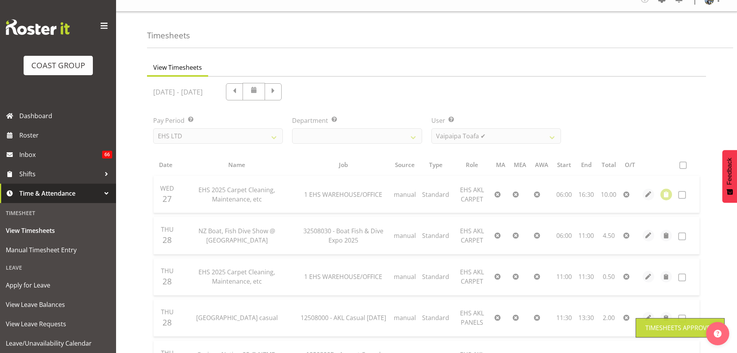
scroll to position [5, 0]
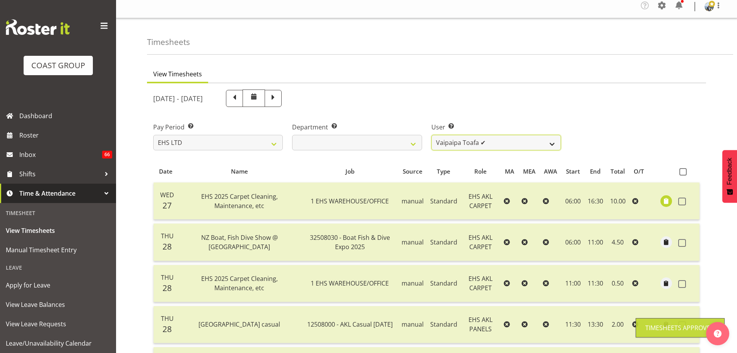
click at [500, 143] on select "Brittany Taylor ❌ Charwen Vaevaepare ✔ Kelsey Keutenius ✔ Leo Faalogo ✔ Marley …" at bounding box center [497, 142] width 130 height 15
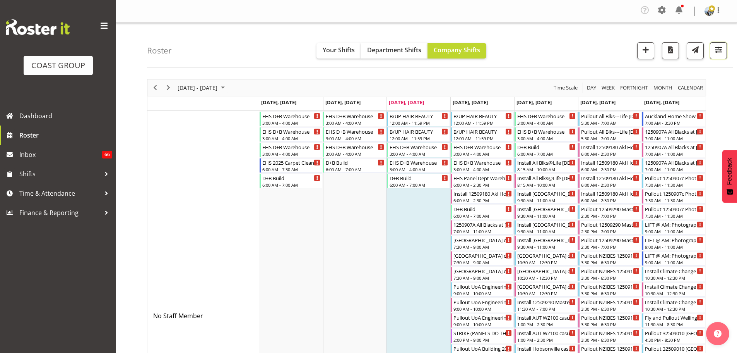
click at [713, 48] on button "button" at bounding box center [718, 50] width 17 height 17
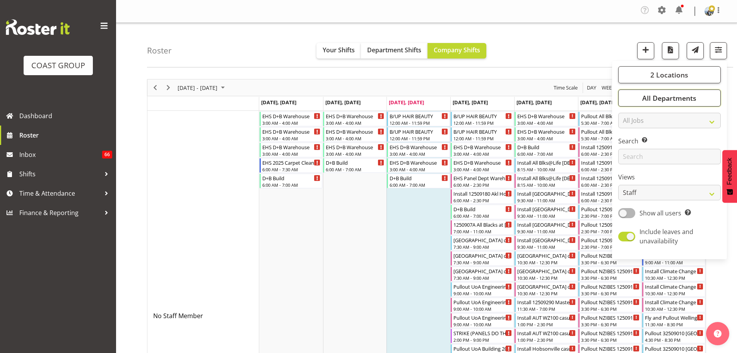
click at [686, 97] on span "All Departments" at bounding box center [670, 97] width 54 height 9
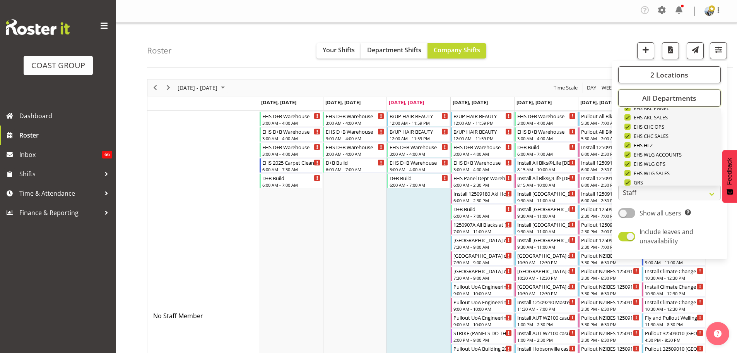
scroll to position [297, 0]
click at [684, 168] on button "Deselect All" at bounding box center [679, 173] width 40 height 14
checkbox input "false"
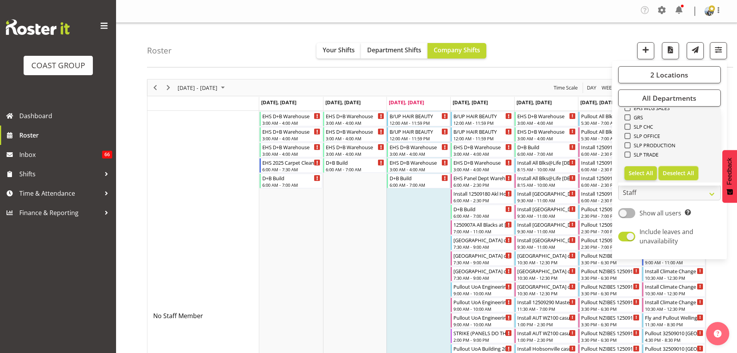
checkbox input "false"
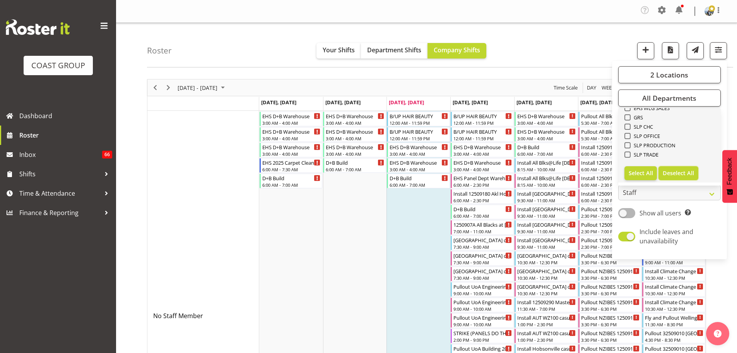
checkbox input "false"
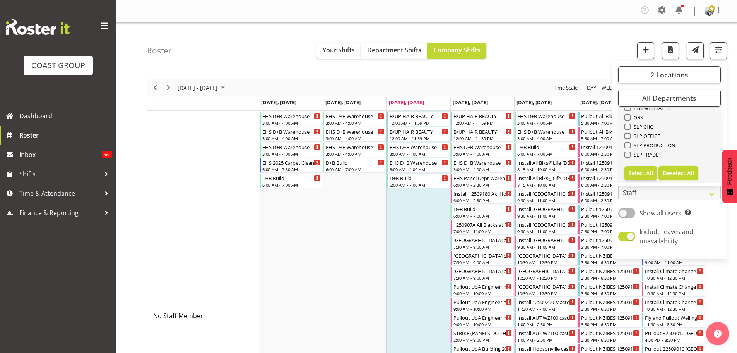
checkbox input "false"
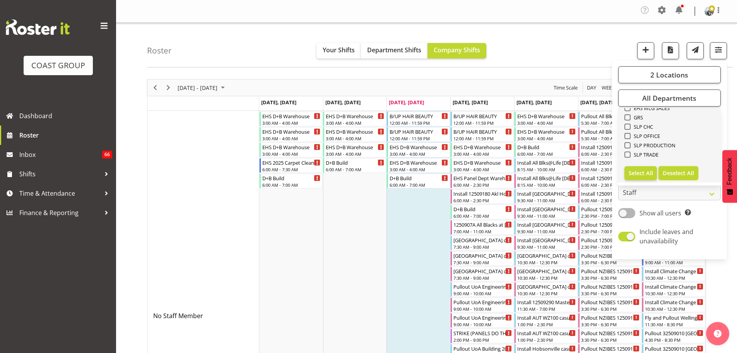
checkbox input "false"
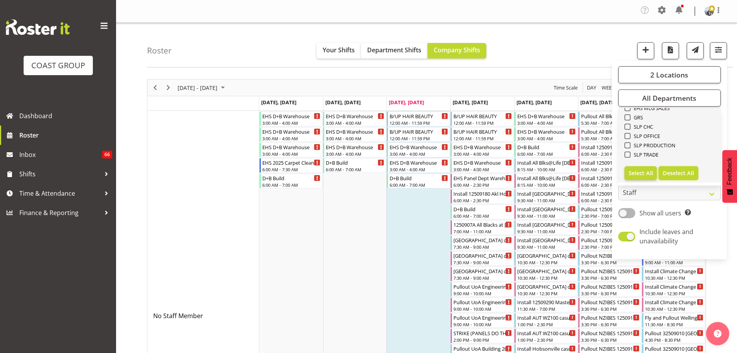
checkbox input "false"
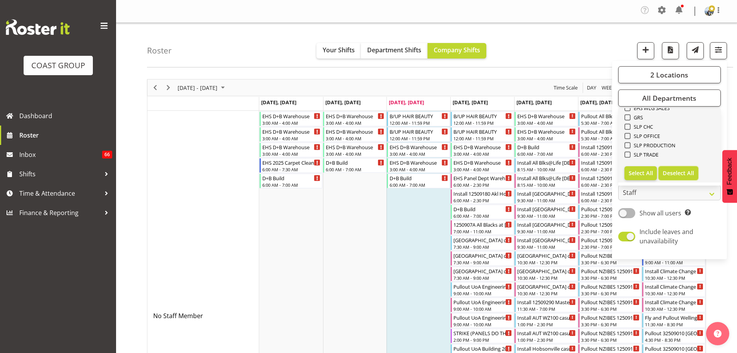
checkbox input "false"
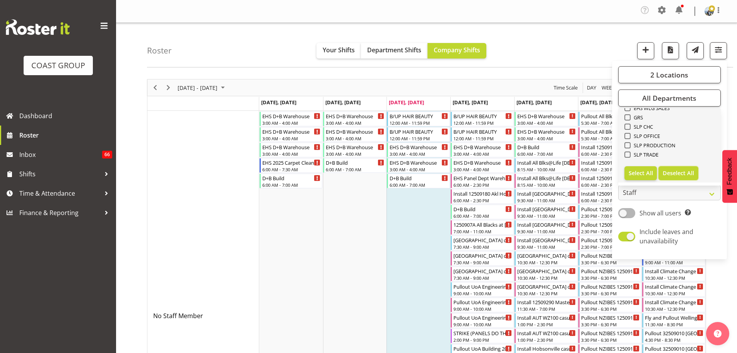
checkbox input "false"
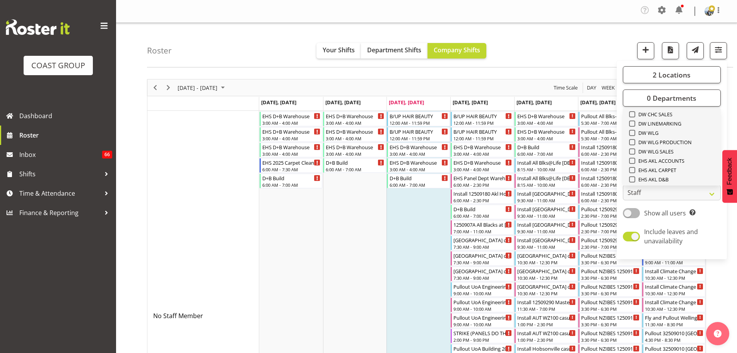
scroll to position [181, 0]
click at [671, 120] on span "EHS AKL CARPET" at bounding box center [656, 122] width 41 height 6
click at [634, 120] on input "EHS AKL CARPET" at bounding box center [631, 122] width 5 height 5
checkbox input "true"
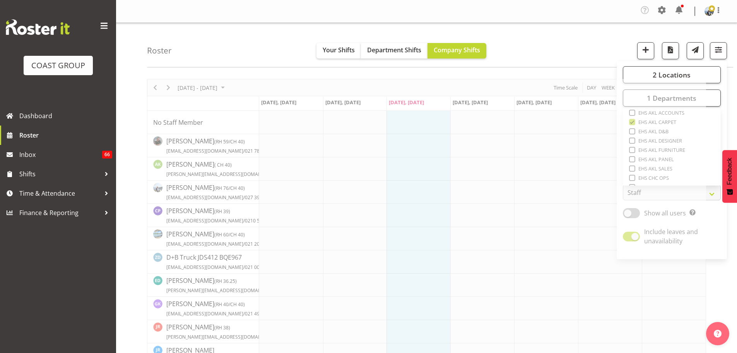
click at [588, 37] on div "Roster Your Shifts Department Shifts Company Shifts 2 Locations Clear CARLTON E…" at bounding box center [440, 45] width 586 height 45
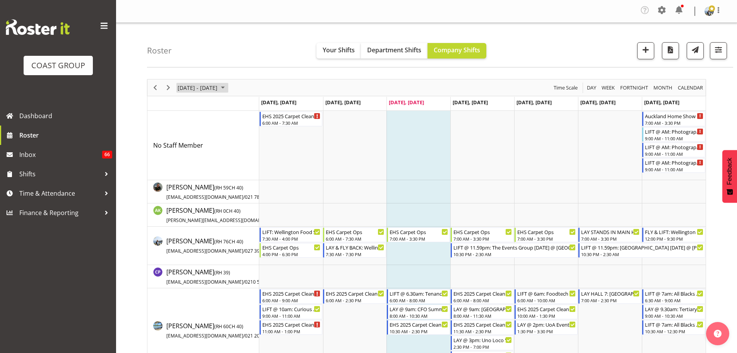
click at [190, 86] on span "September 01 - 07, 2025" at bounding box center [197, 88] width 41 height 10
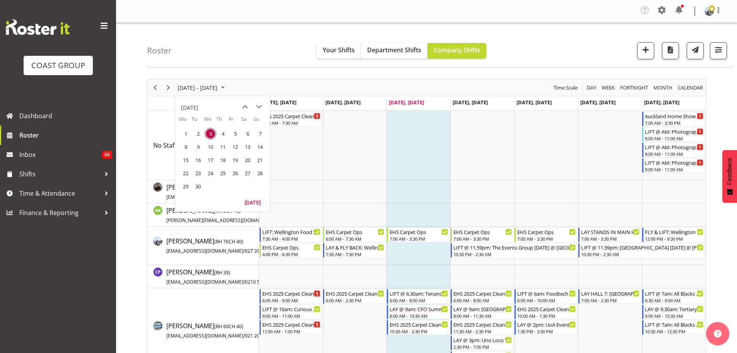
click at [287, 67] on div "Roster Your Shifts Department Shifts Company Shifts 2 Locations Clear CARLTON E…" at bounding box center [440, 45] width 586 height 45
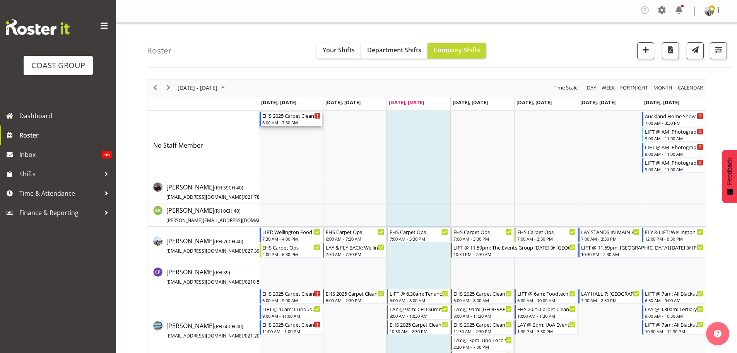
click at [279, 117] on div "EHS 2025 Carpet Cleaning, Maintenance, etc" at bounding box center [291, 115] width 59 height 8
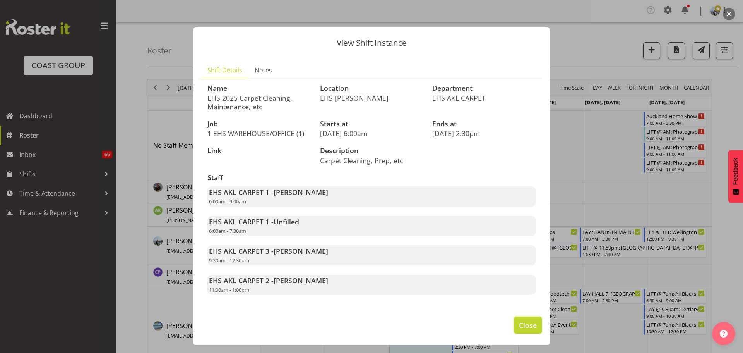
click at [528, 322] on span "Close" at bounding box center [528, 325] width 18 height 10
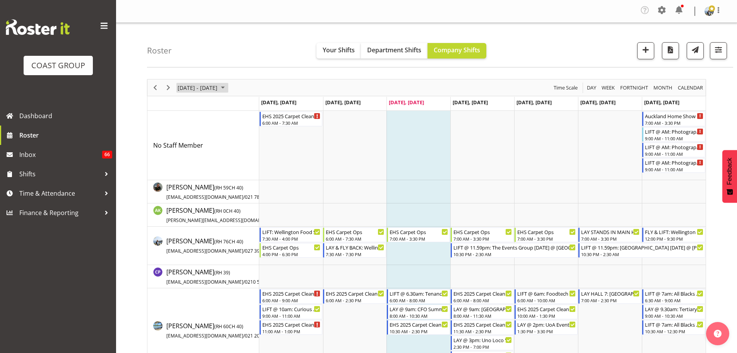
click at [207, 90] on span "September 01 - 07, 2025" at bounding box center [197, 88] width 41 height 10
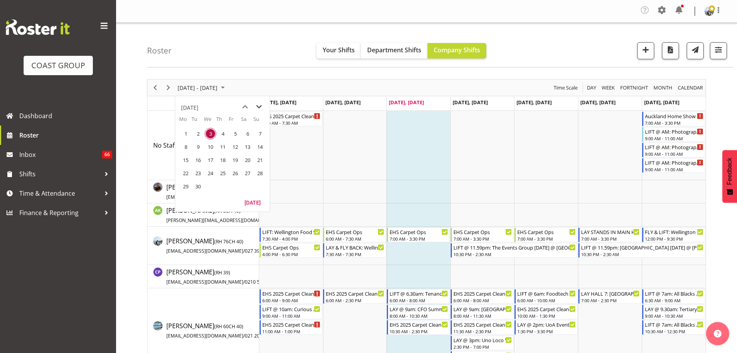
click at [255, 108] on span "next month" at bounding box center [259, 107] width 14 height 14
click at [231, 175] on span "21" at bounding box center [236, 173] width 12 height 12
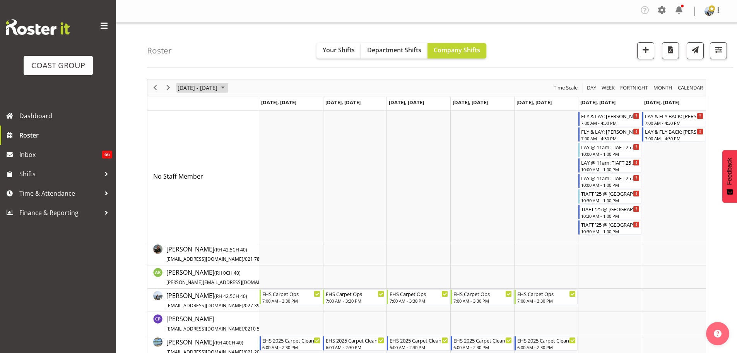
click at [228, 87] on button "November 17 - 23, 2025" at bounding box center [203, 88] width 52 height 10
click at [246, 107] on span "previous month" at bounding box center [245, 107] width 14 height 14
click at [247, 106] on span "previous month" at bounding box center [245, 107] width 14 height 14
click at [260, 135] on span "7" at bounding box center [260, 134] width 12 height 12
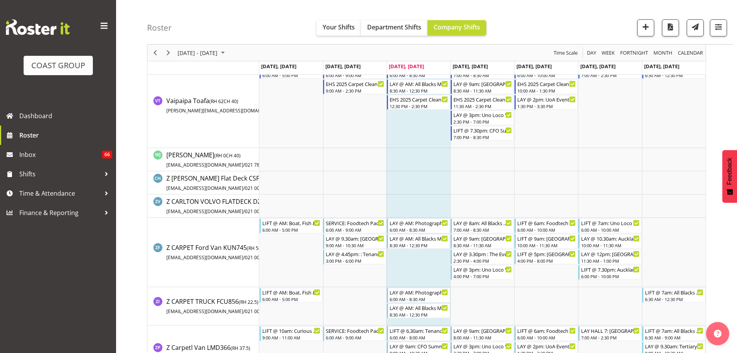
scroll to position [1045, 0]
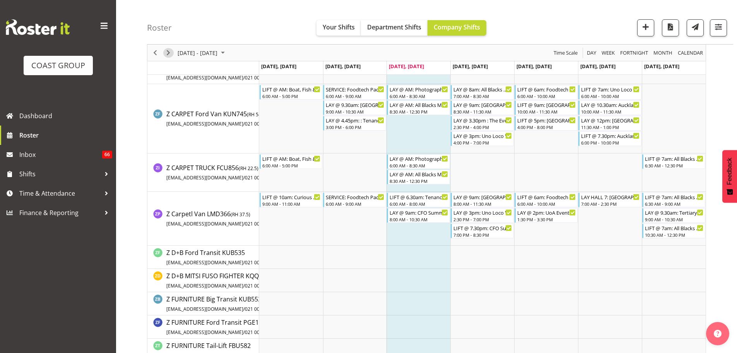
click at [169, 57] on span "Next" at bounding box center [168, 53] width 9 height 10
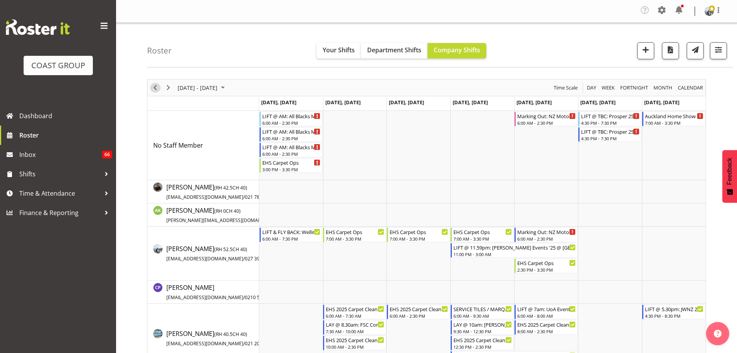
click at [155, 87] on span "Previous" at bounding box center [155, 88] width 9 height 10
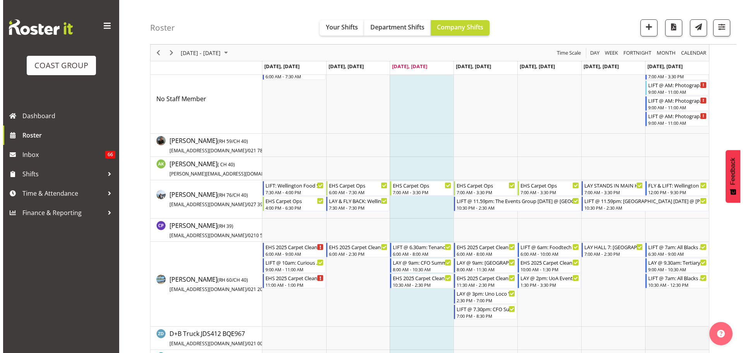
scroll to position [116, 0]
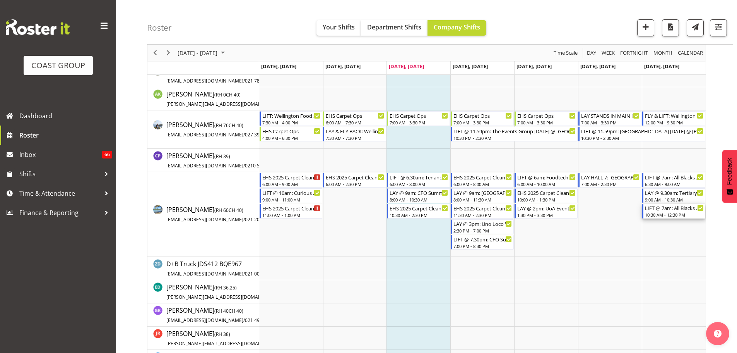
click at [677, 212] on div "10:30 AM - 12:30 PM" at bounding box center [674, 214] width 59 height 6
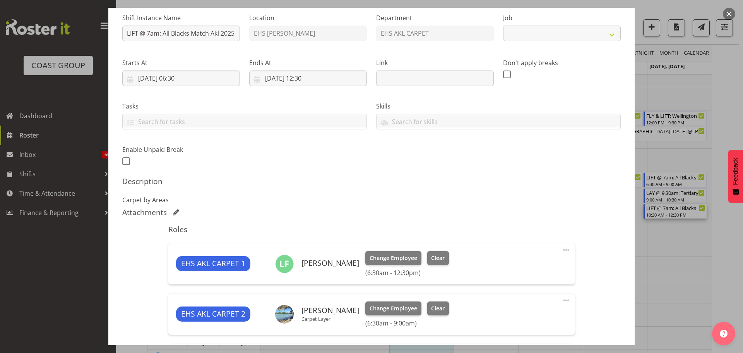
select select "9410"
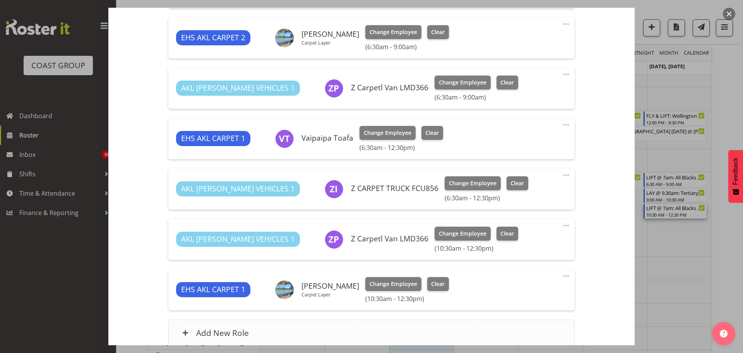
scroll to position [423, 0]
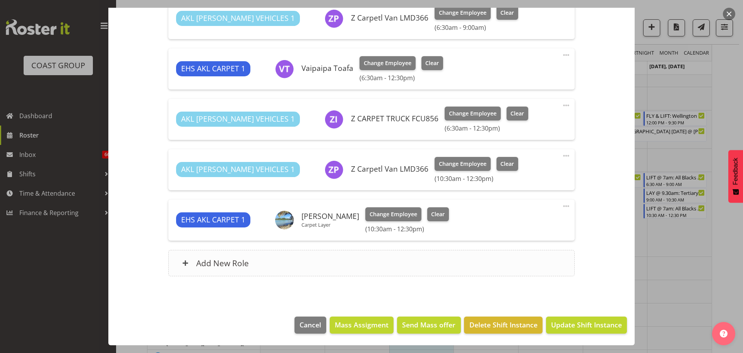
click at [353, 259] on div "Add New Role" at bounding box center [371, 263] width 406 height 26
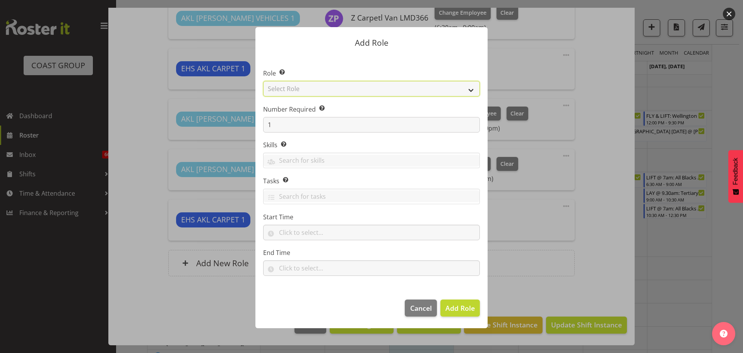
click at [286, 88] on select "Select Role ACCOUNT MANAGER ACCOUNT MANAGER DW ACCOUNTS [PERSON_NAME] VEHICLES …" at bounding box center [371, 88] width 217 height 15
select select "190"
click at [263, 81] on select "Select Role ACCOUNT MANAGER ACCOUNT MANAGER DW ACCOUNTS AKL DIANNA VEHICLES AKL…" at bounding box center [371, 88] width 217 height 15
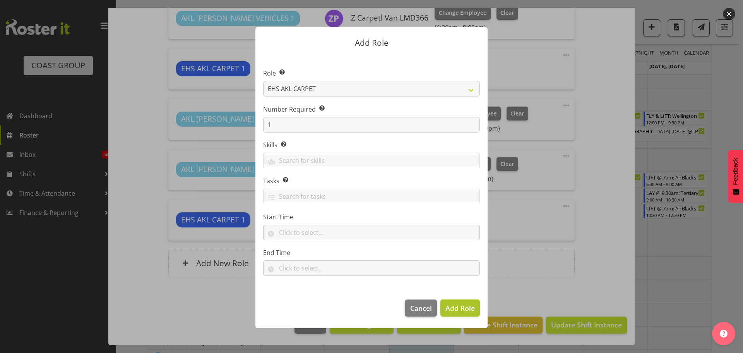
click at [454, 304] on span "Add Role" at bounding box center [460, 307] width 29 height 9
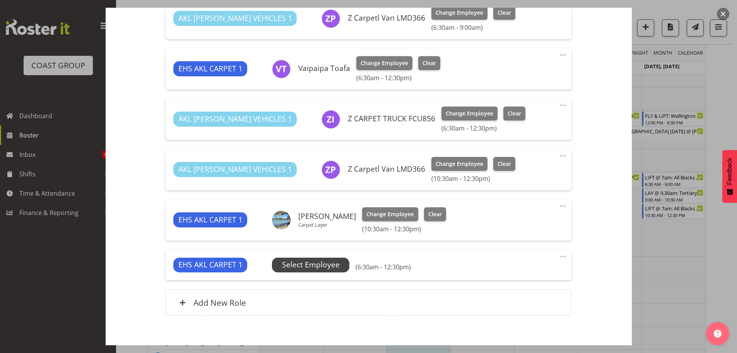
click at [301, 262] on span "Select Employee" at bounding box center [311, 264] width 58 height 11
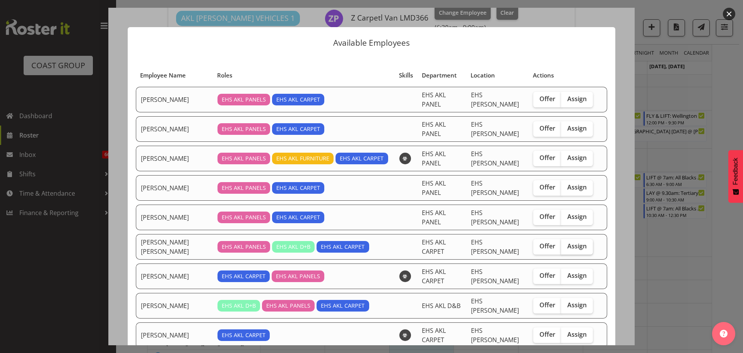
click at [579, 239] on label "Assign" at bounding box center [577, 246] width 32 height 15
click at [566, 243] on input "Assign" at bounding box center [563, 245] width 5 height 5
checkbox input "true"
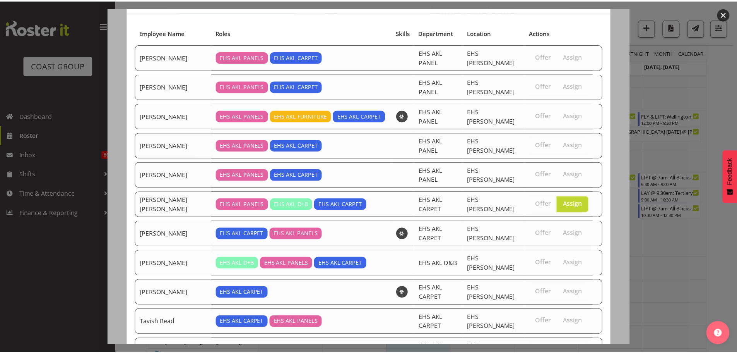
scroll to position [85, 0]
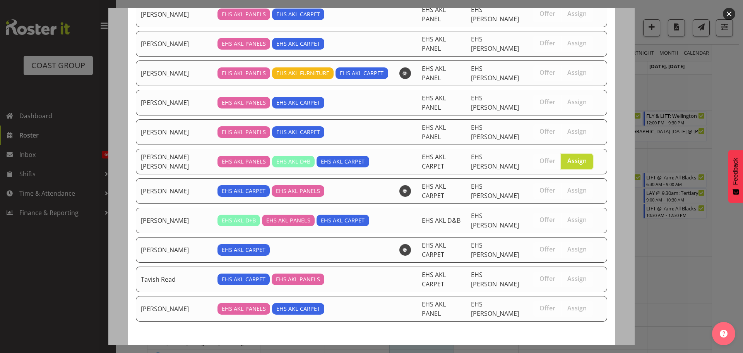
click at [587, 352] on span "Assign Marley King" at bounding box center [535, 358] width 135 height 9
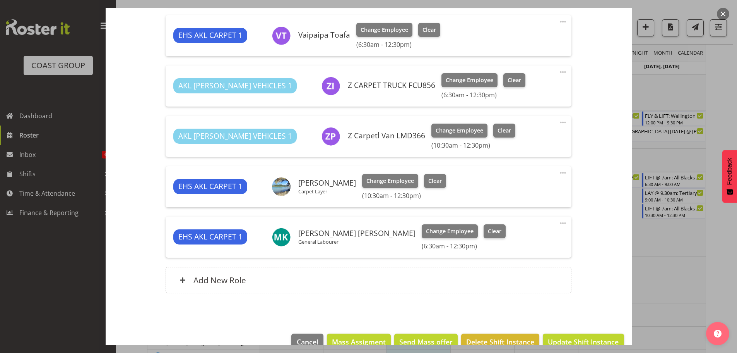
scroll to position [473, 0]
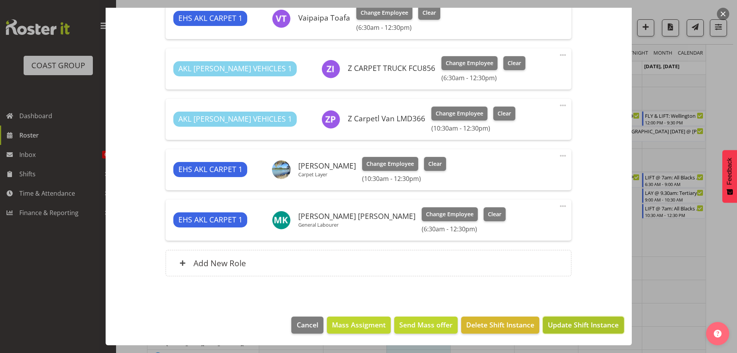
click at [589, 328] on span "Update Shift Instance" at bounding box center [583, 324] width 71 height 10
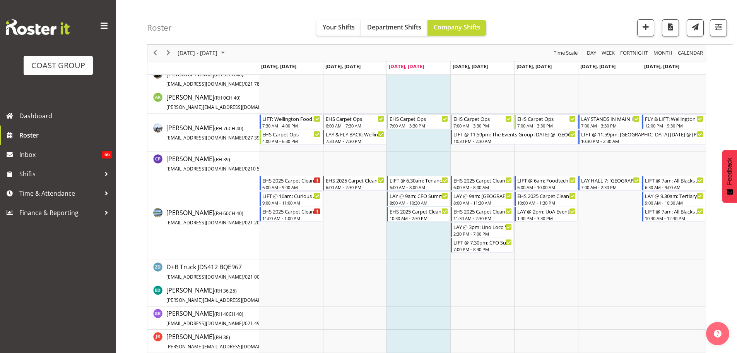
scroll to position [116, 0]
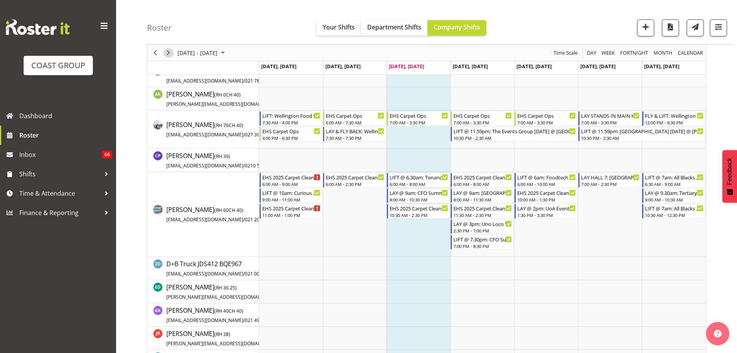
click at [170, 52] on span "Next" at bounding box center [168, 53] width 9 height 10
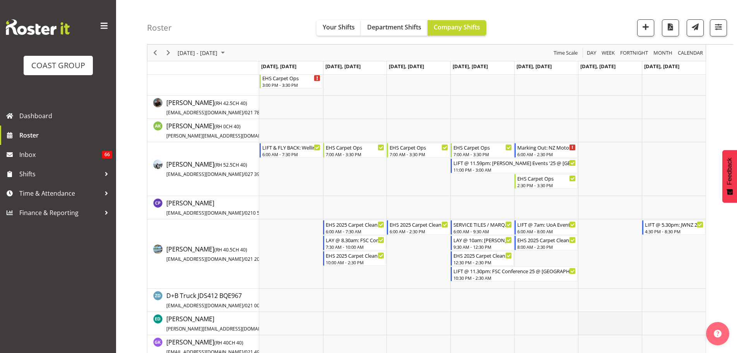
scroll to position [232, 0]
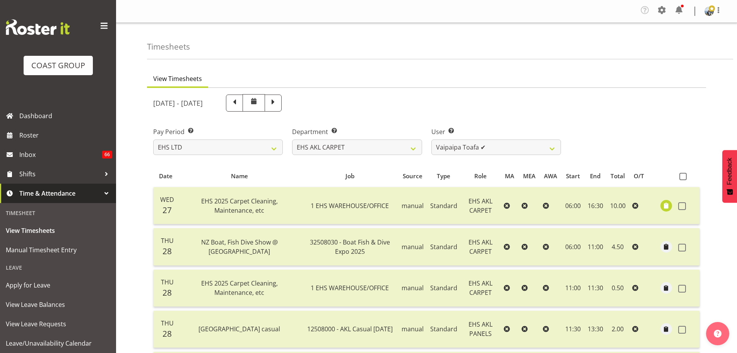
select select "7"
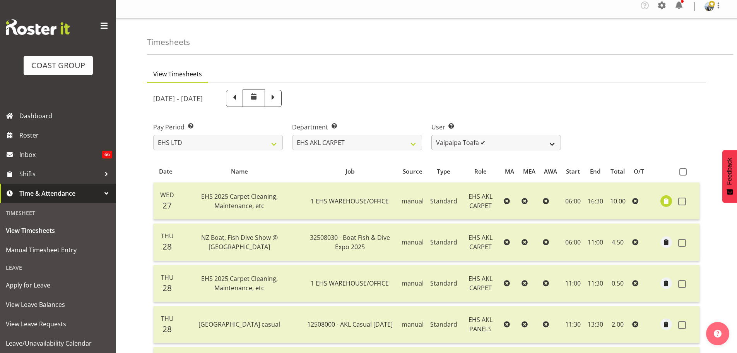
click at [486, 145] on select "[PERSON_NAME] ❌ [PERSON_NAME] ✔ [PERSON_NAME] ✔ [PERSON_NAME] ✔ [PERSON_NAME] […" at bounding box center [497, 142] width 130 height 15
select select "1120"
click at [432, 135] on select "[PERSON_NAME] ❌ [PERSON_NAME] ✔ [PERSON_NAME] ✔ [PERSON_NAME] ✔ [PERSON_NAME] […" at bounding box center [497, 142] width 130 height 15
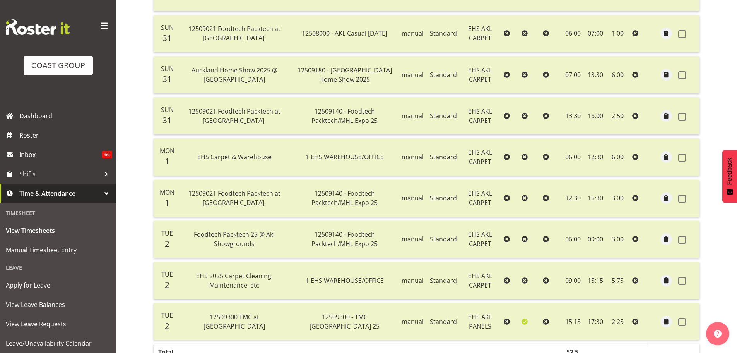
scroll to position [547, 0]
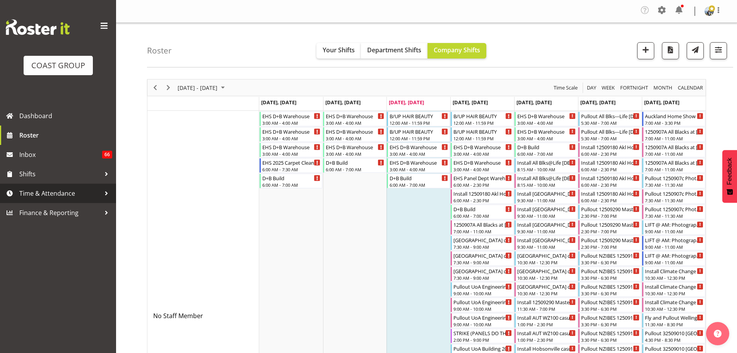
click at [61, 197] on span "Time & Attendance" at bounding box center [59, 193] width 81 height 12
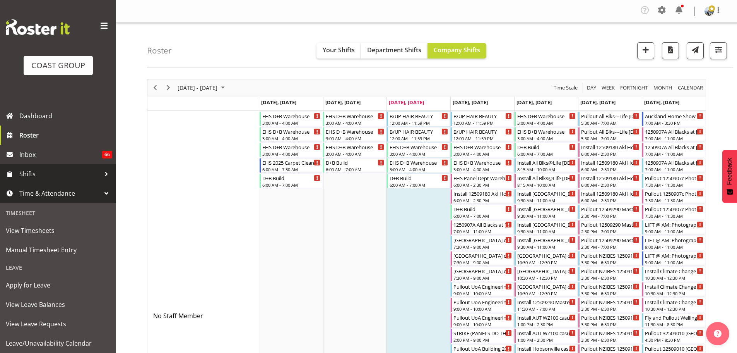
click at [59, 179] on span "Shifts" at bounding box center [59, 174] width 81 height 12
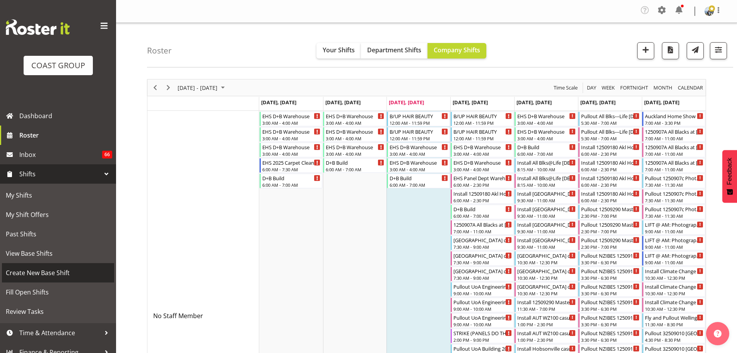
click at [50, 272] on span "Create New Base Shift" at bounding box center [58, 273] width 105 height 12
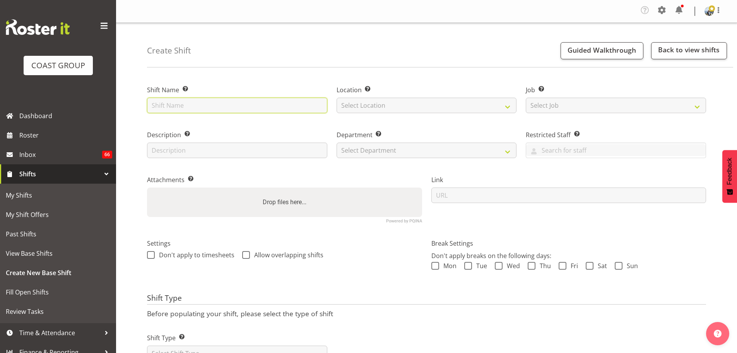
click at [204, 110] on input "text" at bounding box center [237, 105] width 180 height 15
click at [204, 106] on input "text" at bounding box center [237, 105] width 180 height 15
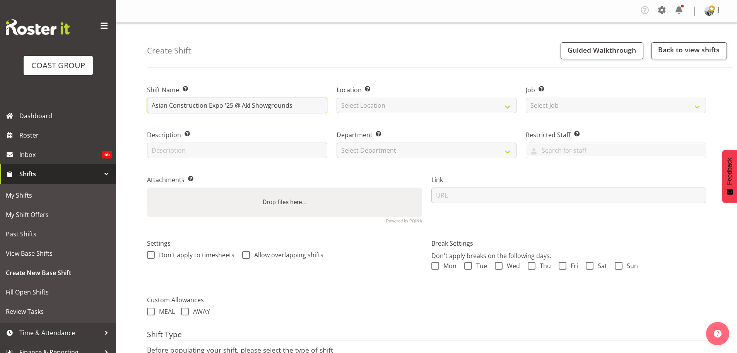
type input "Asian Construction Expo '25 @ Akl Showgrounds"
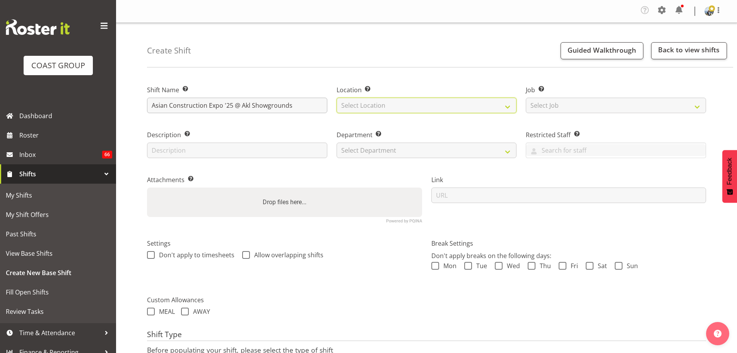
select select "35"
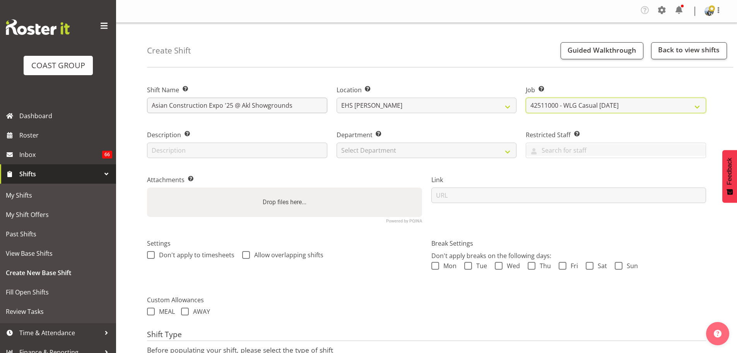
select select "10399"
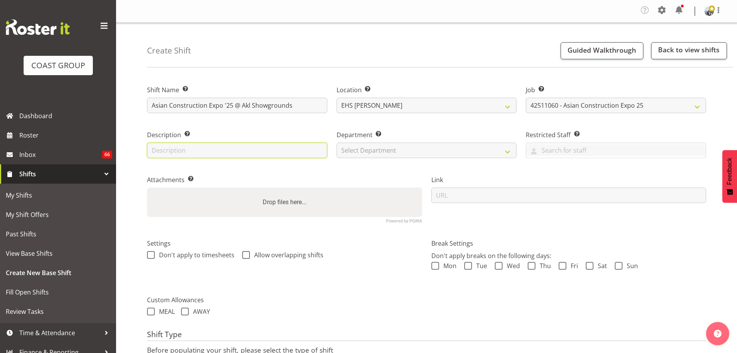
click at [198, 151] on input "text" at bounding box center [237, 149] width 180 height 15
type input "C"
type input "Service & Carpet by stand"
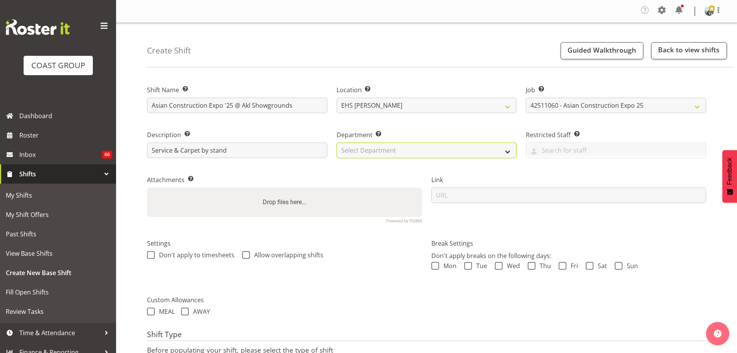
click at [388, 154] on select "Select Department EHS AKL CARPET EHS AKL PANEL EHS AKL CARPET EHS AKL SALES EHS…" at bounding box center [427, 149] width 180 height 15
select select "35"
click at [337, 142] on select "Select Department EHS AKL CARPET EHS AKL PANEL EHS AKL CARPET EHS AKL SALES EHS…" at bounding box center [427, 149] width 180 height 15
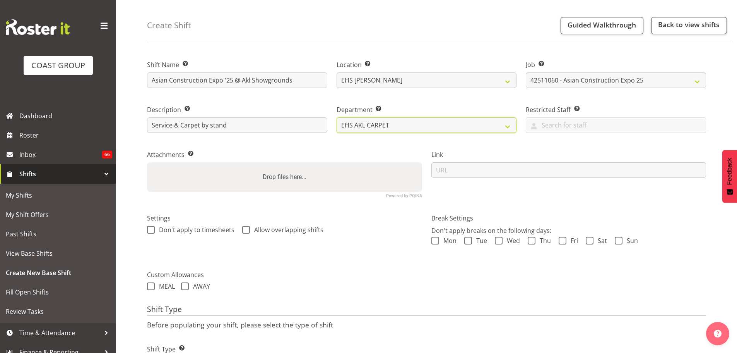
scroll to position [69, 0]
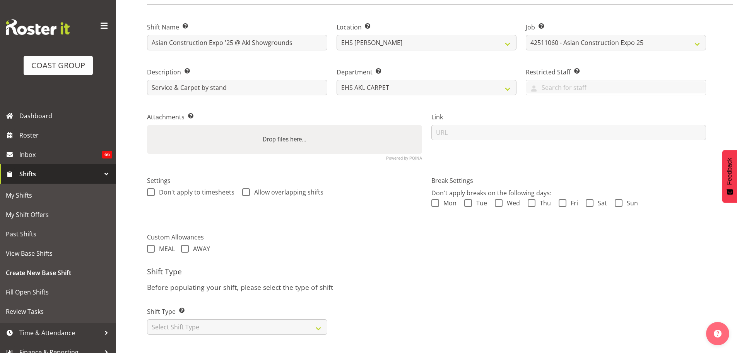
click at [320, 311] on div "Shift Type Shift Types: One Off – Select this if you would like a single shift …" at bounding box center [237, 321] width 180 height 28
click at [317, 319] on select "Select Shift Type One Off Shift Recurring Shift Rotating Shift" at bounding box center [237, 326] width 180 height 15
select select "recurring"
click at [147, 319] on select "Select Shift Type One Off Shift Recurring Shift Rotating Shift" at bounding box center [237, 326] width 180 height 15
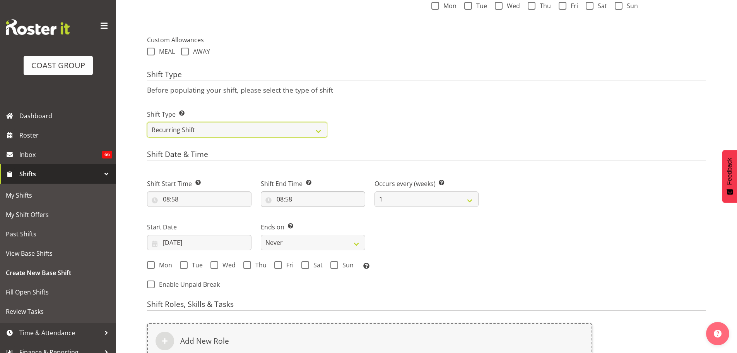
scroll to position [262, 0]
drag, startPoint x: 183, startPoint y: 248, endPoint x: 182, endPoint y: 243, distance: 5.5
click at [183, 248] on div "Start Date [DATE] January February March April May June July August September O…" at bounding box center [199, 230] width 114 height 43
click at [182, 241] on input "[DATE]" at bounding box center [199, 239] width 105 height 15
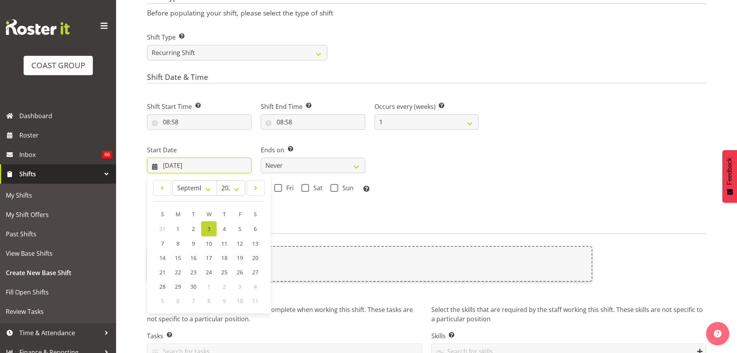
scroll to position [339, 0]
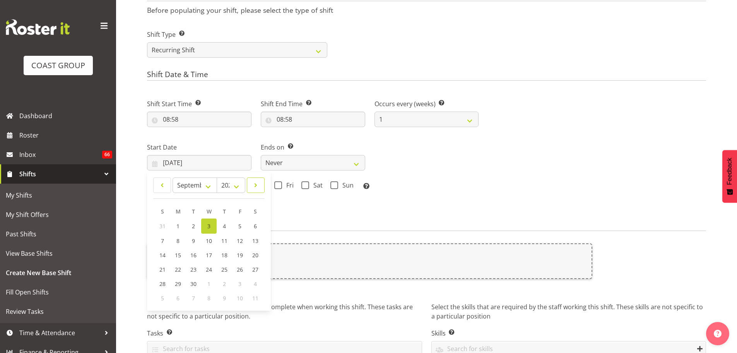
click at [258, 187] on span at bounding box center [256, 184] width 8 height 9
select select "10"
click at [242, 269] on span "21" at bounding box center [240, 268] width 6 height 7
type input "[DATE]"
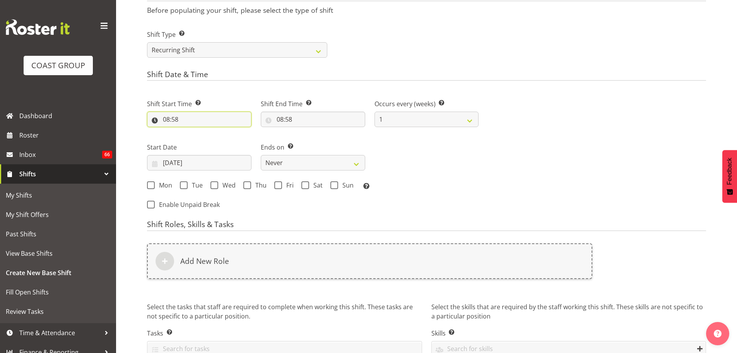
click at [172, 118] on input "08:58" at bounding box center [199, 118] width 105 height 15
click at [200, 136] on select "00 01 02 03 04 05 06 07 08 09 10 11 12 13 14 15 16 17 18 19 20 21 22 23" at bounding box center [199, 139] width 17 height 15
select select "6"
click at [191, 132] on select "00 01 02 03 04 05 06 07 08 09 10 11 12 13 14 15 16 17 18 19 20 21 22 23" at bounding box center [199, 139] width 17 height 15
type input "06:58"
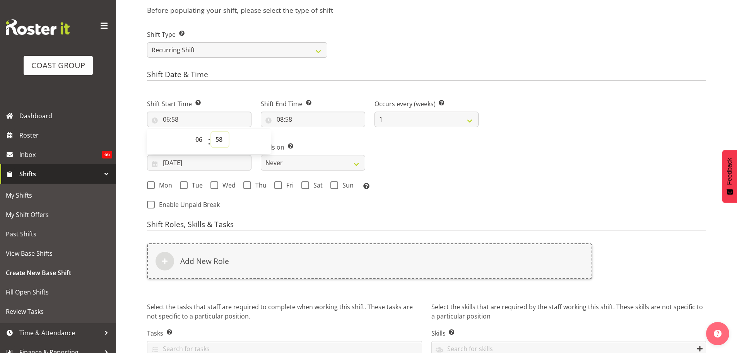
click at [218, 136] on select "00 01 02 03 04 05 06 07 08 09 10 11 12 13 14 15 16 17 18 19 20 21 22 23 24 25 2…" at bounding box center [219, 139] width 17 height 15
select select "0"
type input "06:00"
click at [290, 119] on input "08:58" at bounding box center [313, 118] width 105 height 15
click at [310, 143] on select "00 01 02 03 04 05 06 07 08 09 10 11 12 13 14 15 16 17 18 19 20 21 22 23" at bounding box center [313, 139] width 17 height 15
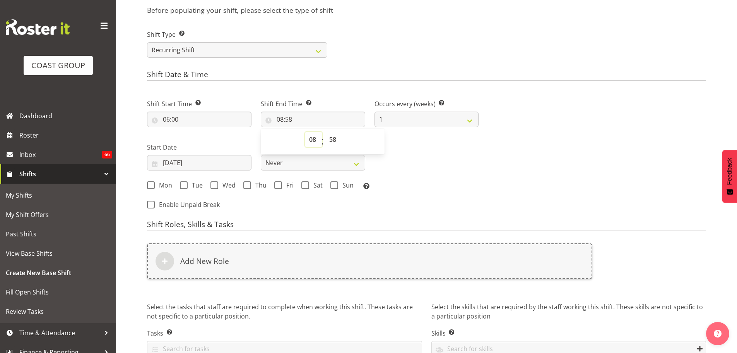
select select "9"
click at [305, 132] on select "00 01 02 03 04 05 06 07 08 09 10 11 12 13 14 15 16 17 18 19 20 21 22 23" at bounding box center [313, 139] width 17 height 15
type input "09:58"
click at [332, 135] on select "00 01 02 03 04 05 06 07 08 09 10 11 12 13 14 15 16 17 18 19 20 21 22 23 24 25 2…" at bounding box center [333, 139] width 17 height 15
select select "0"
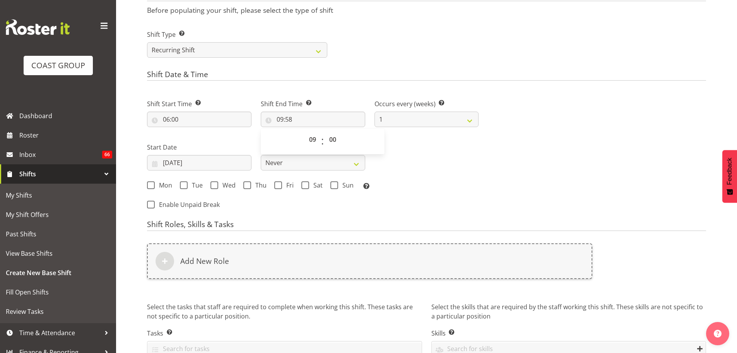
type input "09:00"
click at [482, 192] on div "Mon Tue Wed Thu Fri Sat Sun Select the days of the week you wish to create this…" at bounding box center [312, 185] width 341 height 21
click at [279, 185] on span at bounding box center [278, 185] width 8 height 8
click at [279, 185] on input "Fri" at bounding box center [276, 185] width 5 height 5
checkbox input "true"
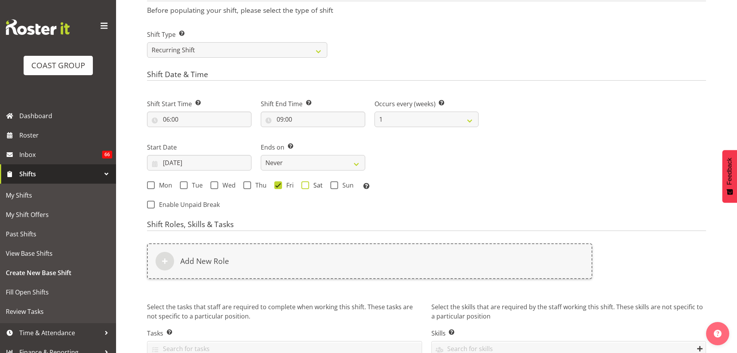
click at [311, 185] on span "Sat" at bounding box center [316, 185] width 14 height 8
click at [307, 185] on input "Sat" at bounding box center [304, 185] width 5 height 5
checkbox input "true"
click at [292, 161] on select "Never On Date" at bounding box center [313, 162] width 105 height 15
select select "date"
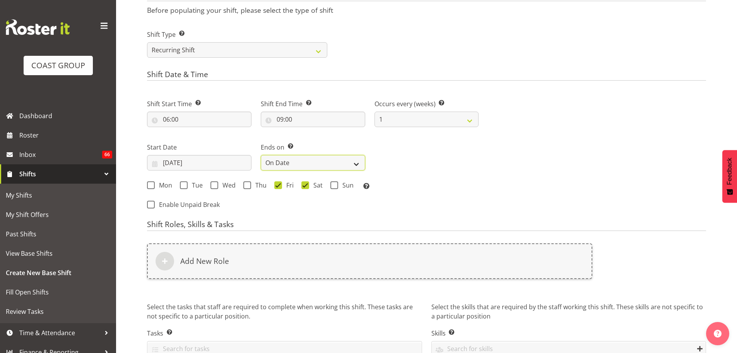
click at [261, 155] on select "Never On Date" at bounding box center [313, 162] width 105 height 15
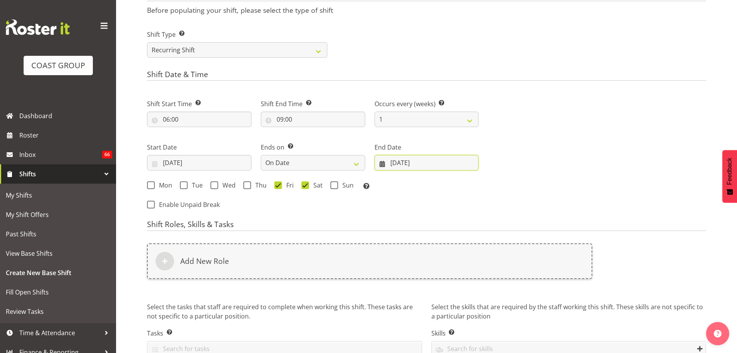
click at [407, 161] on input "[DATE]" at bounding box center [427, 162] width 105 height 15
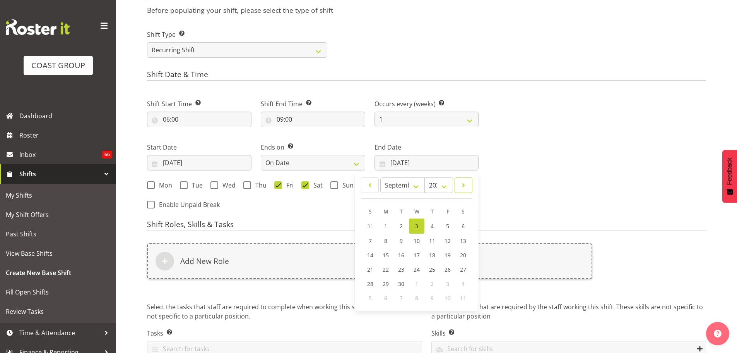
click at [471, 186] on link at bounding box center [464, 184] width 18 height 15
select select "11"
click at [166, 181] on span "Mon" at bounding box center [163, 185] width 17 height 8
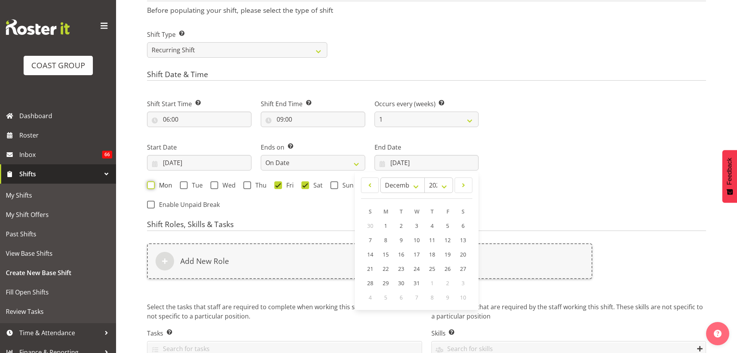
click at [152, 183] on input "Mon" at bounding box center [149, 185] width 5 height 5
checkbox input "true"
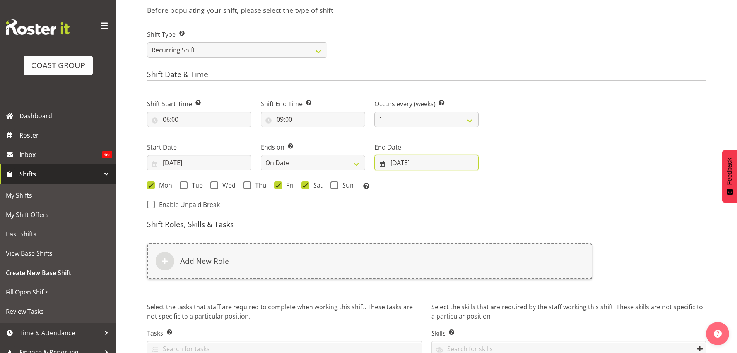
click at [424, 161] on input "[DATE]" at bounding box center [427, 162] width 105 height 15
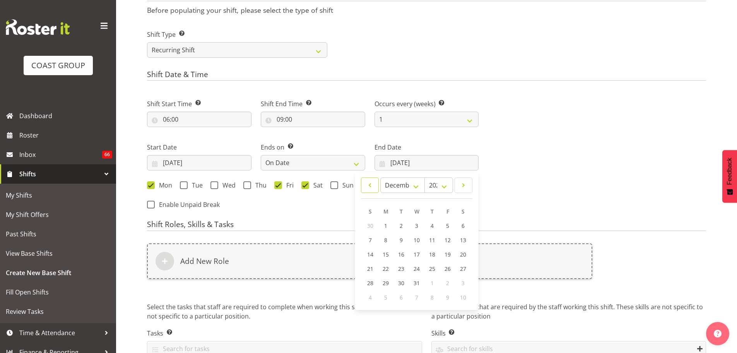
click at [374, 187] on span at bounding box center [370, 184] width 8 height 9
select select "10"
click at [409, 281] on link "25" at bounding box center [401, 283] width 15 height 14
type input "[DATE]"
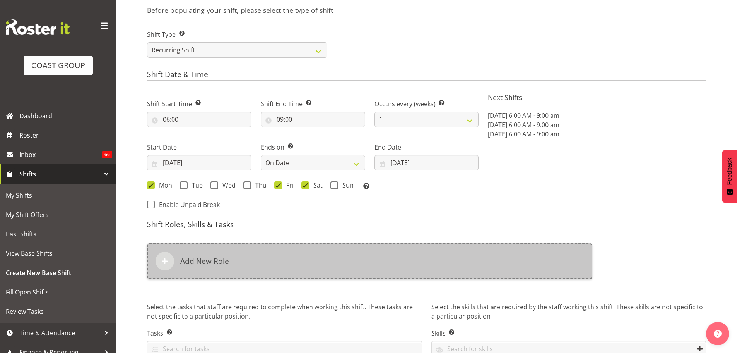
click at [321, 267] on div "Add New Role" at bounding box center [370, 261] width 446 height 36
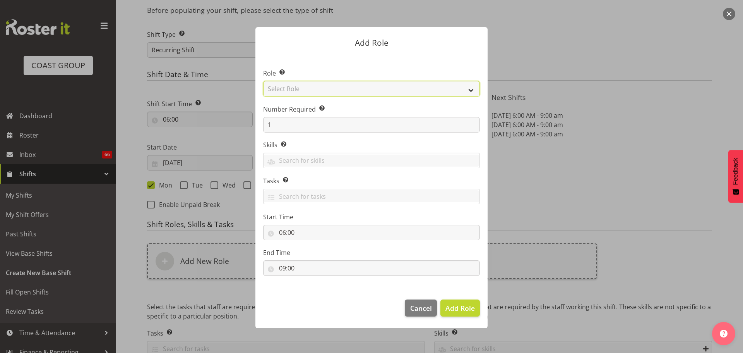
click at [312, 90] on select "Select Role ACCOUNT MANAGER ACCOUNT MANAGER DW ACCOUNTS [PERSON_NAME] VEHICLES …" at bounding box center [371, 88] width 217 height 15
select select "190"
click at [263, 81] on select "Select Role ACCOUNT MANAGER ACCOUNT MANAGER DW ACCOUNTS [PERSON_NAME] VEHICLES …" at bounding box center [371, 88] width 217 height 15
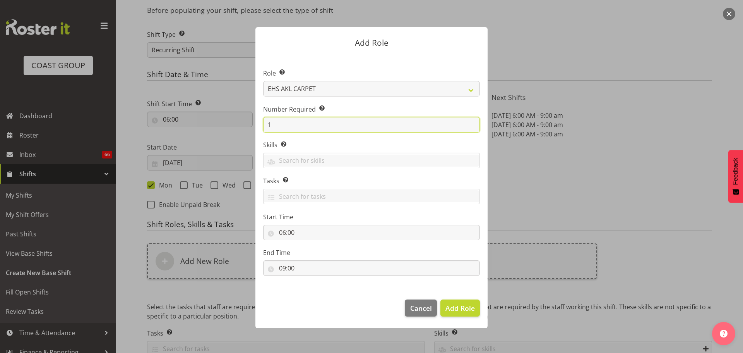
drag, startPoint x: 273, startPoint y: 117, endPoint x: 256, endPoint y: 117, distance: 16.3
click at [257, 117] on section "Role Select the role you wish to add to the shift. ACCOUNT MANAGER ACCOUNT MANA…" at bounding box center [371, 173] width 232 height 237
type input "2"
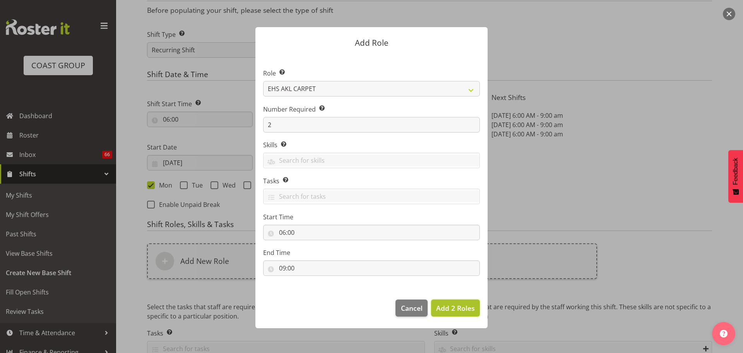
click at [462, 305] on span "Add 2 Roles" at bounding box center [455, 307] width 39 height 9
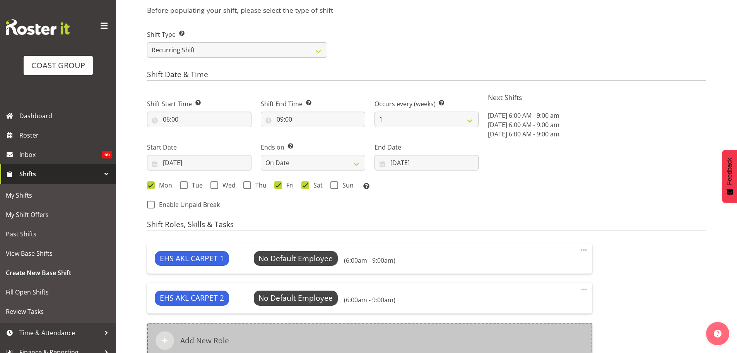
click at [258, 327] on div "Add New Role" at bounding box center [370, 340] width 446 height 36
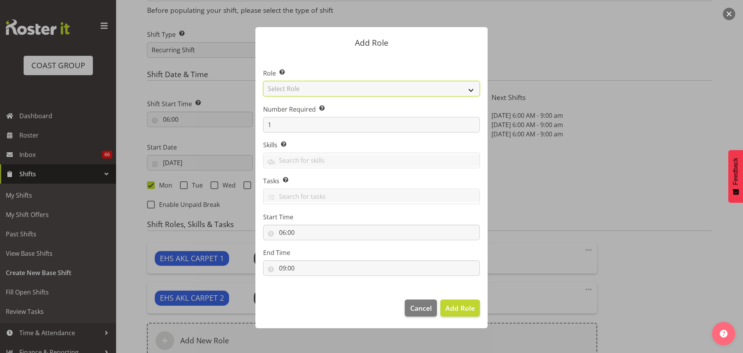
click at [285, 89] on select "Select Role ACCOUNT MANAGER ACCOUNT MANAGER DW ACCOUNTS [PERSON_NAME] VEHICLES …" at bounding box center [371, 88] width 217 height 15
select select "81"
click at [263, 81] on select "Select Role ACCOUNT MANAGER ACCOUNT MANAGER DW ACCOUNTS [PERSON_NAME] VEHICLES …" at bounding box center [371, 88] width 217 height 15
click at [461, 308] on span "Add Role" at bounding box center [460, 307] width 29 height 9
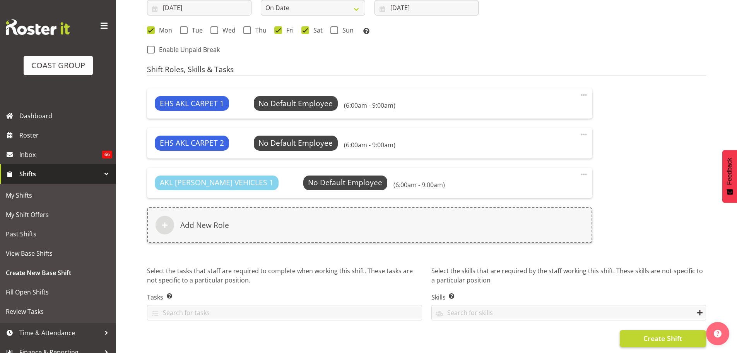
scroll to position [500, 0]
click at [687, 333] on button "Create Shift" at bounding box center [663, 338] width 86 height 17
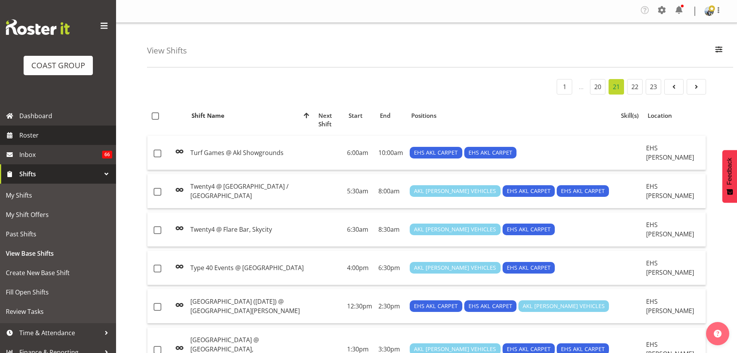
click at [67, 135] on span "Roster" at bounding box center [65, 135] width 93 height 12
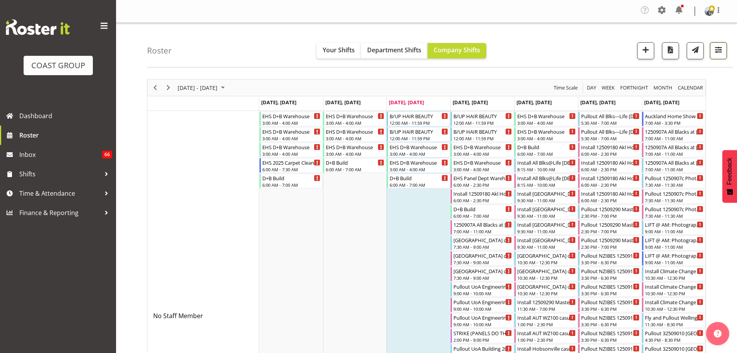
click at [721, 50] on span "button" at bounding box center [719, 50] width 10 height 10
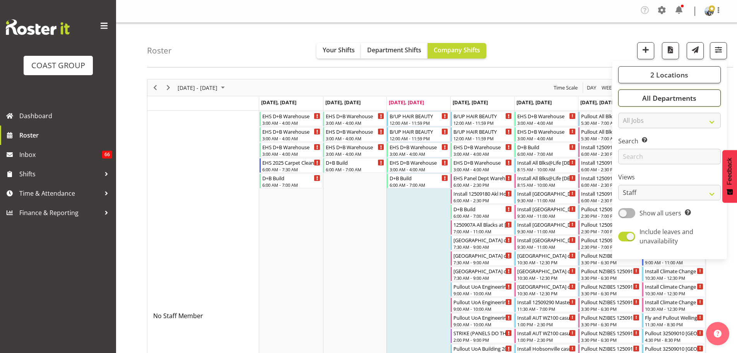
click at [699, 97] on button "All Departments" at bounding box center [670, 97] width 103 height 17
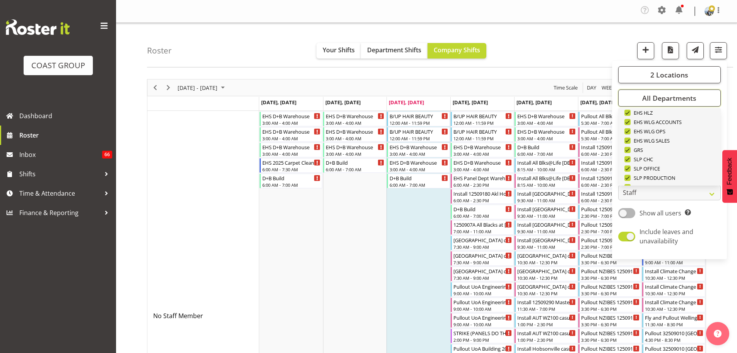
scroll to position [297, 0]
click at [680, 170] on span "Deselect All" at bounding box center [678, 172] width 31 height 7
checkbox input "false"
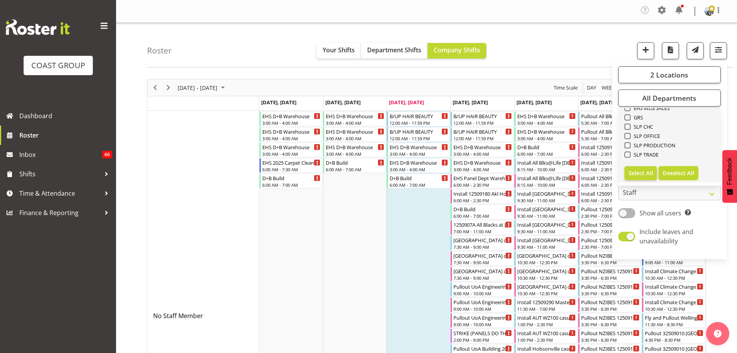
checkbox input "false"
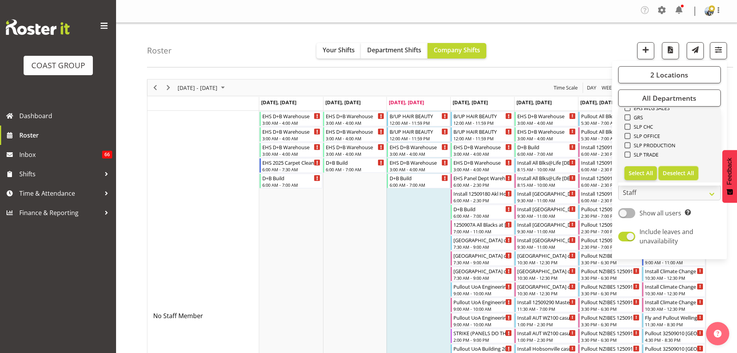
checkbox input "false"
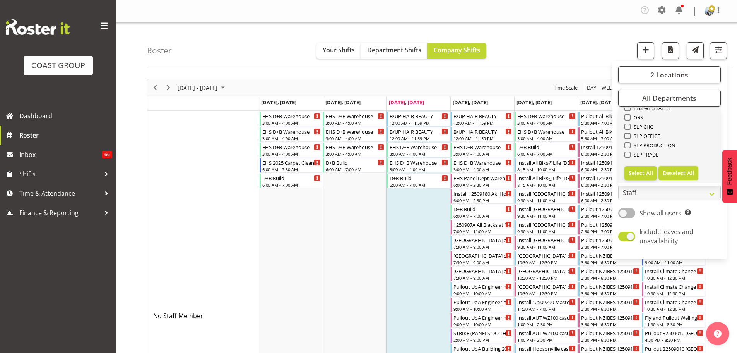
checkbox input "false"
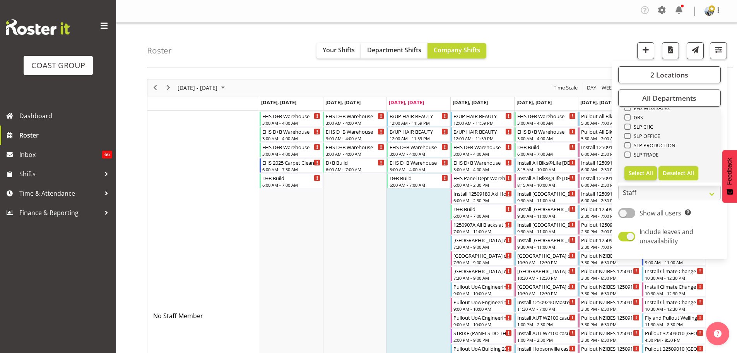
checkbox input "false"
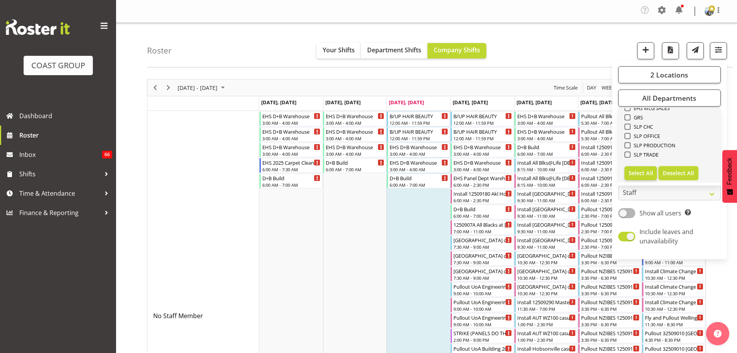
checkbox input "false"
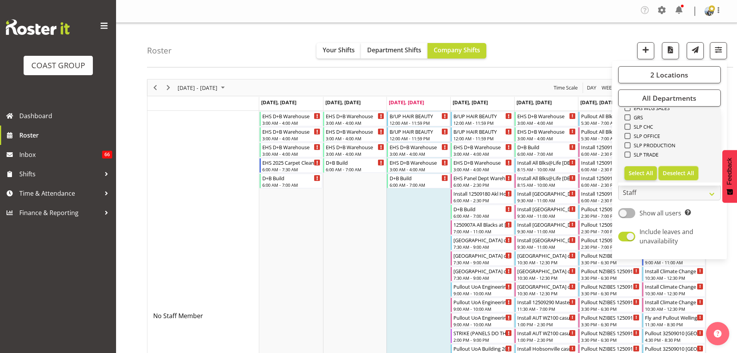
checkbox input "false"
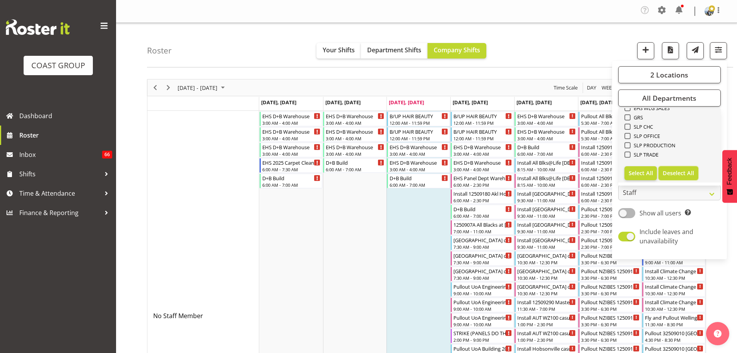
checkbox input "false"
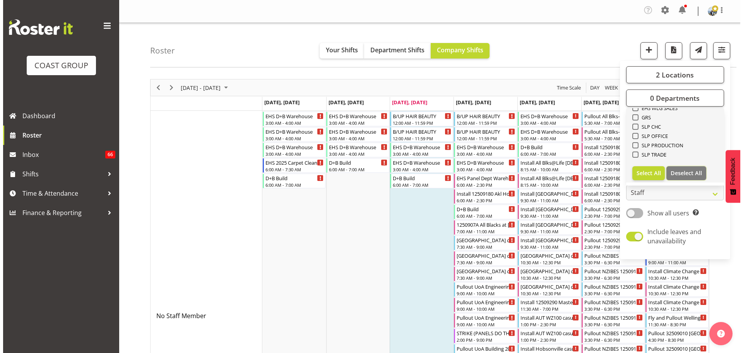
scroll to position [181, 0]
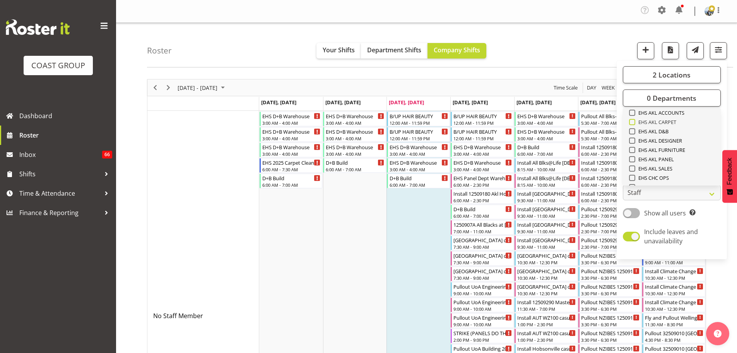
click at [669, 123] on span "EHS AKL CARPET" at bounding box center [656, 122] width 41 height 6
click at [634, 123] on input "EHS AKL CARPET" at bounding box center [631, 122] width 5 height 5
checkbox input "true"
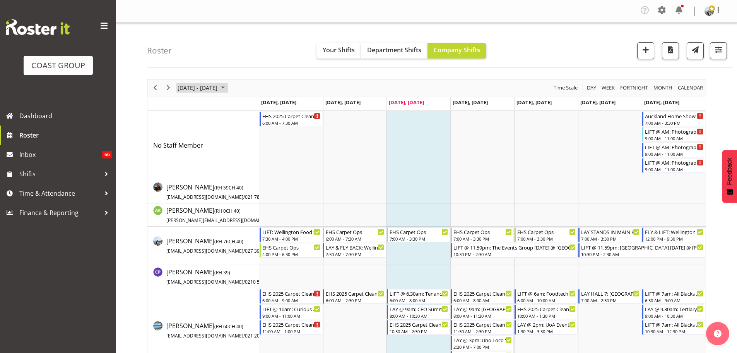
click at [204, 86] on span "[DATE] - [DATE]" at bounding box center [197, 88] width 41 height 10
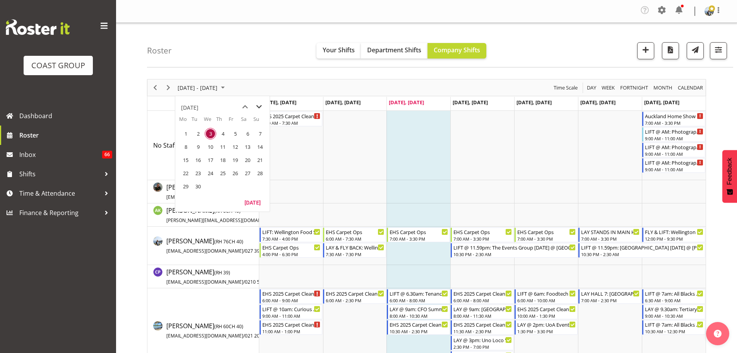
click at [261, 105] on span "next month" at bounding box center [259, 107] width 14 height 14
click at [244, 175] on span "22" at bounding box center [248, 173] width 12 height 12
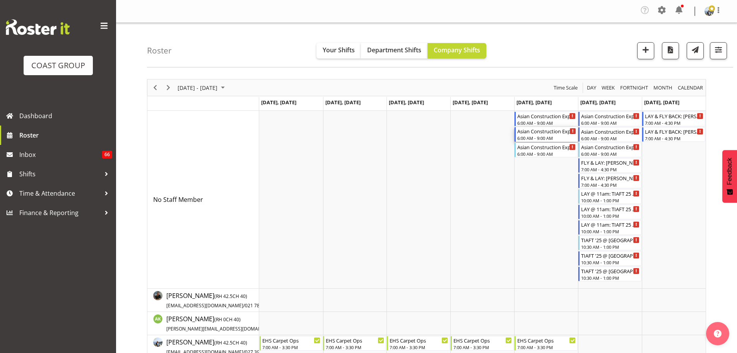
click at [528, 137] on div "6:00 AM - 9:00 AM" at bounding box center [547, 138] width 59 height 6
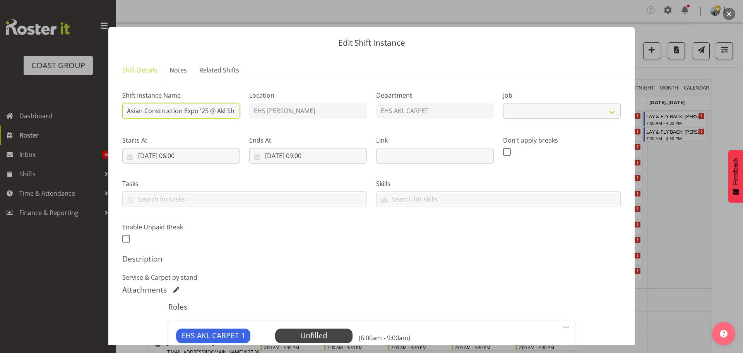
click at [125, 113] on input "Asian Construction Expo '25 @ Akl Showgrounds" at bounding box center [181, 110] width 118 height 15
select select "10399"
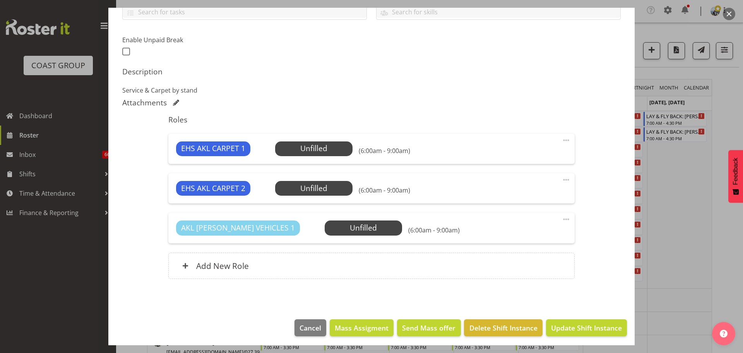
scroll to position [190, 0]
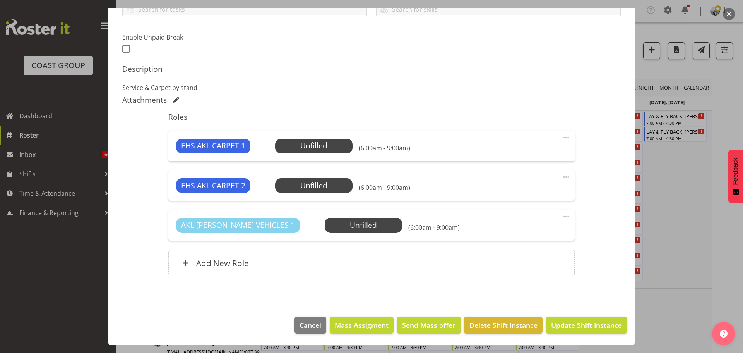
type input "LAY STANDS: Asian Construction Expo '25 @ Akl Showgrounds"
click at [562, 178] on span at bounding box center [566, 176] width 9 height 9
click at [553, 222] on link "Delete" at bounding box center [534, 223] width 74 height 14
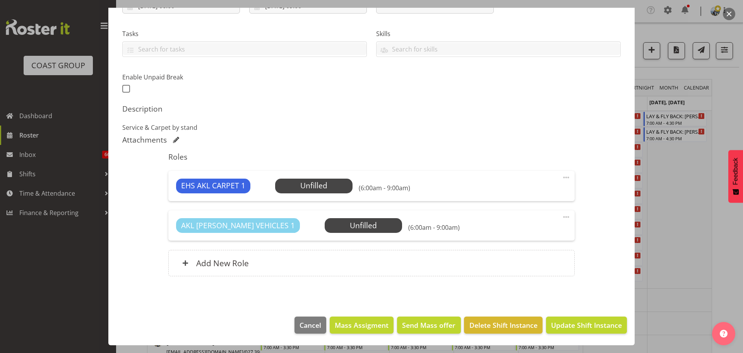
scroll to position [150, 0]
click at [562, 217] on span at bounding box center [566, 216] width 9 height 9
click at [594, 156] on div "Shift Instance Name LAY STANDS: Asian Construction Expo '25 @ Akl Showgrounds L…" at bounding box center [371, 110] width 499 height 351
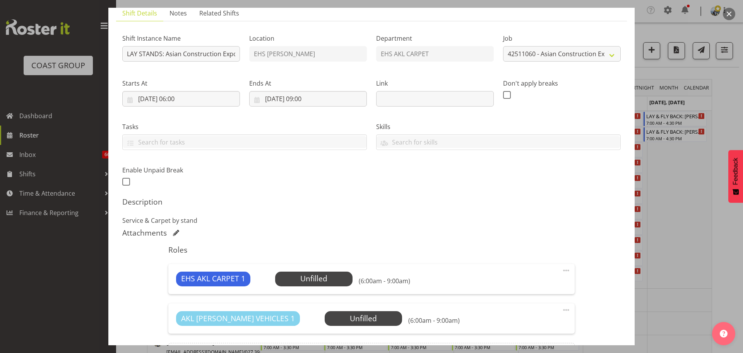
scroll to position [0, 0]
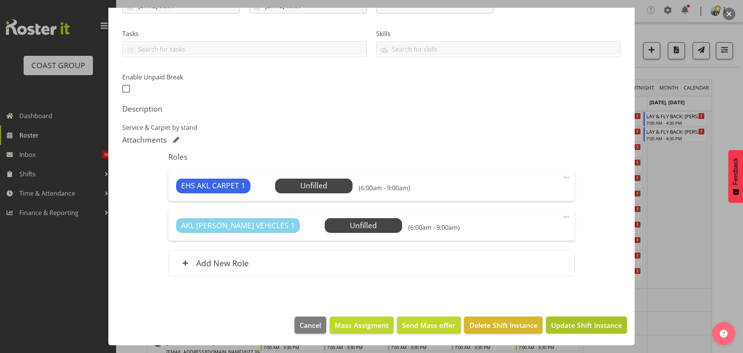
click at [610, 317] on button "Update Shift Instance" at bounding box center [586, 324] width 81 height 17
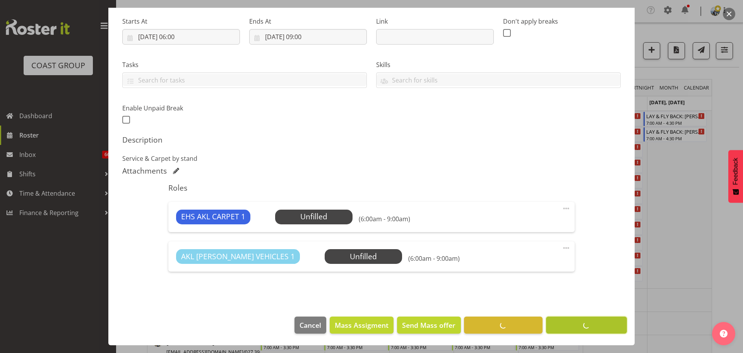
scroll to position [119, 0]
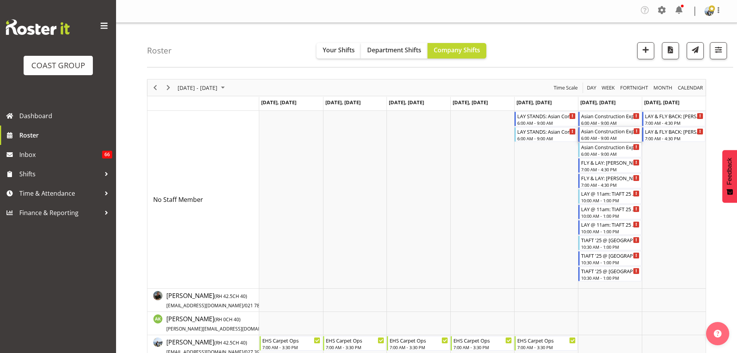
click at [607, 136] on div "6:00 AM - 9:00 AM" at bounding box center [610, 138] width 59 height 6
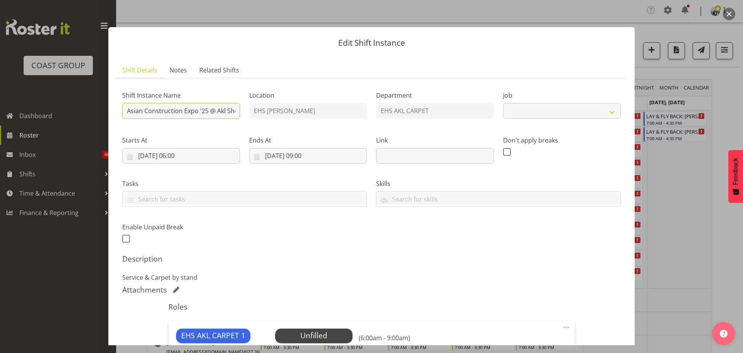
click at [130, 110] on input "Asian Construction Expo '25 @ Akl Showgrounds" at bounding box center [181, 110] width 118 height 15
select select "10399"
click at [128, 111] on input "Asian Construction Expo '25 @ Akl Showgrounds" at bounding box center [181, 110] width 118 height 15
click at [131, 110] on input "SRVICE: Asian Construction Expo '25 @ Akl Showgrounds" at bounding box center [181, 110] width 118 height 15
type input "SERVICE: Asian Construction Expo '25 @ Akl Showgrounds"
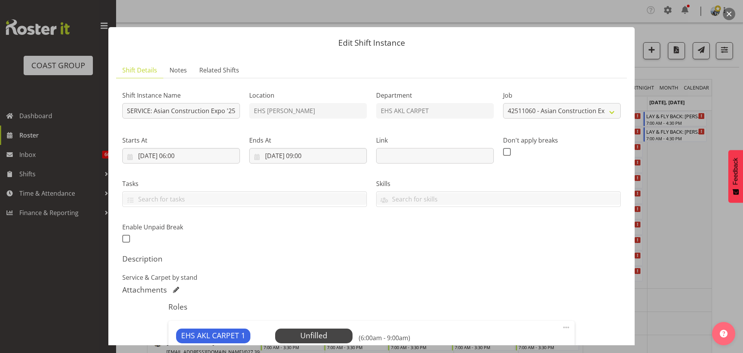
click at [483, 236] on div "Shift Instance Name SERVICE: Asian Construction Expo '25 @ Akl Showgrounds Loca…" at bounding box center [372, 165] width 508 height 170
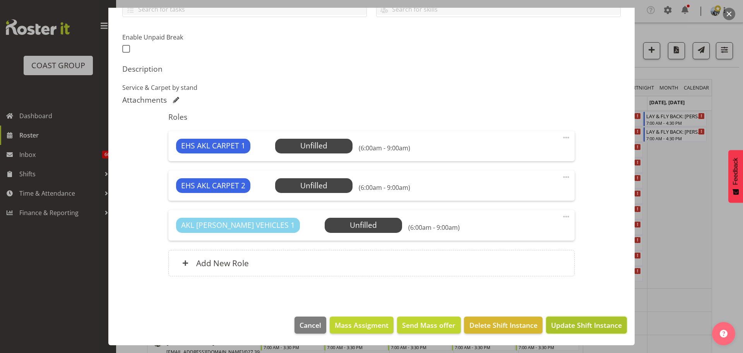
click at [580, 326] on span "Update Shift Instance" at bounding box center [586, 325] width 71 height 10
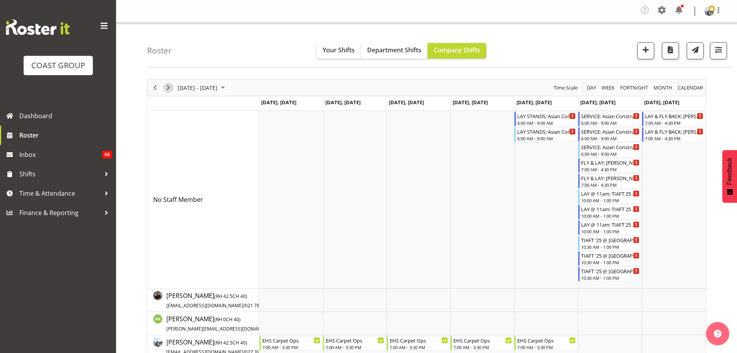
click at [166, 91] on span "Next" at bounding box center [168, 88] width 9 height 10
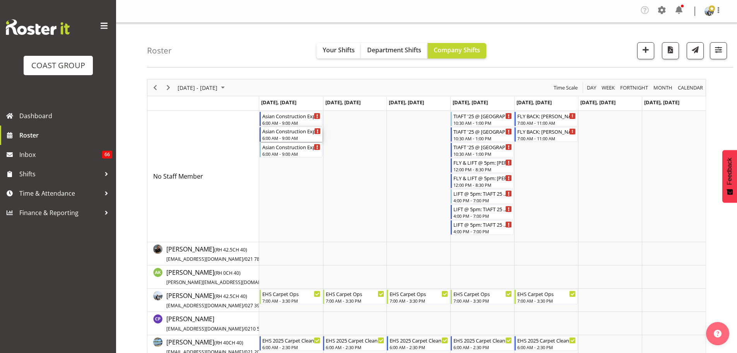
click at [291, 130] on div "Asian Construction Expo '25 @ Akl Showgrounds" at bounding box center [291, 131] width 59 height 8
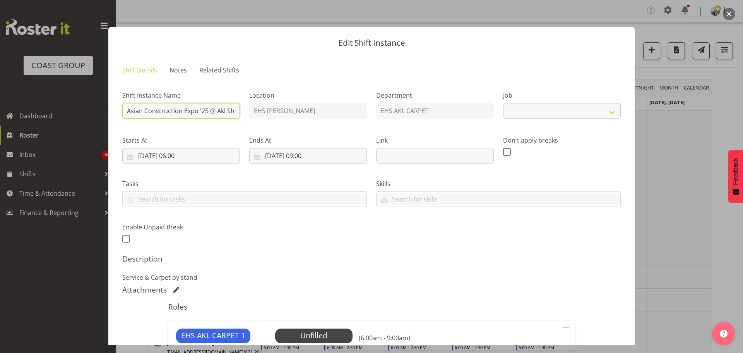
click at [129, 108] on input "Asian Construction Expo '25 @ Akl Showgrounds" at bounding box center [181, 110] width 118 height 15
select select "10399"
click at [127, 113] on input "Asian Construction Expo '25 @ Akl Showgrounds" at bounding box center [181, 110] width 118 height 15
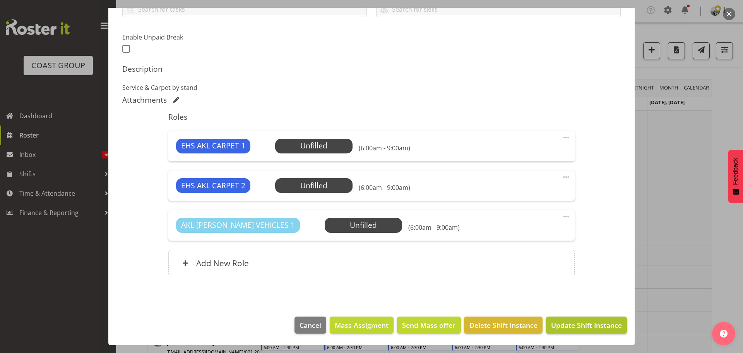
type input "LIFT @ AM: Asian Construction Expo '25 @ [GEOGRAPHIC_DATA]"
click at [591, 329] on span "Update Shift Instance" at bounding box center [586, 325] width 71 height 10
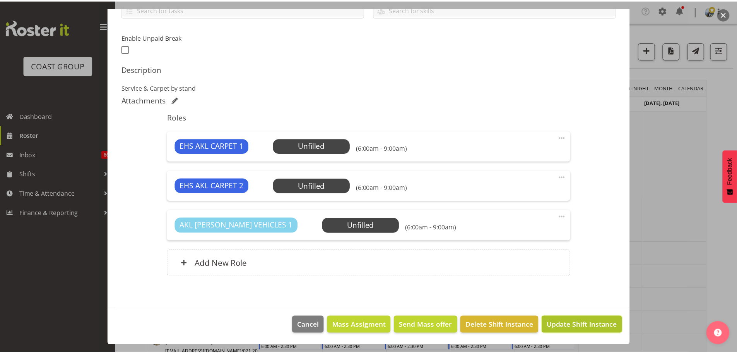
scroll to position [159, 0]
